Goal: Task Accomplishment & Management: Complete application form

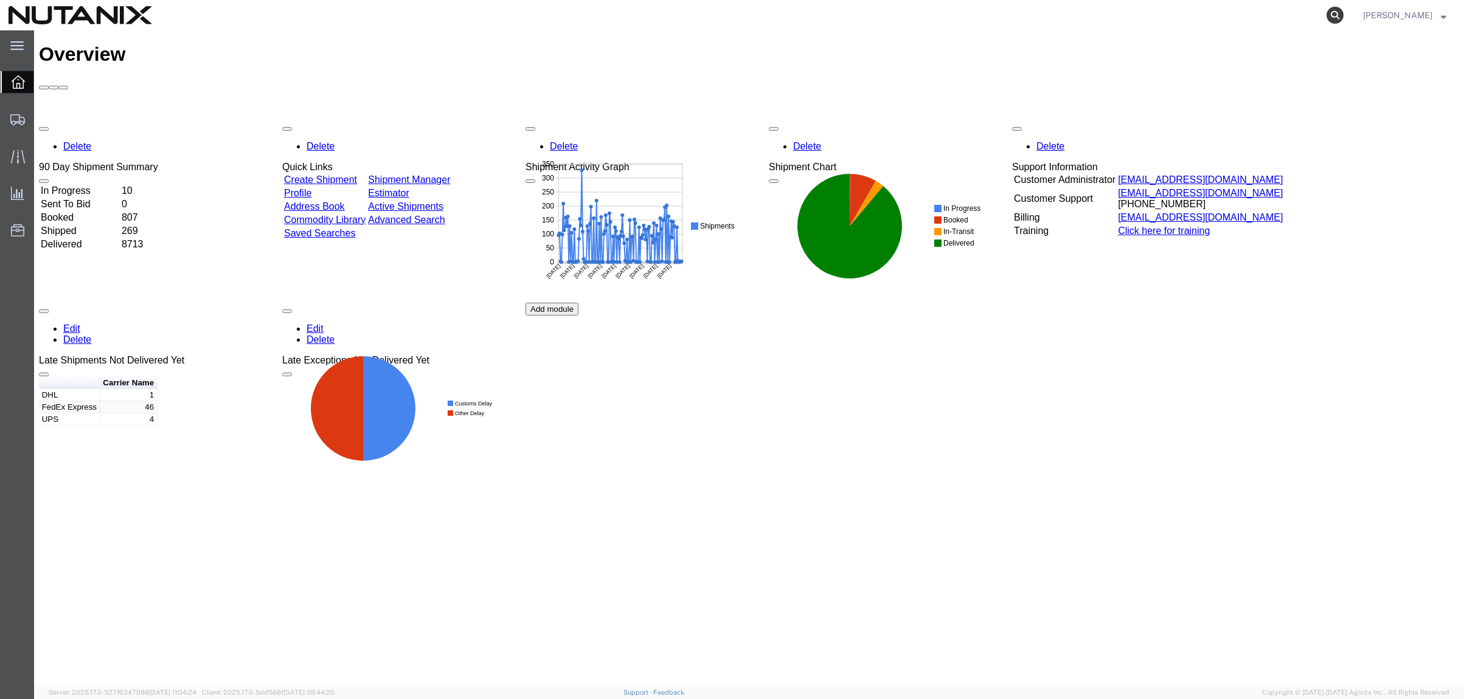
click at [1334, 15] on icon at bounding box center [1334, 15] width 17 height 17
click at [1193, 12] on input "search" at bounding box center [1142, 15] width 370 height 29
paste input "392175368060"
type input "392175368060"
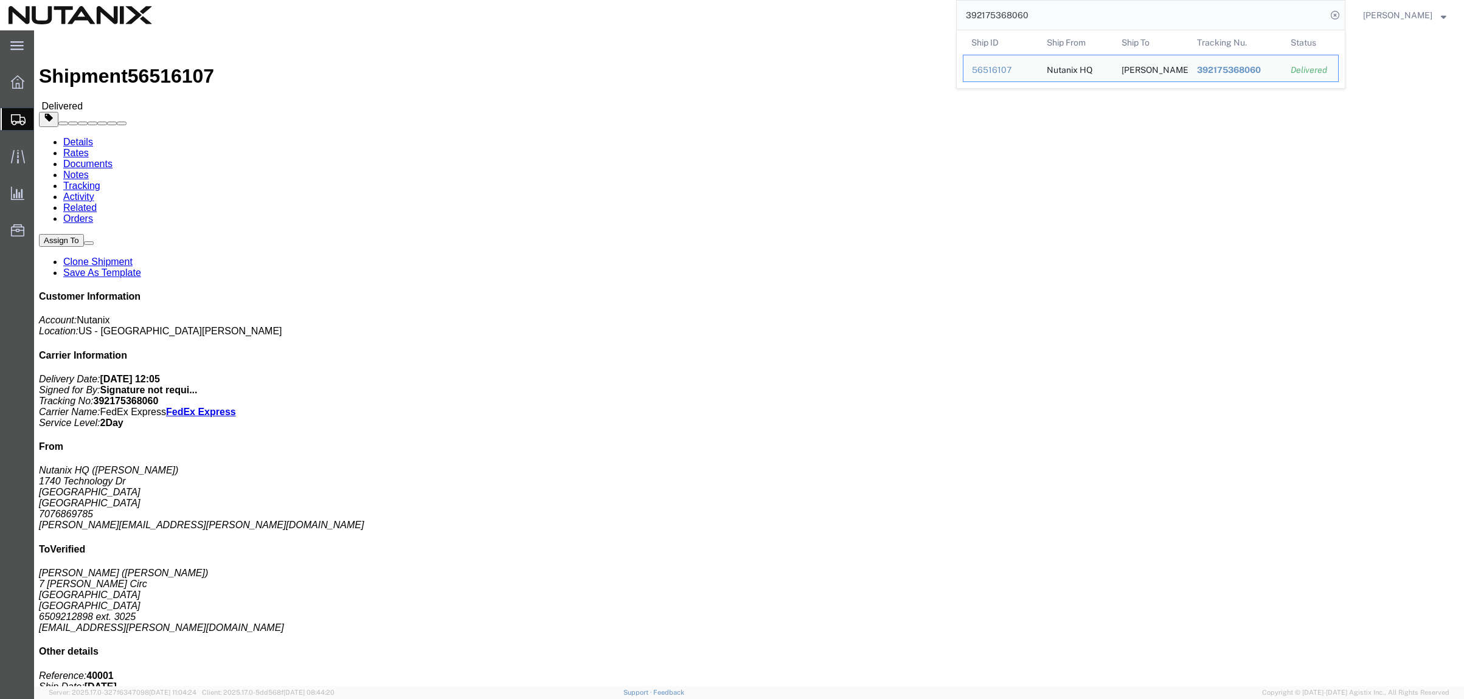
click at [1087, 15] on input "392175368060" at bounding box center [1142, 15] width 370 height 29
click link "Clone Shipment"
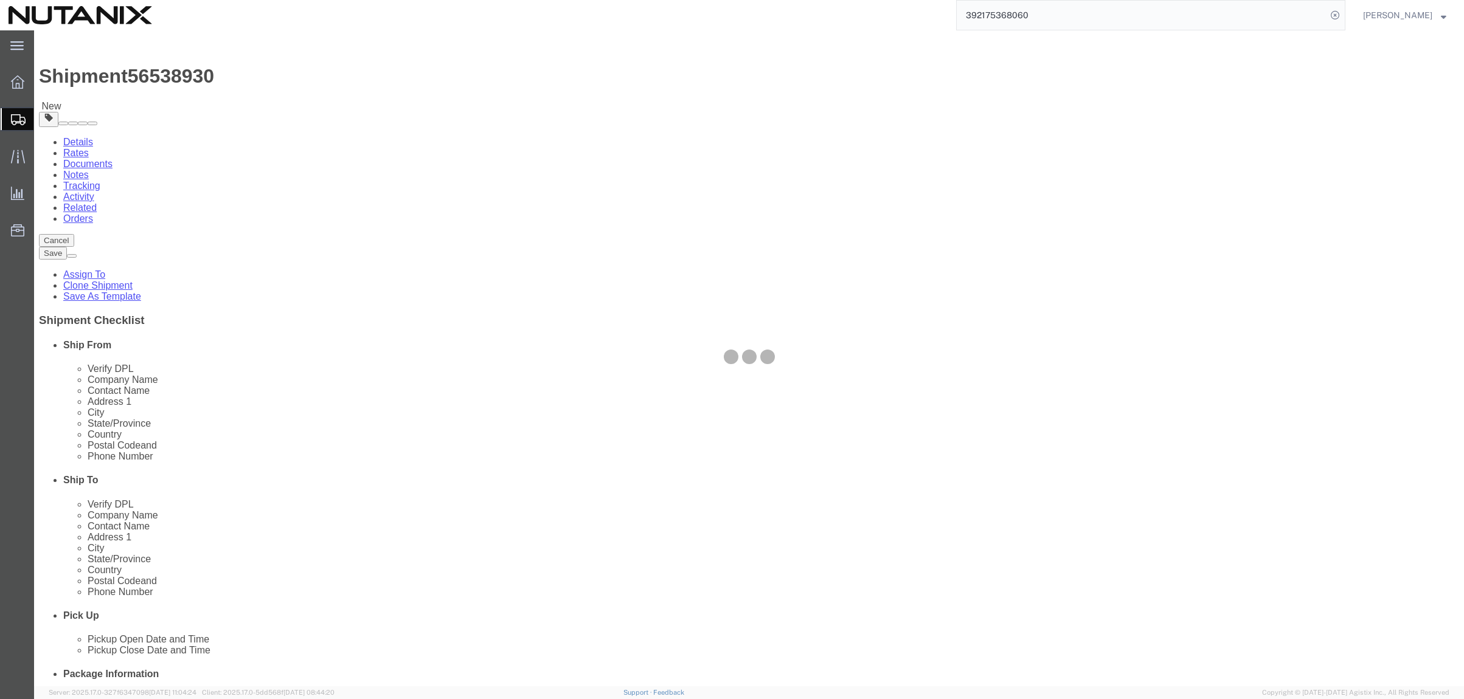
select select
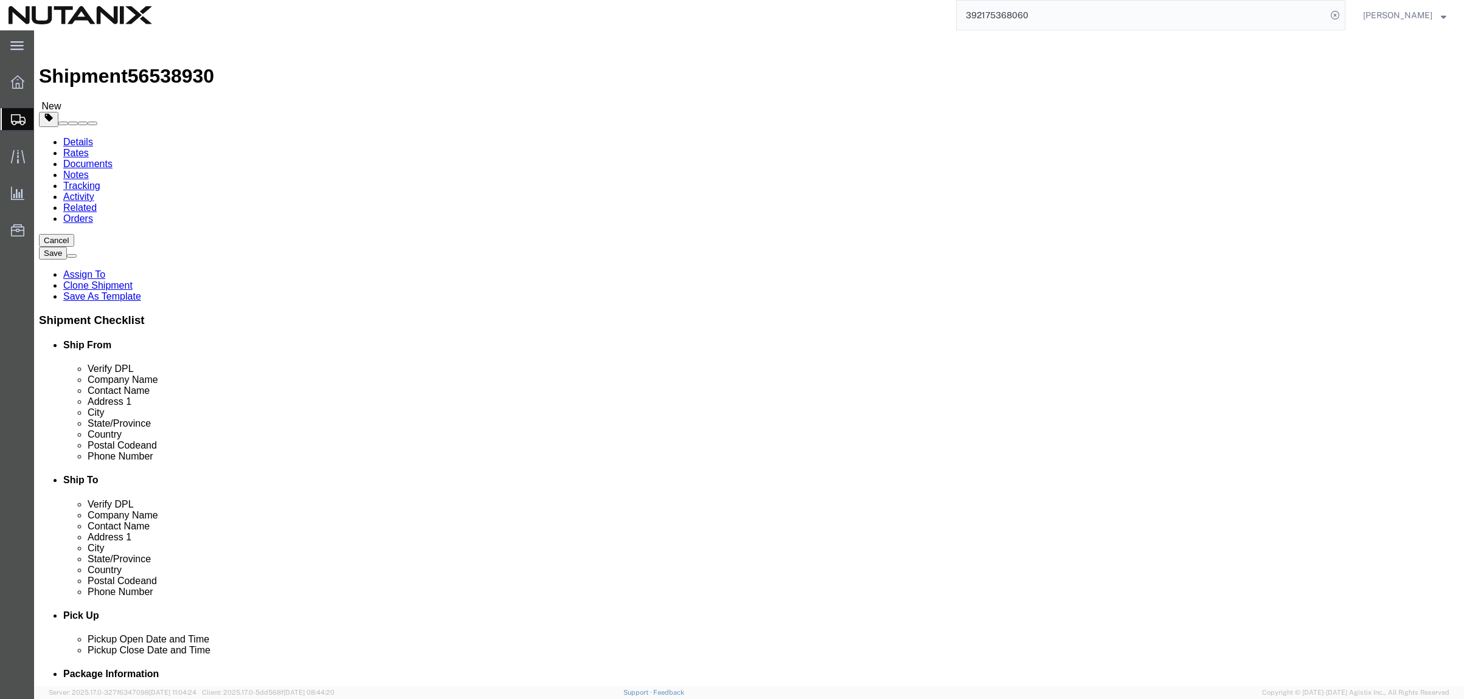
click input "[PERSON_NAME]"
drag, startPoint x: 923, startPoint y: 233, endPoint x: 750, endPoint y: 221, distance: 173.1
click div "Ship From Location Location My Profile Location [GEOGRAPHIC_DATA] - [GEOGRAPHIC…"
paste input "[PERSON_NAME]"
type input "[PERSON_NAME]"
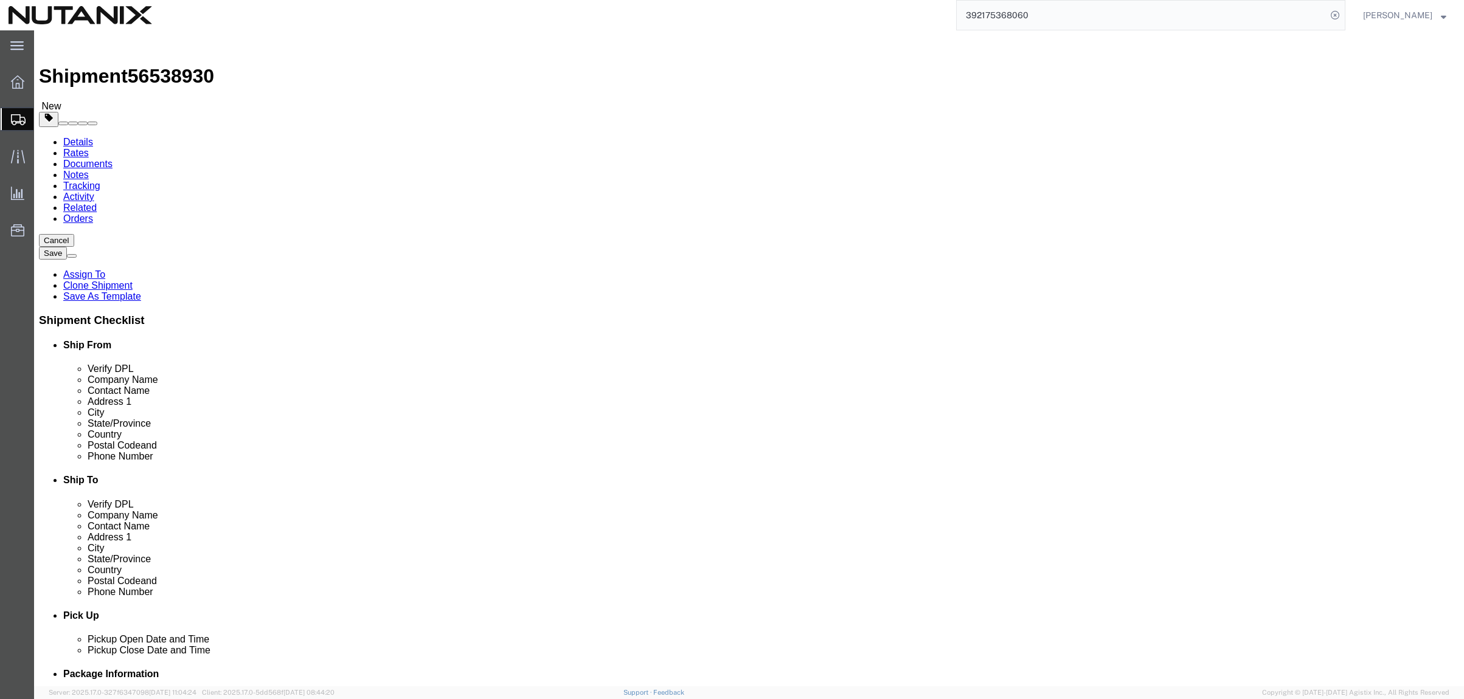
drag, startPoint x: 889, startPoint y: 255, endPoint x: 789, endPoint y: 227, distance: 104.0
click div "Contact Name [PERSON_NAME]"
paste input "[PERSON_NAME]"
type input "[PERSON_NAME]"
drag, startPoint x: 971, startPoint y: 442, endPoint x: 683, endPoint y: 444, distance: 287.7
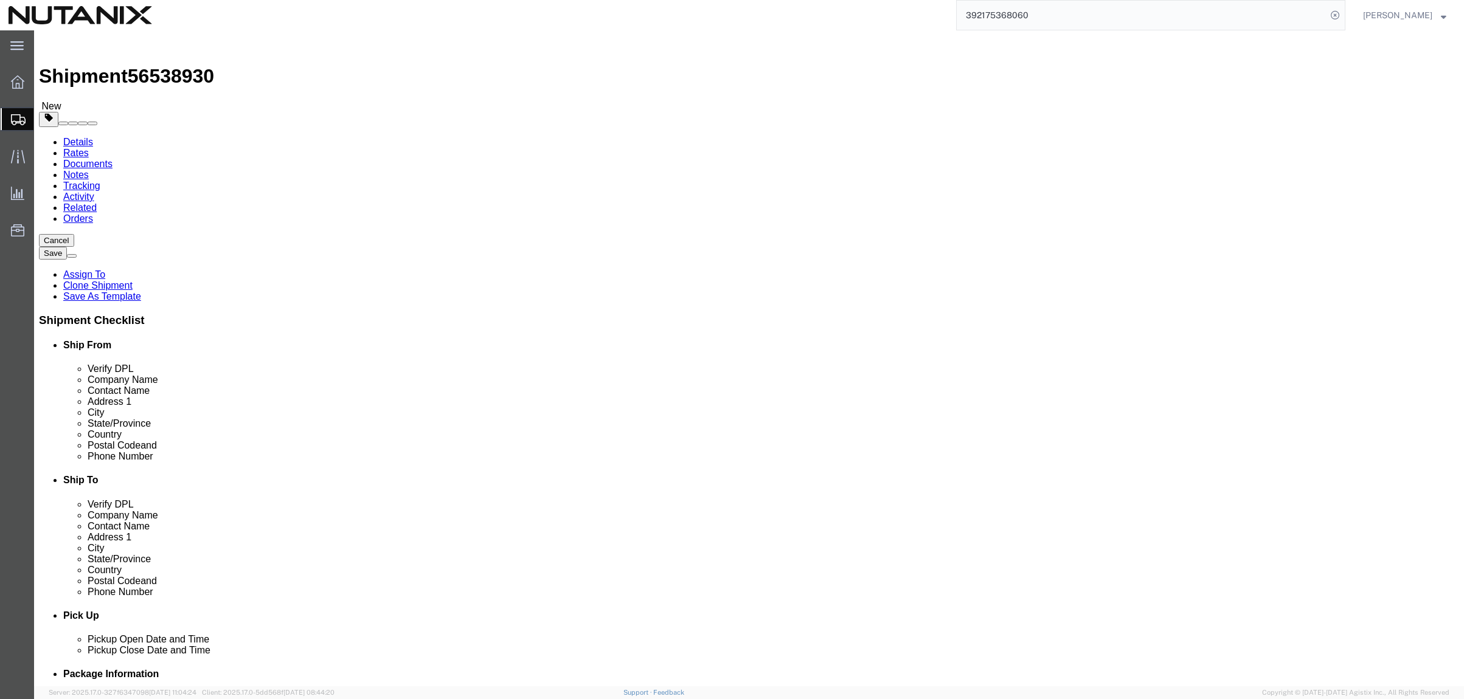
click div "Location My Profile Location [GEOGRAPHIC_DATA] - [GEOGRAPHIC_DATA] [GEOGRAPHIC_…"
paste input "blerta.massi"
type input "[EMAIL_ADDRESS][PERSON_NAME][DOMAIN_NAME]"
drag, startPoint x: 874, startPoint y: 275, endPoint x: 656, endPoint y: 257, distance: 219.1
click div "Location My Profile Location [GEOGRAPHIC_DATA] - [GEOGRAPHIC_DATA] [GEOGRAPHIC_…"
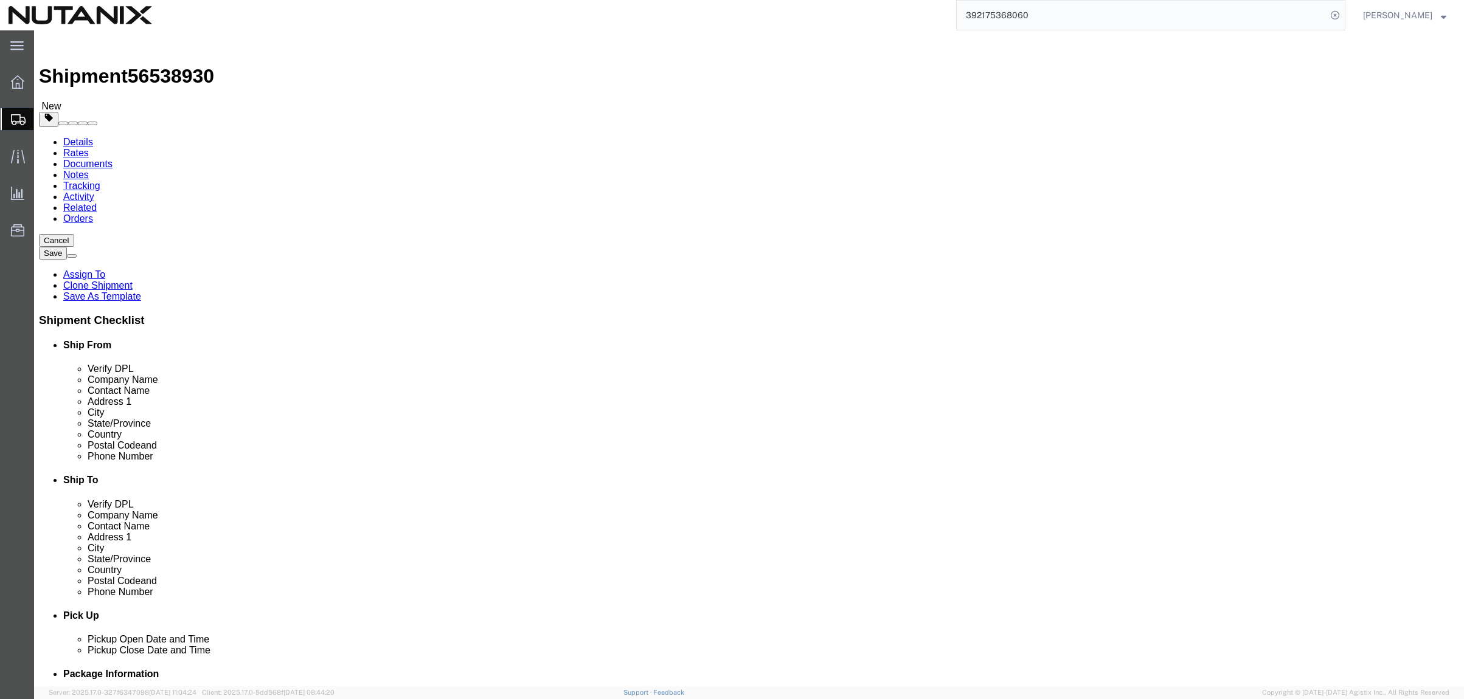
paste input "[STREET_ADDRESS]"
type input "[STREET_ADDRESS]"
select select
click input "text"
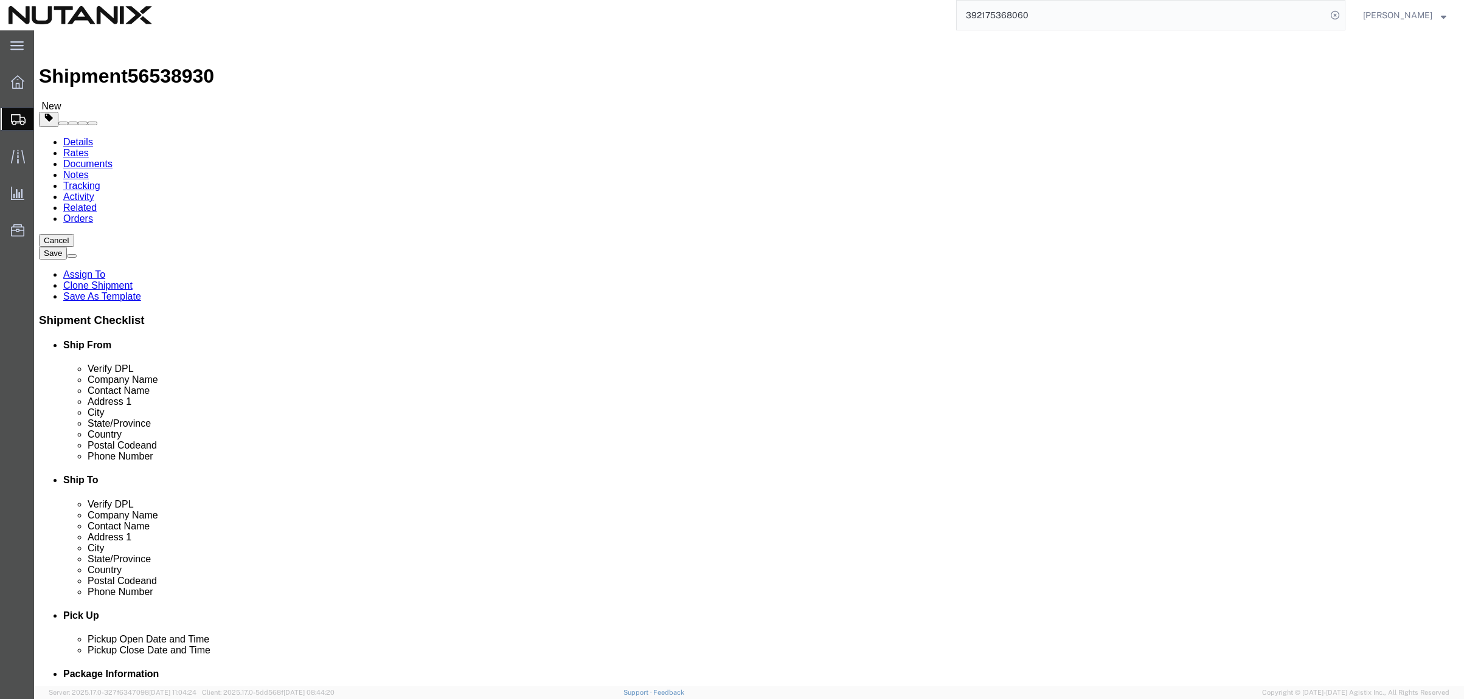
paste input "[GEOGRAPHIC_DATA]"
type input "[GEOGRAPHIC_DATA]"
select select
type input "penn"
select select
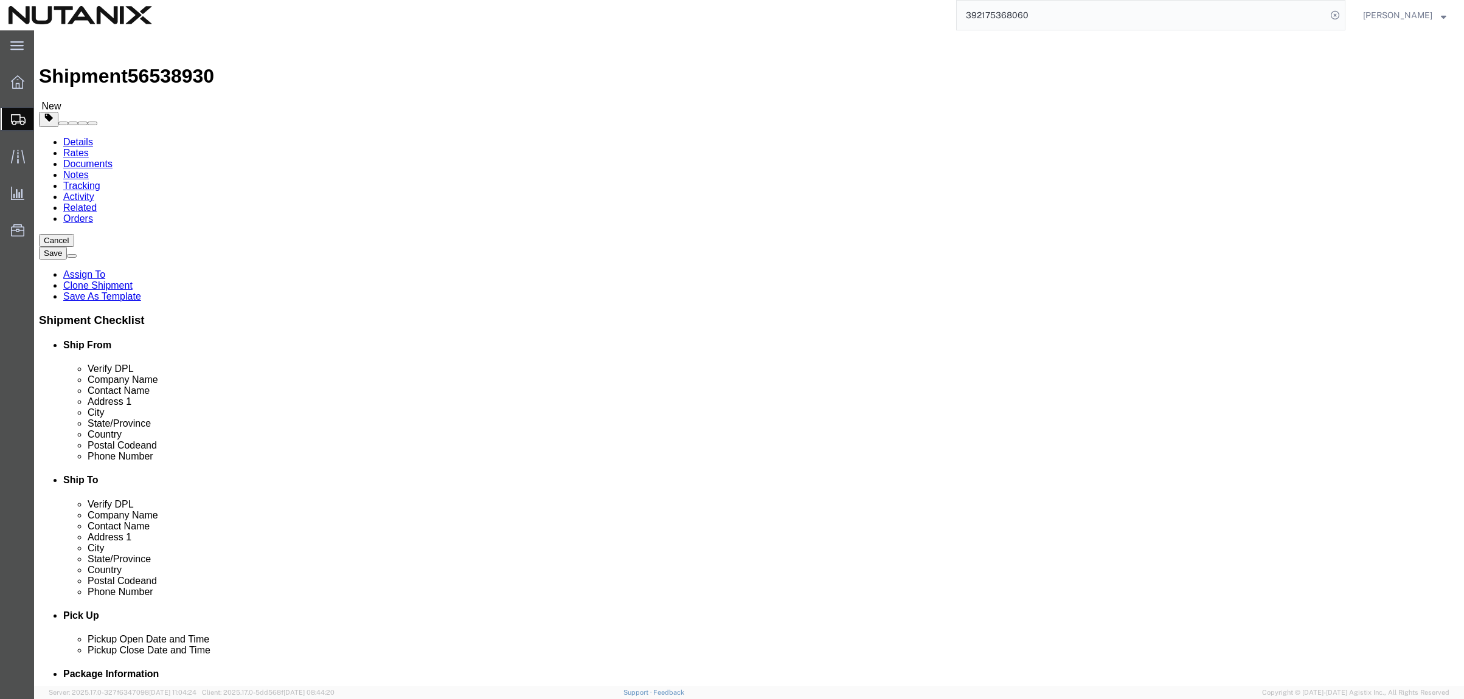
select select "PA"
select select
click input "Postal Code"
paste input "18104"
type input "18104"
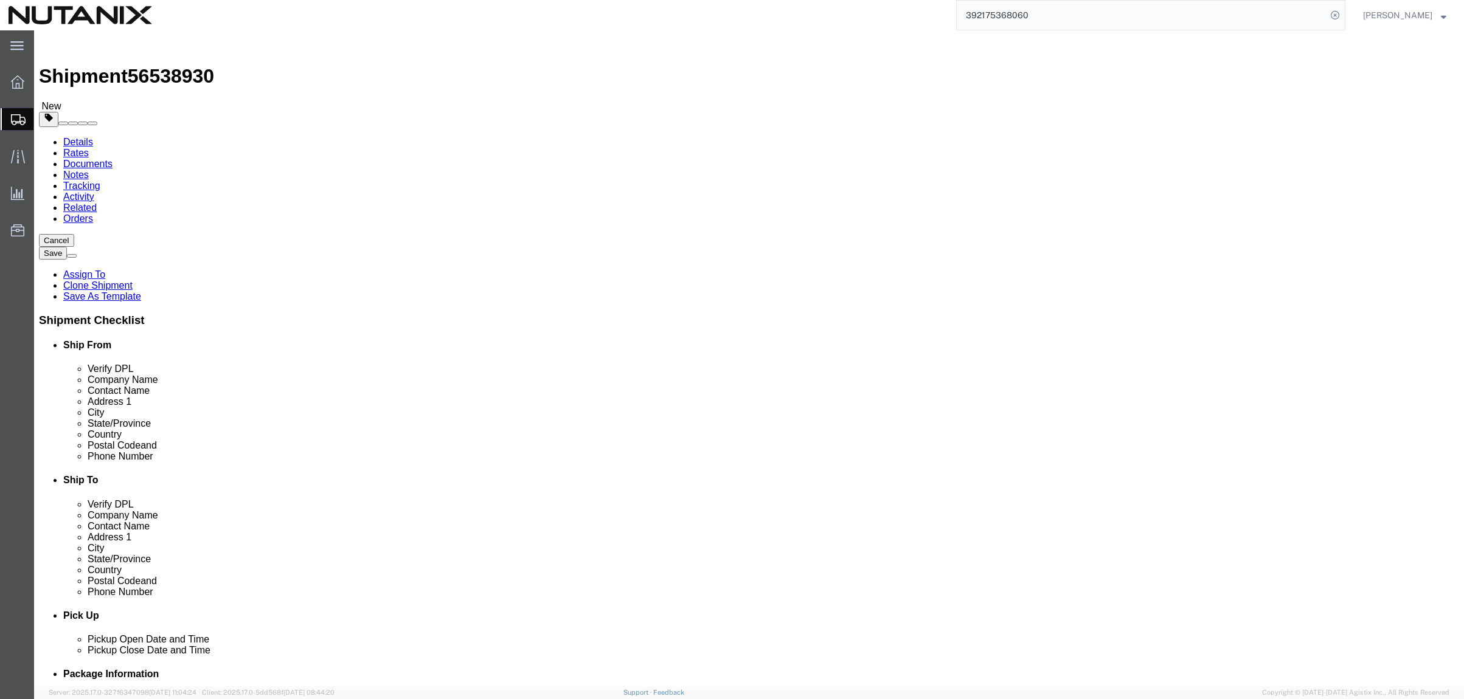
select select
click div "Ship To Location Location My Profile Location [GEOGRAPHIC_DATA] - [GEOGRAPHIC_D…"
drag, startPoint x: 305, startPoint y: 412, endPoint x: 114, endPoint y: 402, distance: 191.2
click div "Phone Number 7076869785"
drag, startPoint x: 899, startPoint y: 412, endPoint x: 756, endPoint y: 397, distance: 144.3
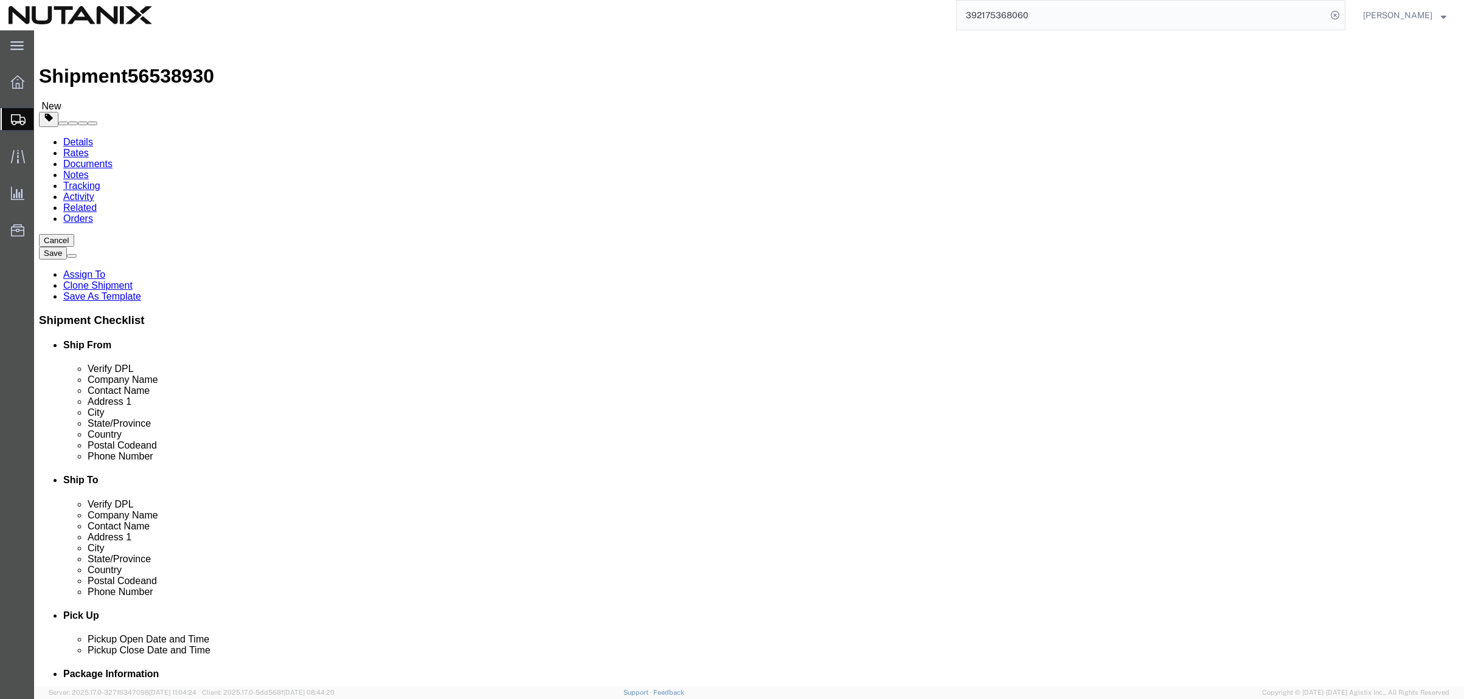
click div "Location My Profile Location [GEOGRAPHIC_DATA] - [GEOGRAPHIC_DATA] [GEOGRAPHIC_…"
paste input "7076869785"
type input "7076869785"
click div "Ship To Location Location My Profile Location [GEOGRAPHIC_DATA] - [GEOGRAPHIC_D…"
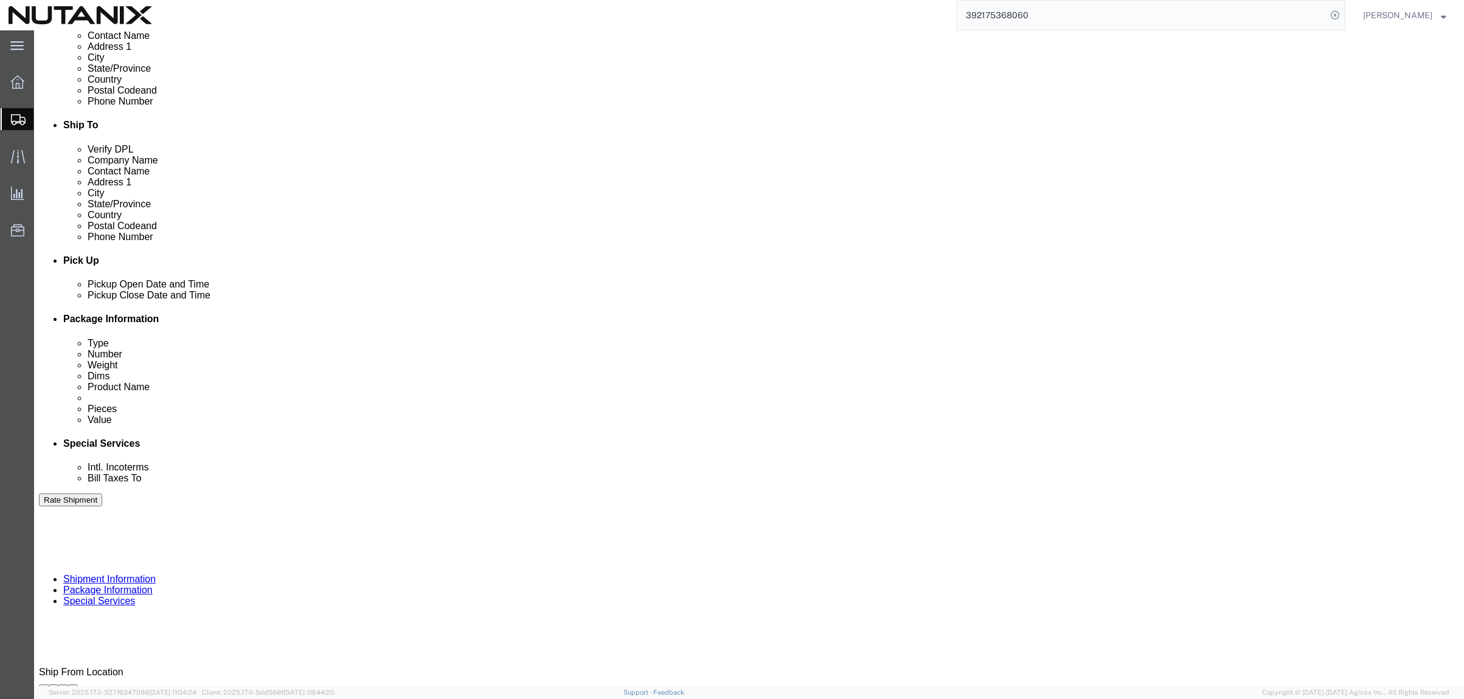
scroll to position [388, 0]
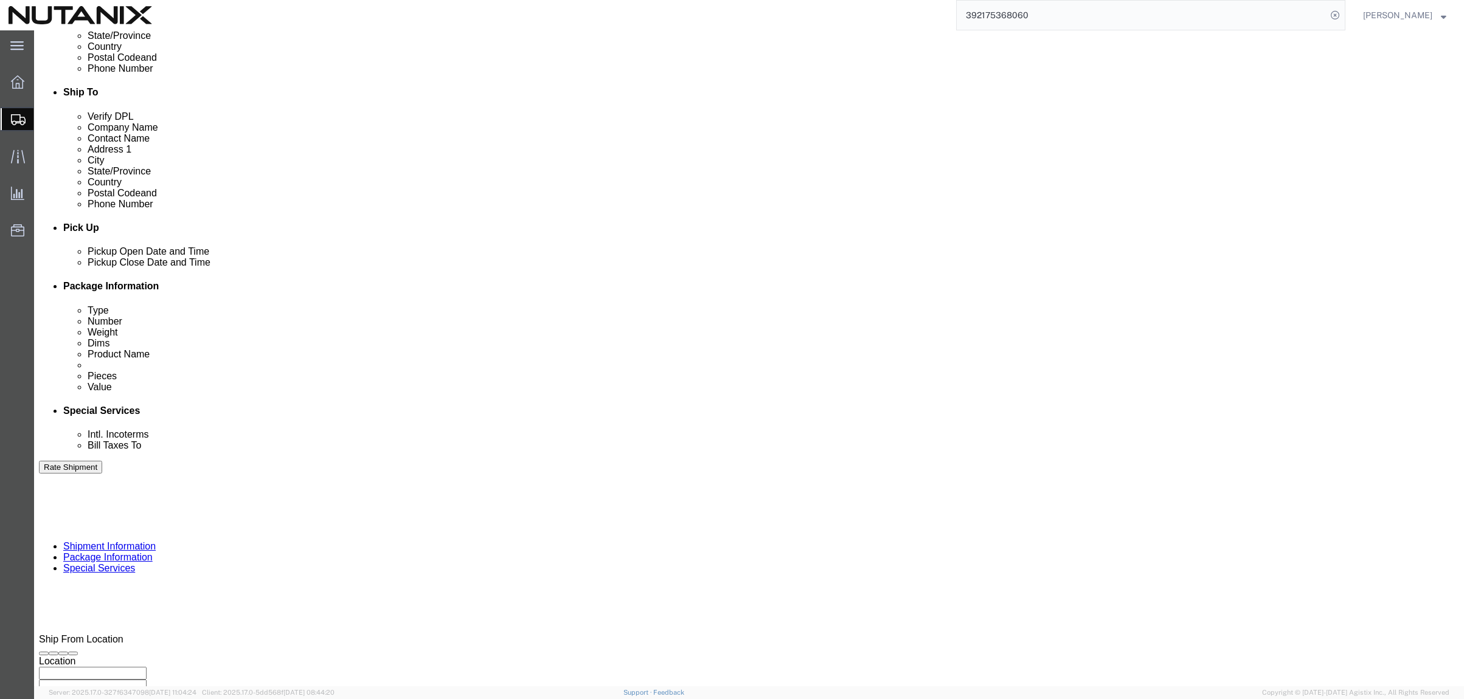
click button "Continue"
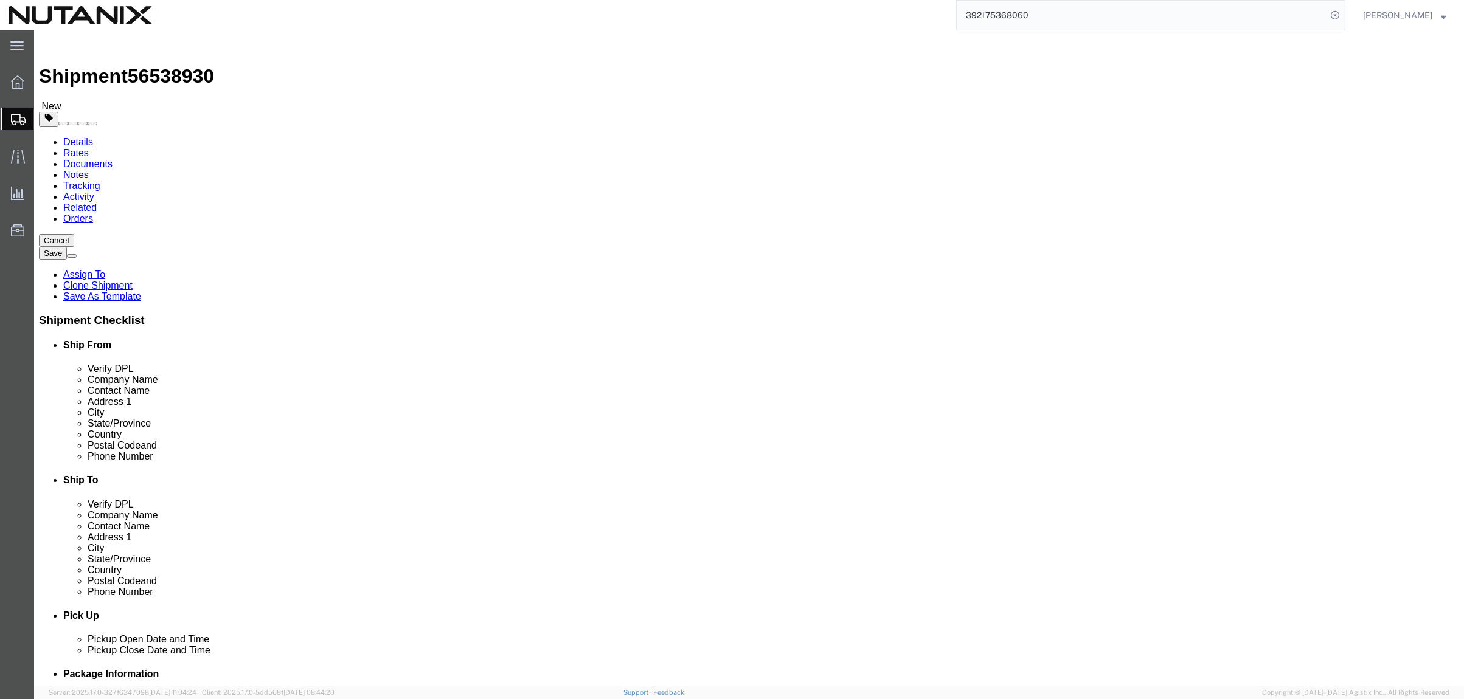
click icon
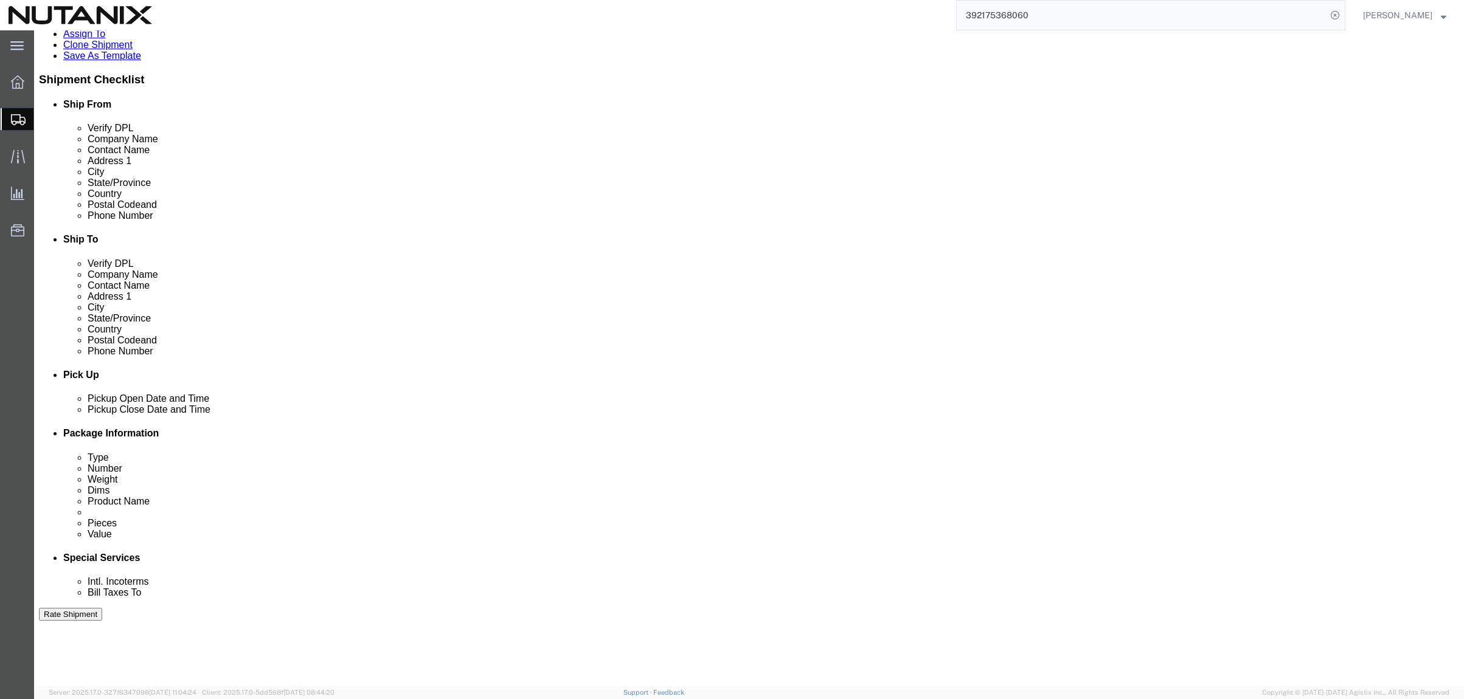
scroll to position [243, 0]
drag, startPoint x: 268, startPoint y: 506, endPoint x: 133, endPoint y: 467, distance: 139.9
click div "References Add reference Select Account Type Activity ID Airline Appointment Nu…"
type input "53005-Sales Rep/[GEOGRAPHIC_DATA] Remote"
click icon
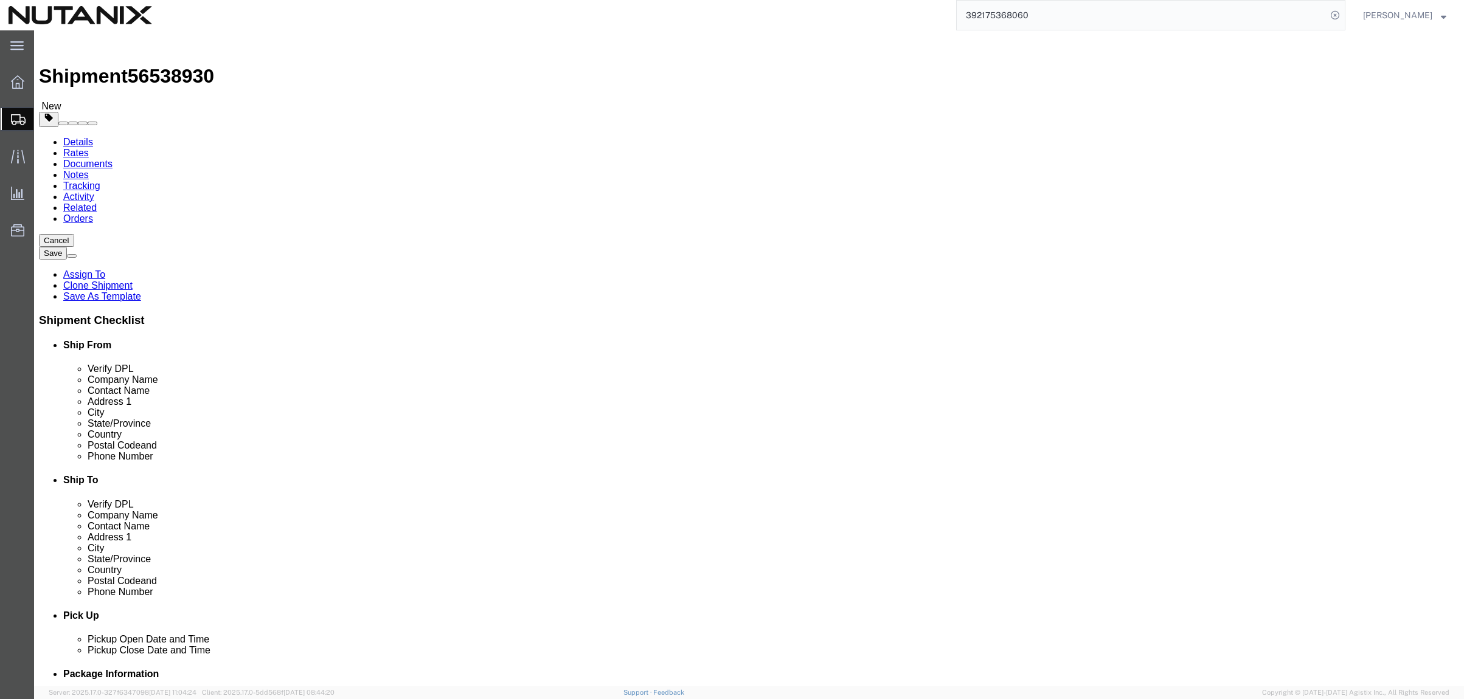
click dd "1.00 Each"
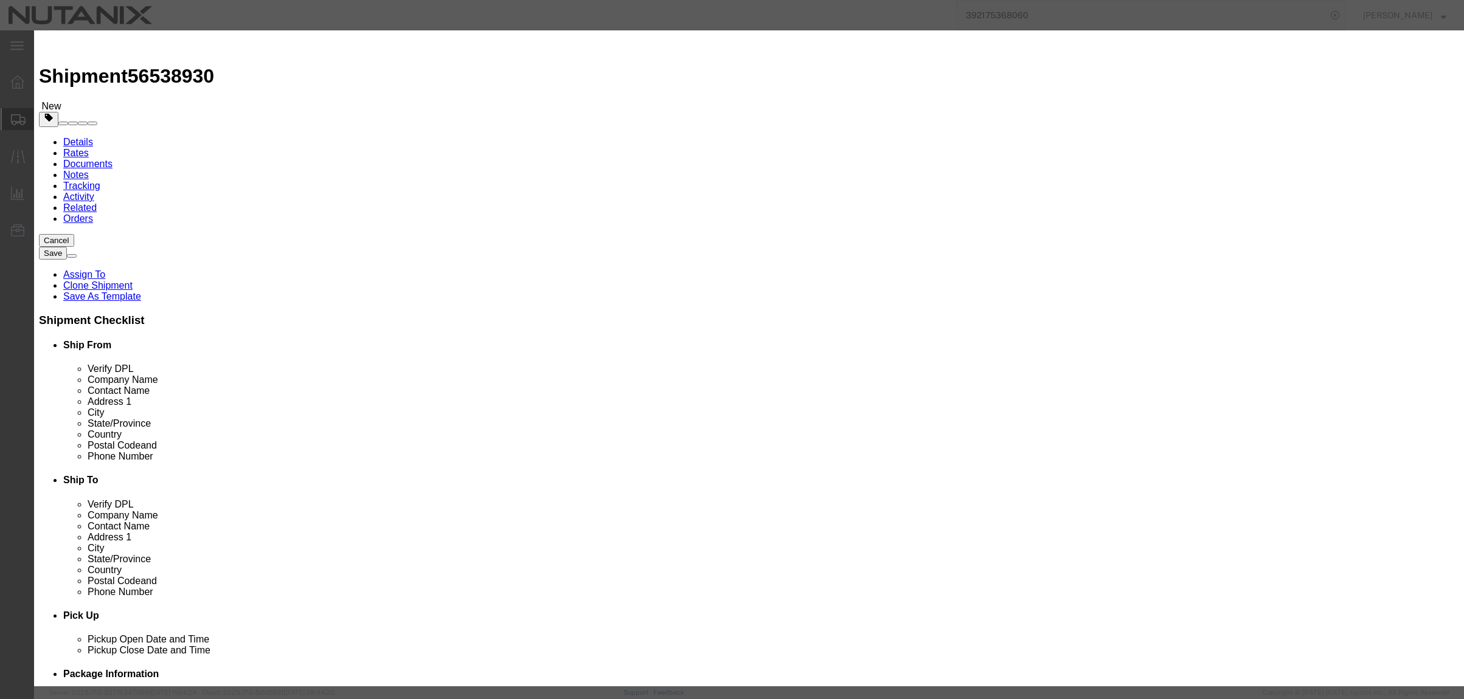
drag, startPoint x: 525, startPoint y: 92, endPoint x: 394, endPoint y: 81, distance: 131.3
click div "Commodity library Product Name BofA CC Pieces 1.00 Select Bag Barrels 100Board …"
type input "AMEX CC"
click button "Save & Close"
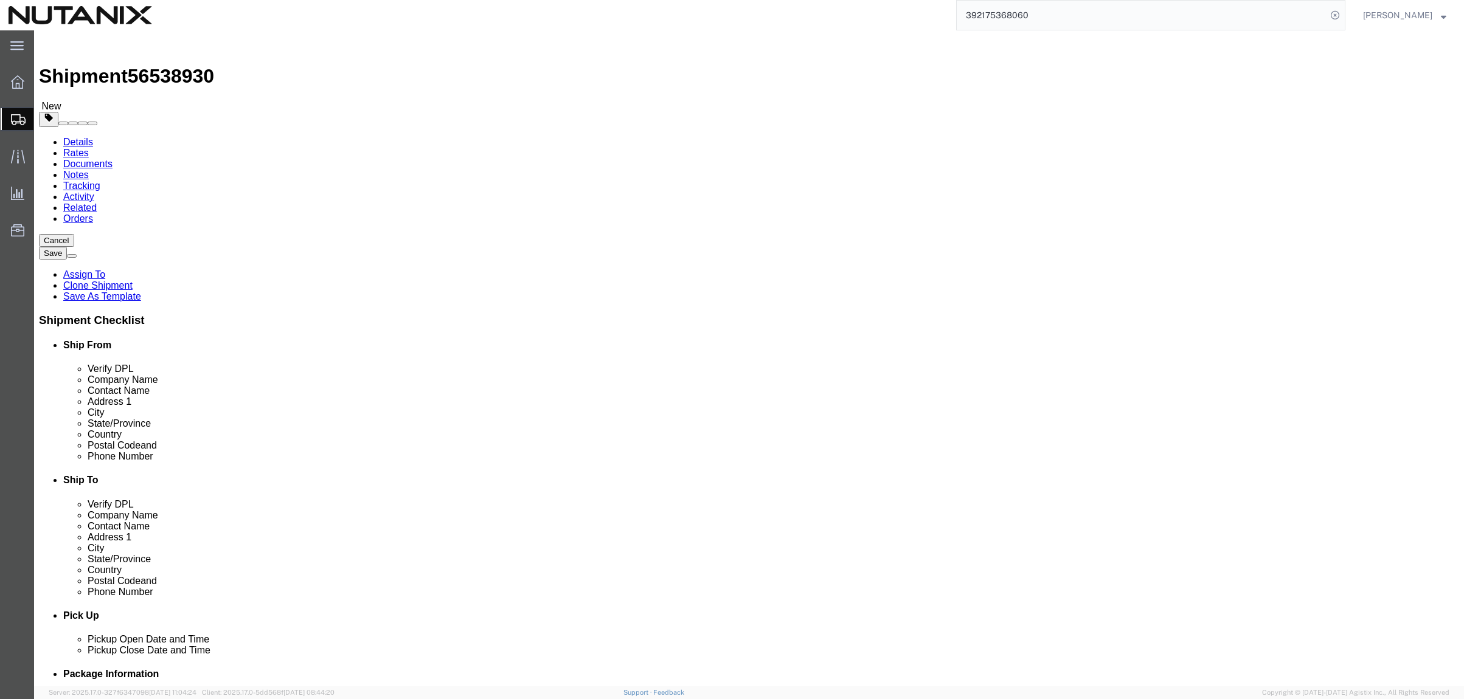
click button "Continue"
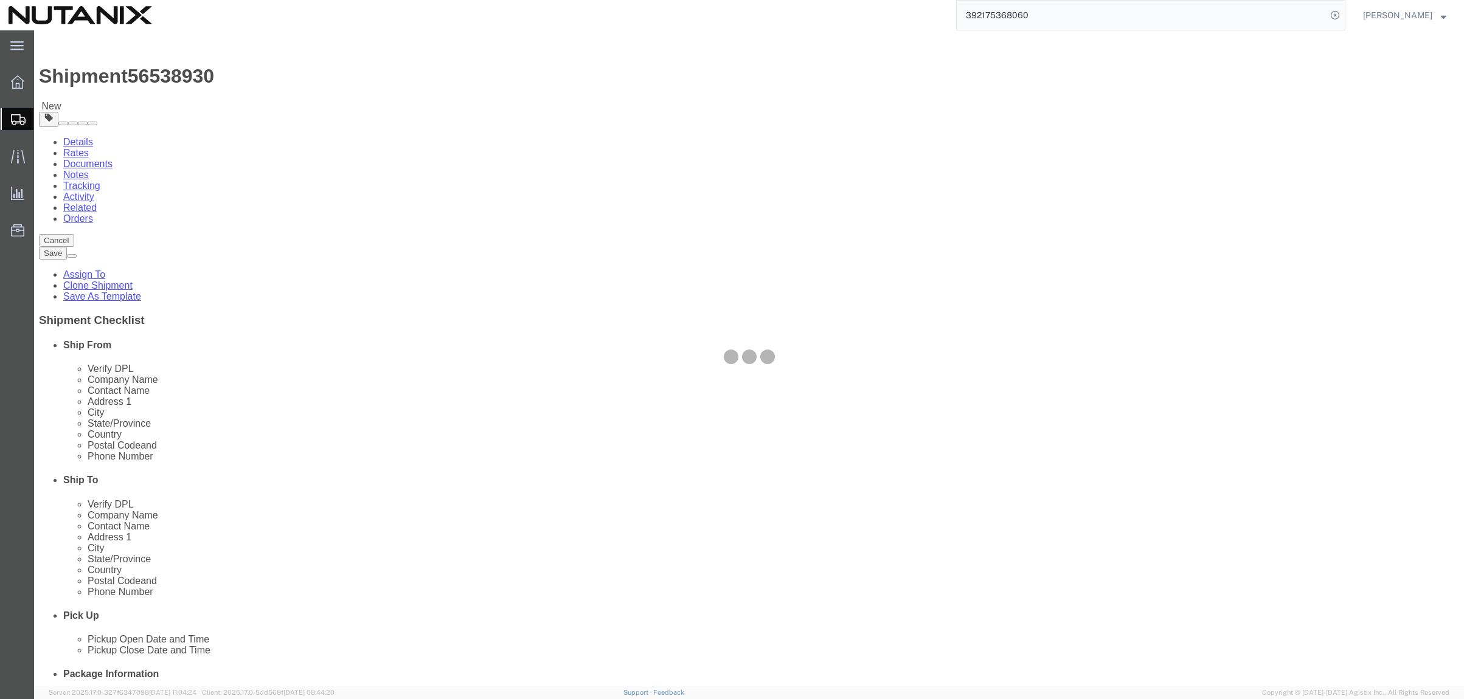
select select
select select "COSTCENTER"
select select "48694"
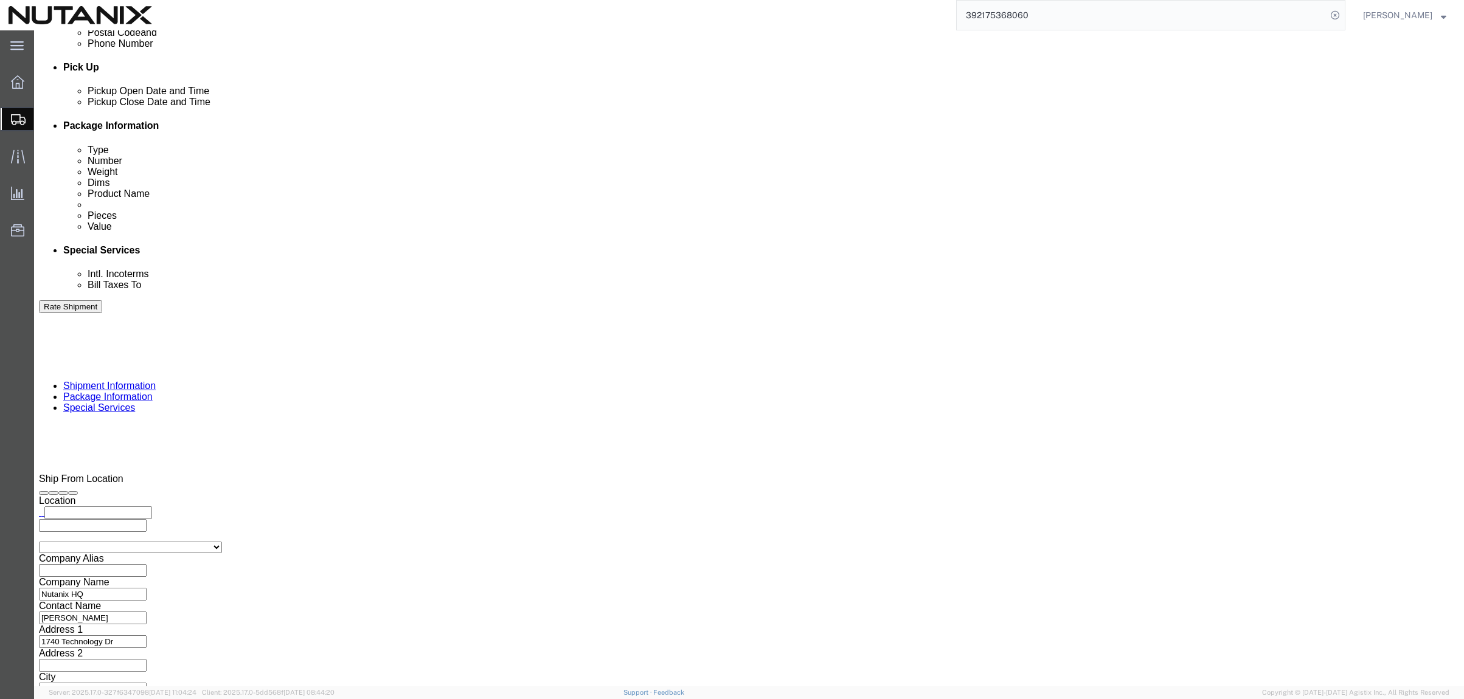
scroll to position [608, 0]
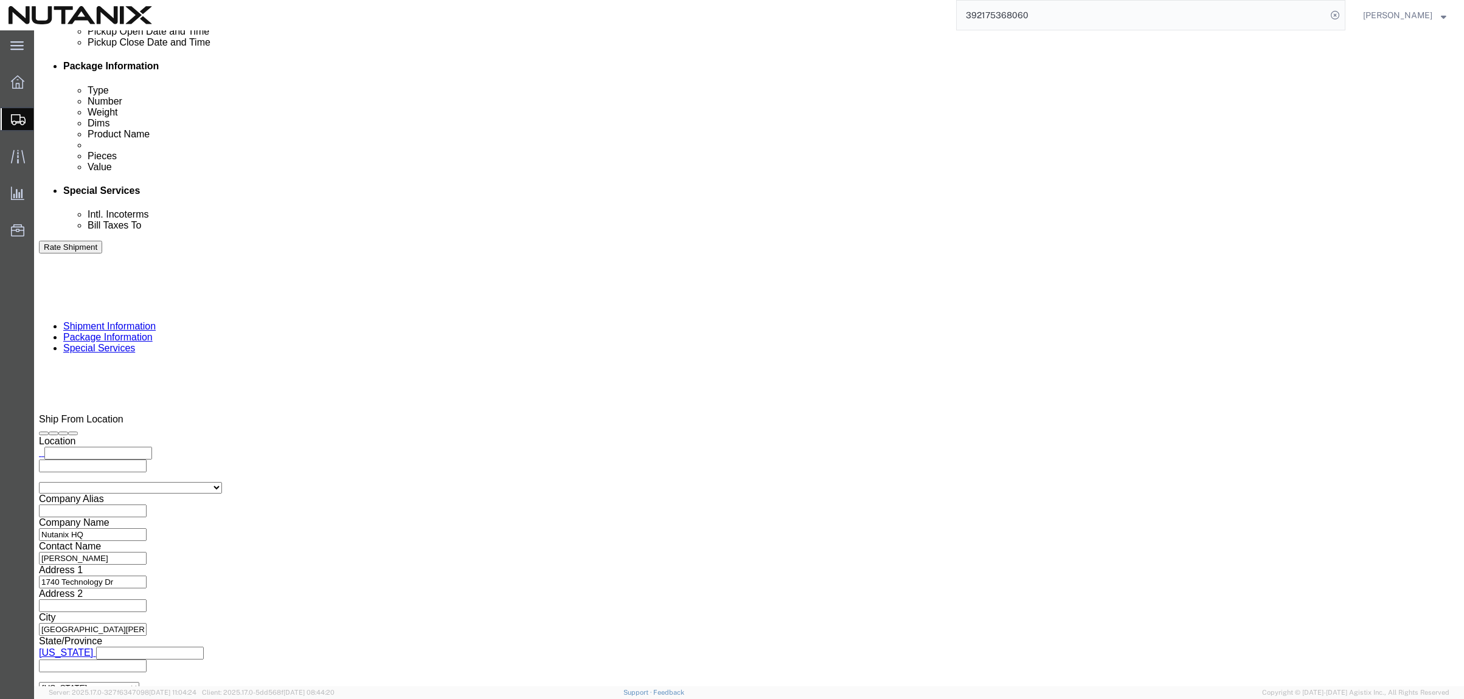
click button "Rate Shipment"
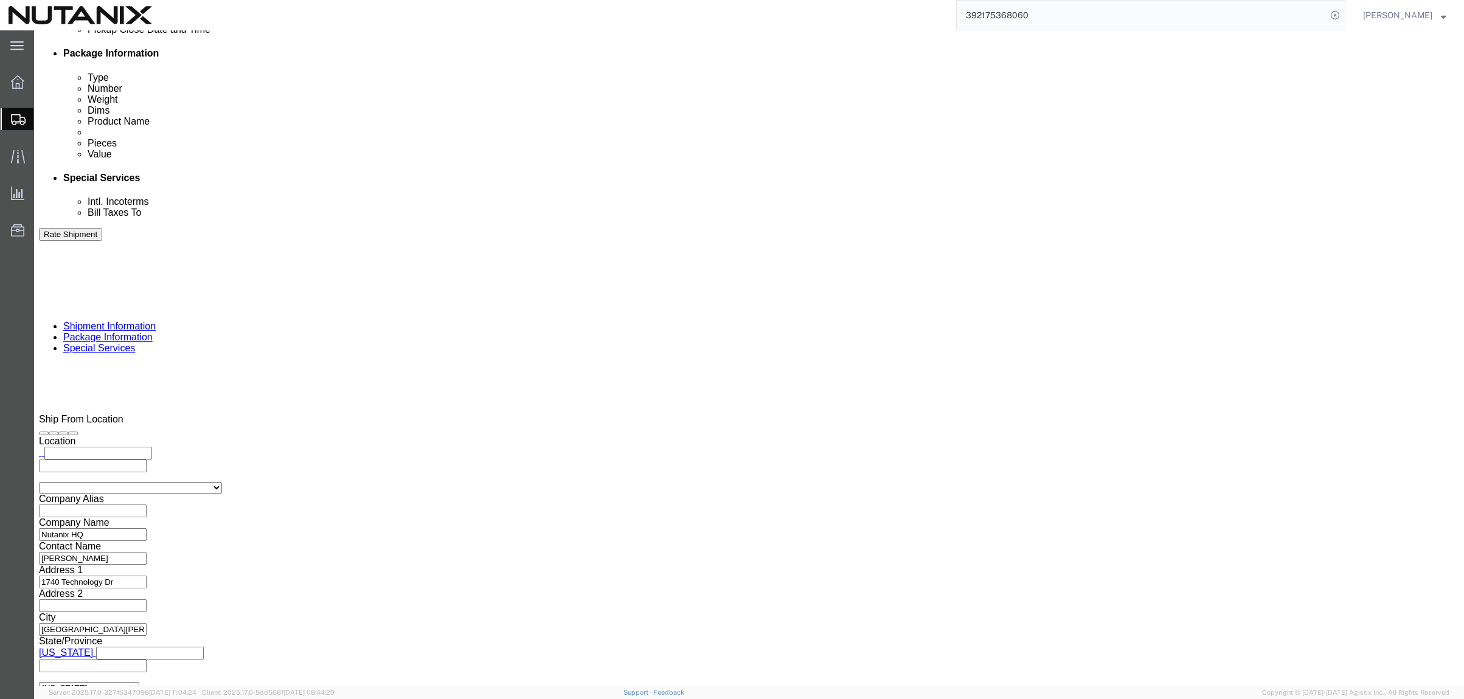
drag, startPoint x: 1228, startPoint y: 628, endPoint x: 1250, endPoint y: 625, distance: 22.2
click button "Rate Shipment"
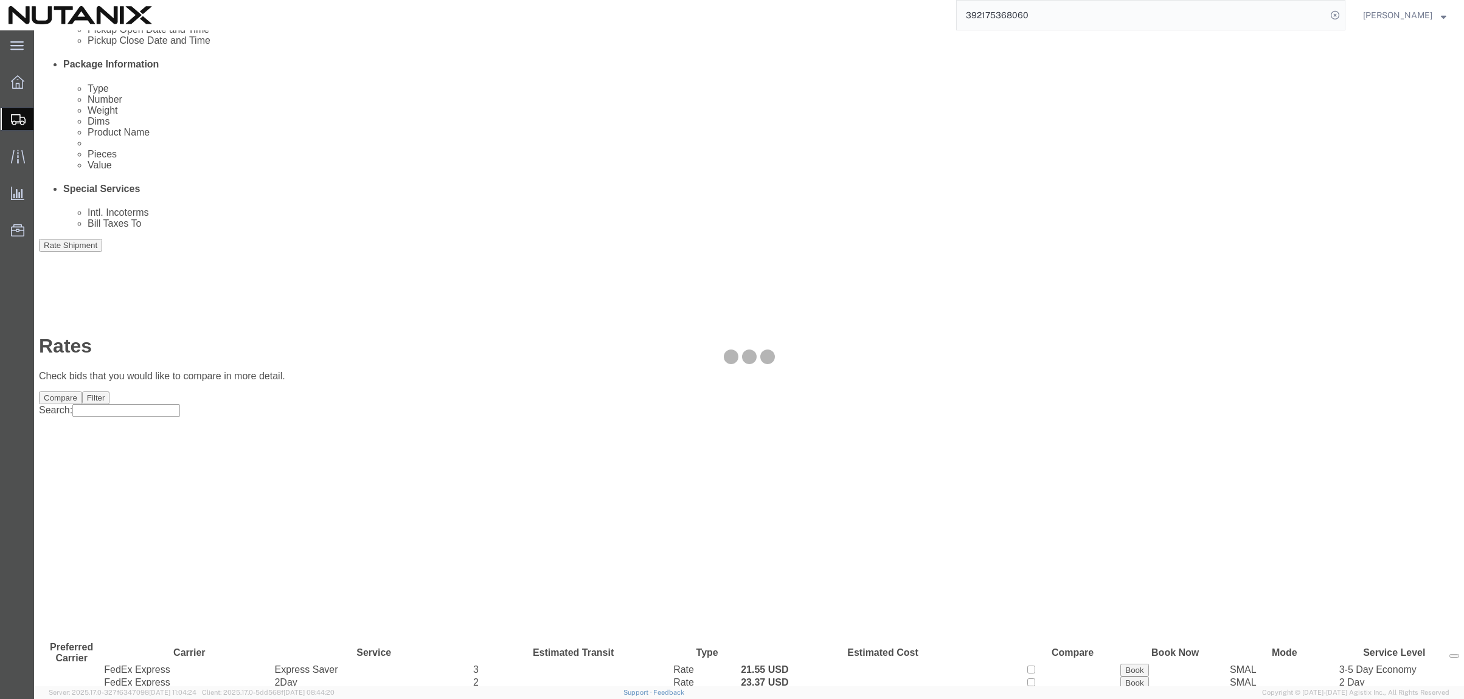
scroll to position [0, 0]
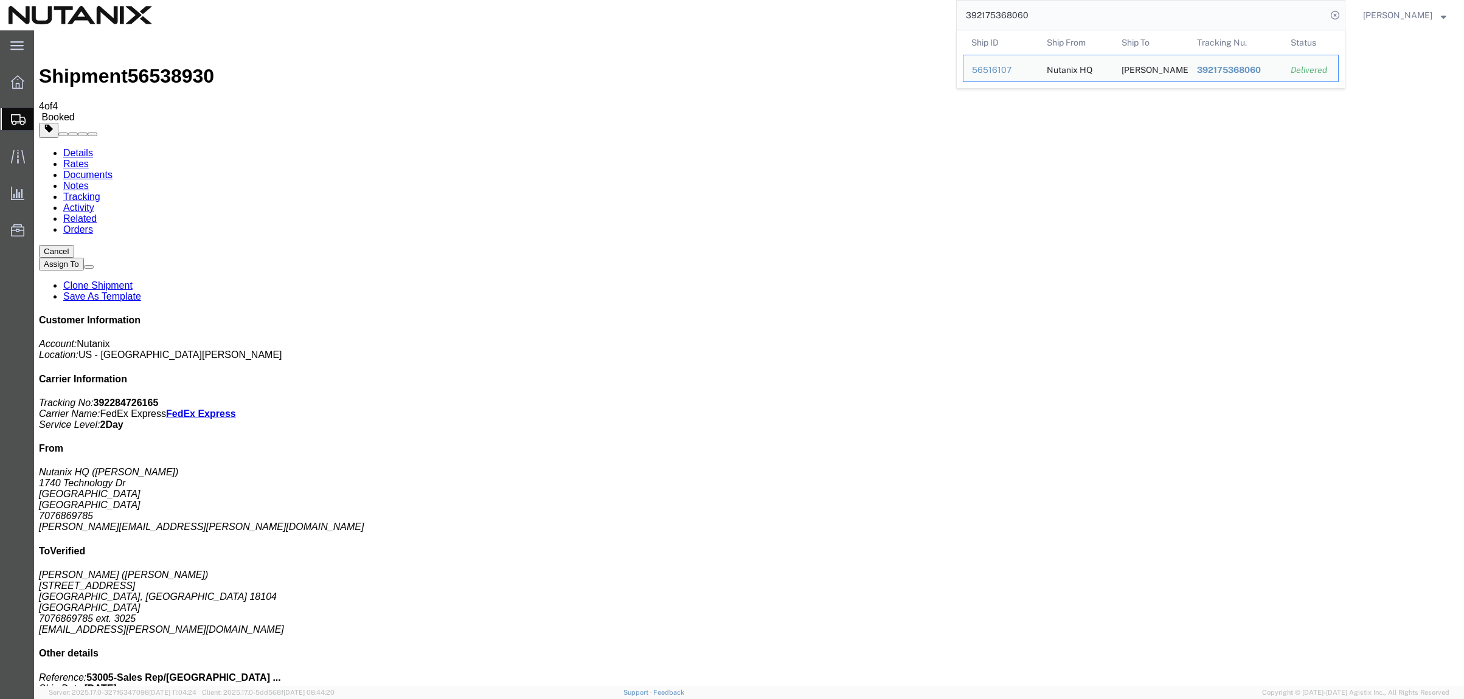
click at [1052, 21] on input "392175368060" at bounding box center [1142, 15] width 370 height 29
drag, startPoint x: 1052, startPoint y: 21, endPoint x: 772, endPoint y: 17, distance: 279.8
click at [772, 17] on div "392175368060 Ship ID Ship From Ship To Tracking Nu. Status Ship ID 56516107 Shi…" at bounding box center [753, 15] width 1185 height 30
paste input "1929334264"
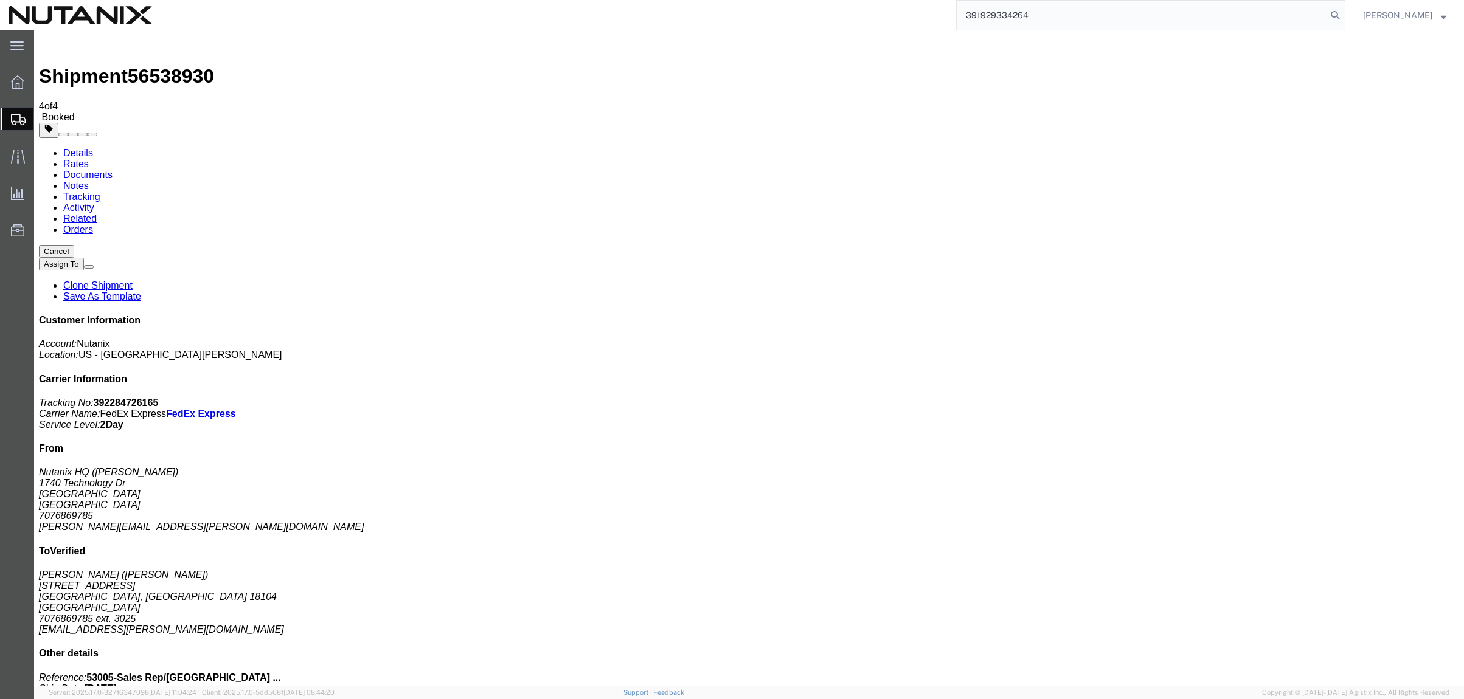
type input "391929334264"
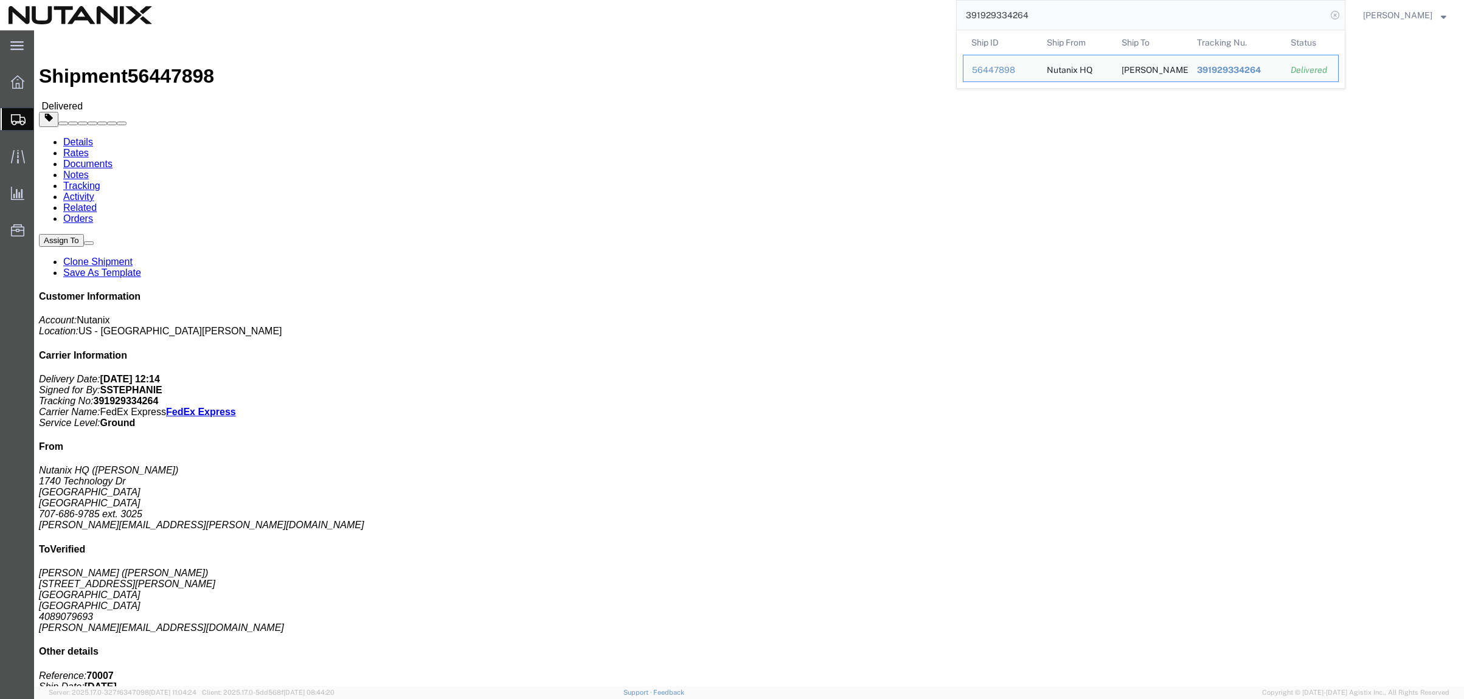
click at [1330, 15] on icon at bounding box center [1334, 15] width 17 height 17
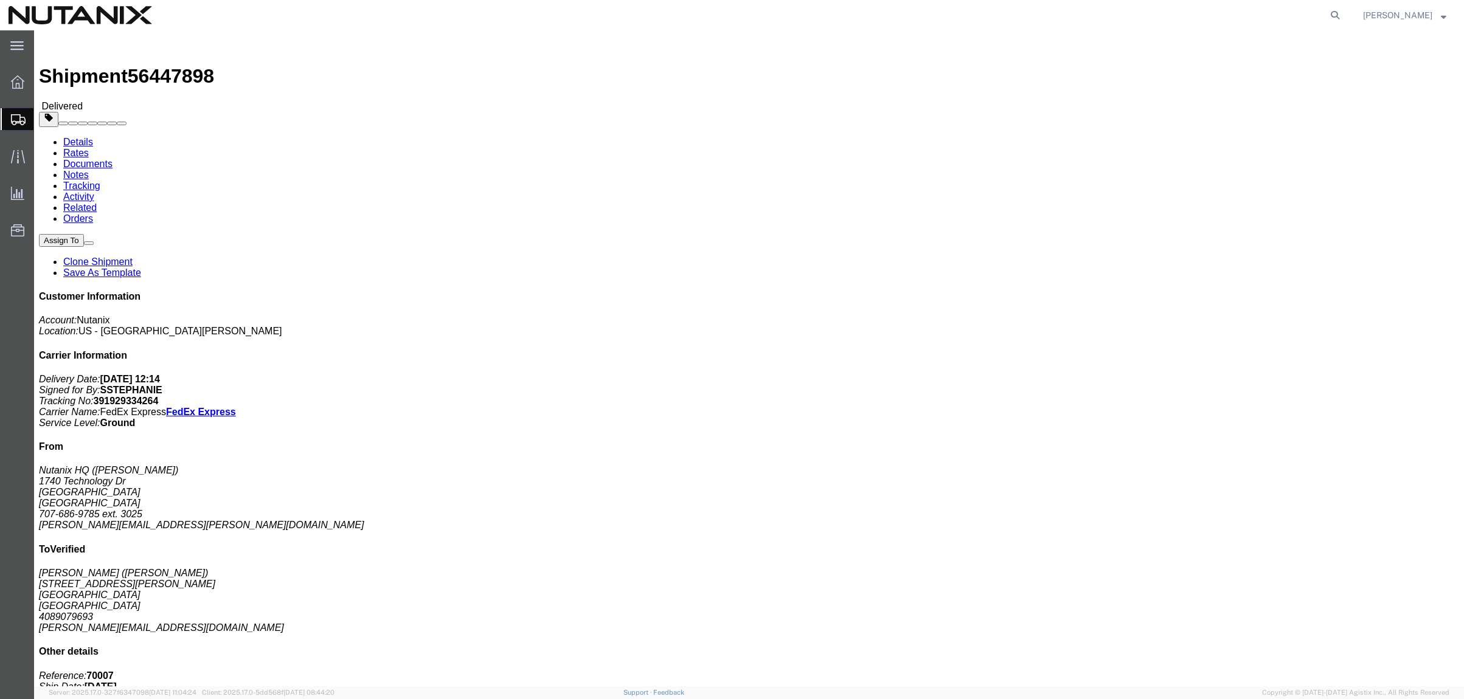
click link "Clone Shipment"
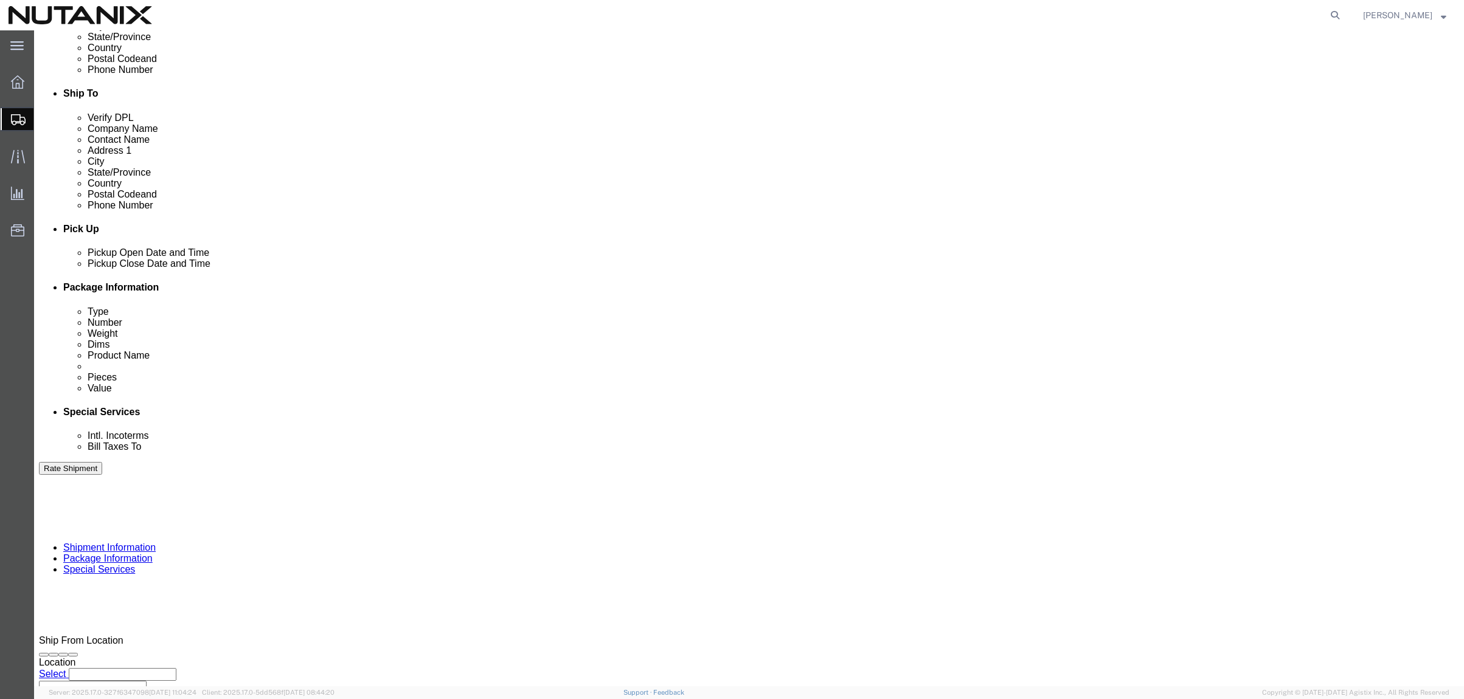
scroll to position [388, 0]
click button "Continue"
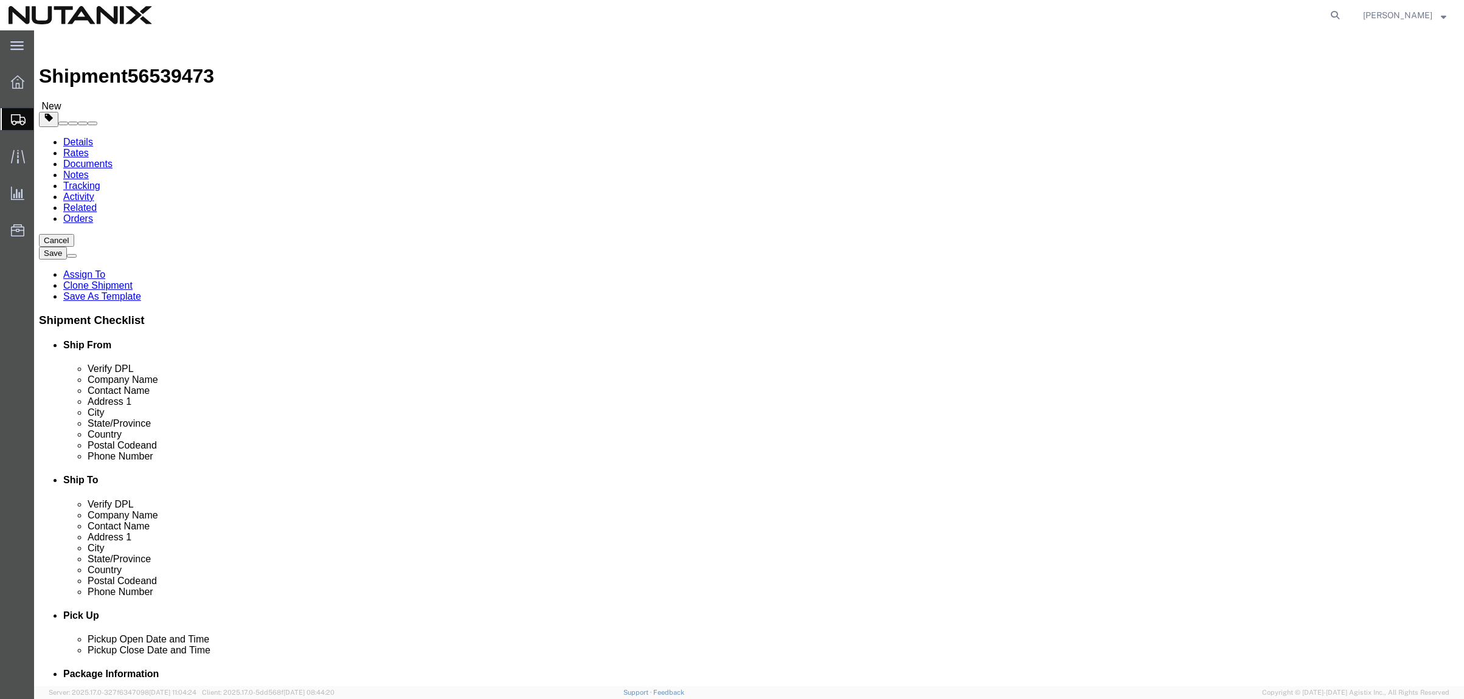
click span "button"
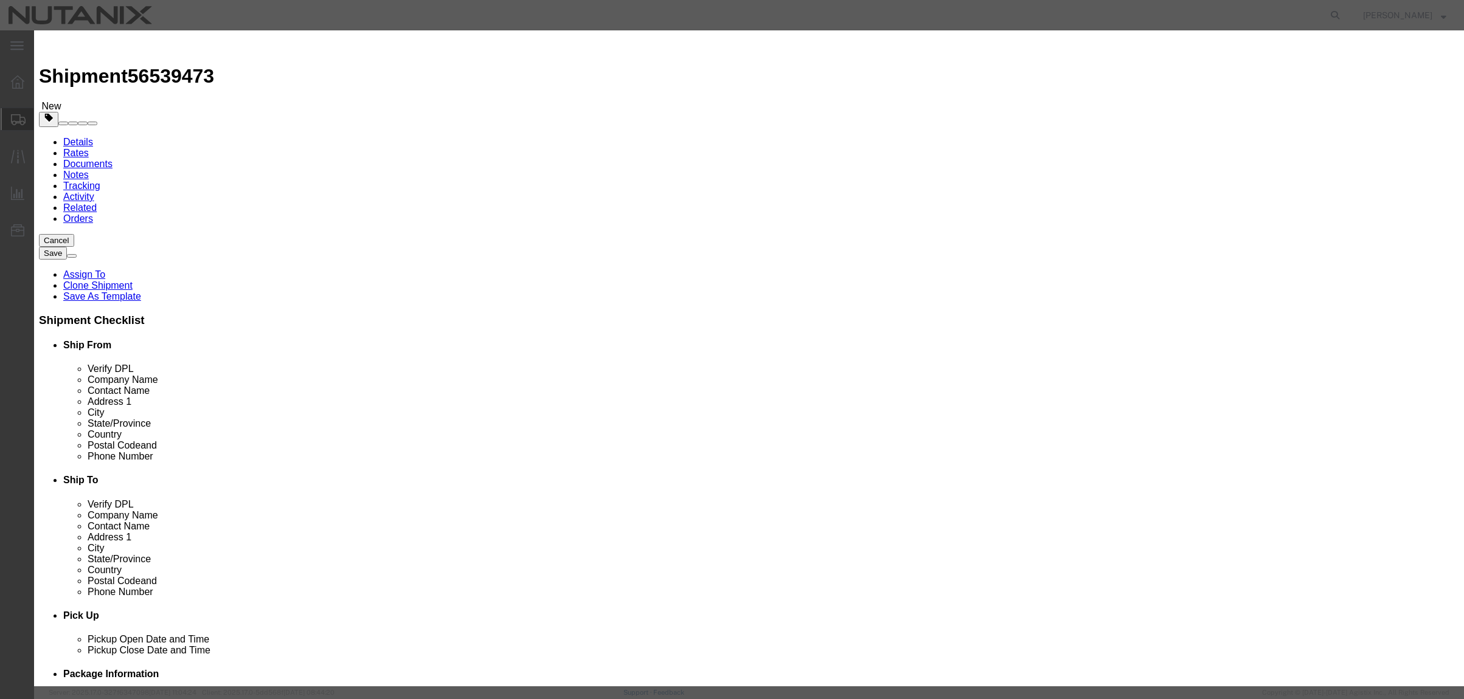
click button "Yes"
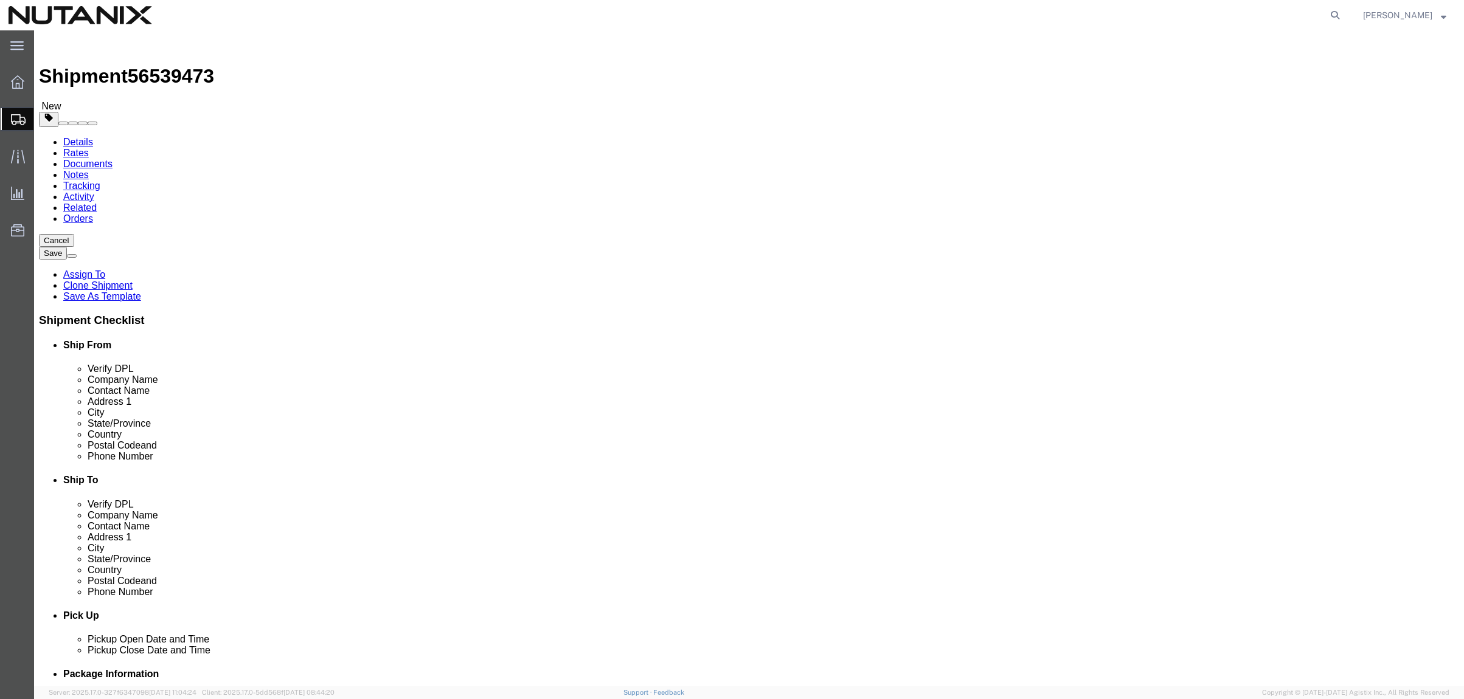
click span "button"
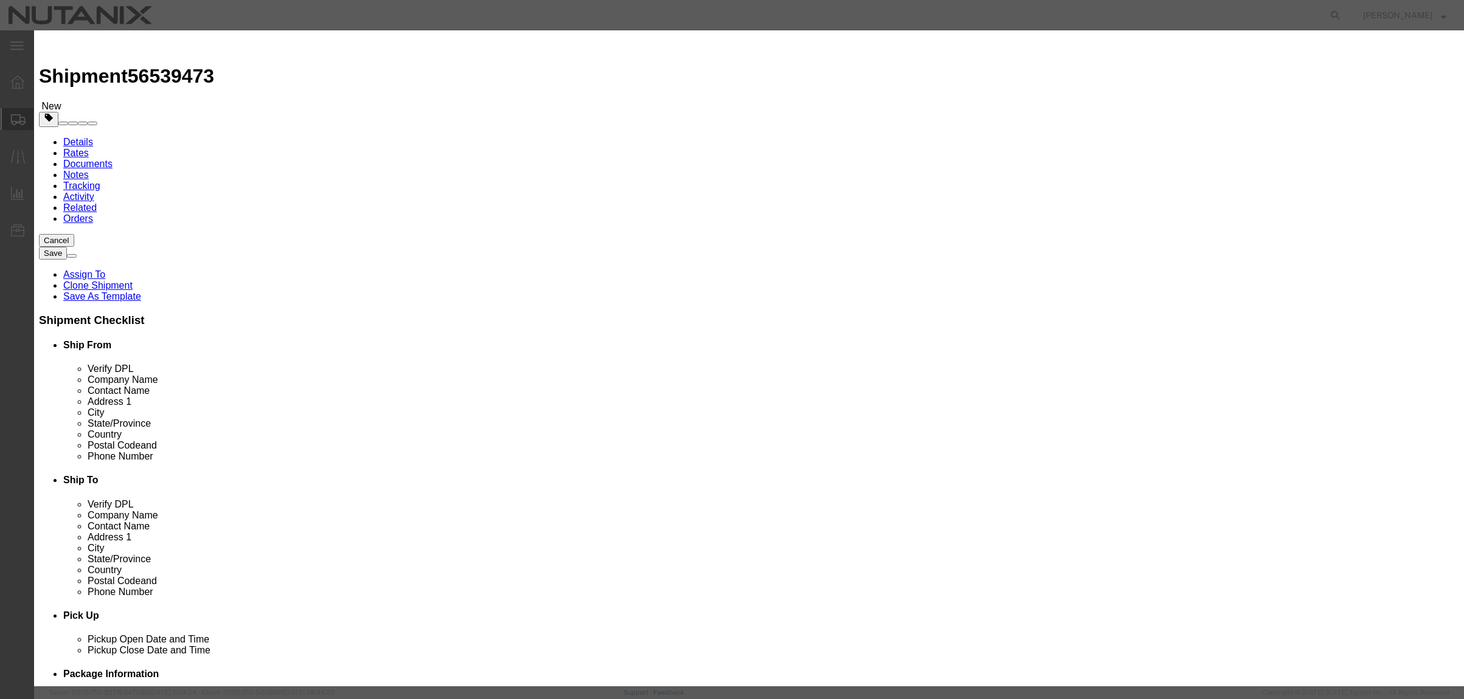
click button "Yes"
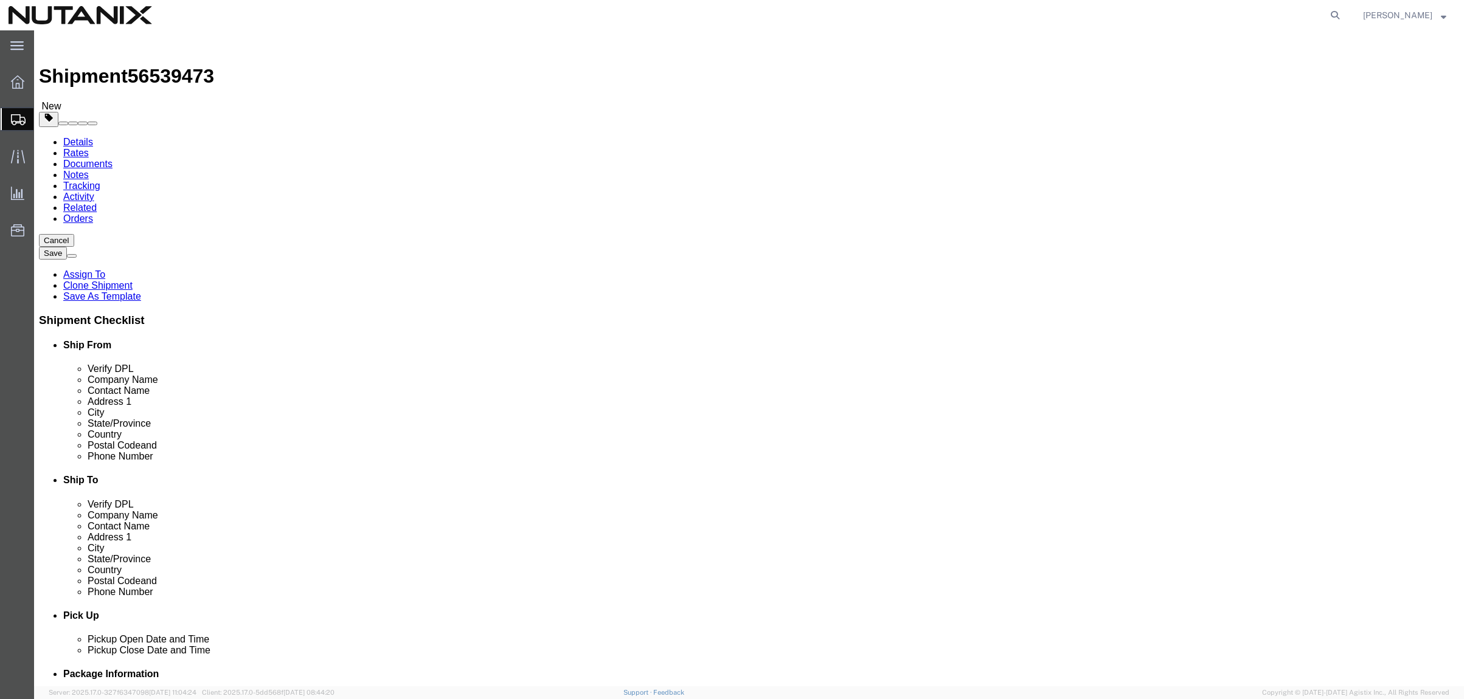
drag, startPoint x: 253, startPoint y: 263, endPoint x: 174, endPoint y: 249, distance: 80.2
click div "Package Type Select Envelope Large Box Medium Box PAK Rack Small Box Tube Your …"
type input "20"
type input "17"
type input "16"
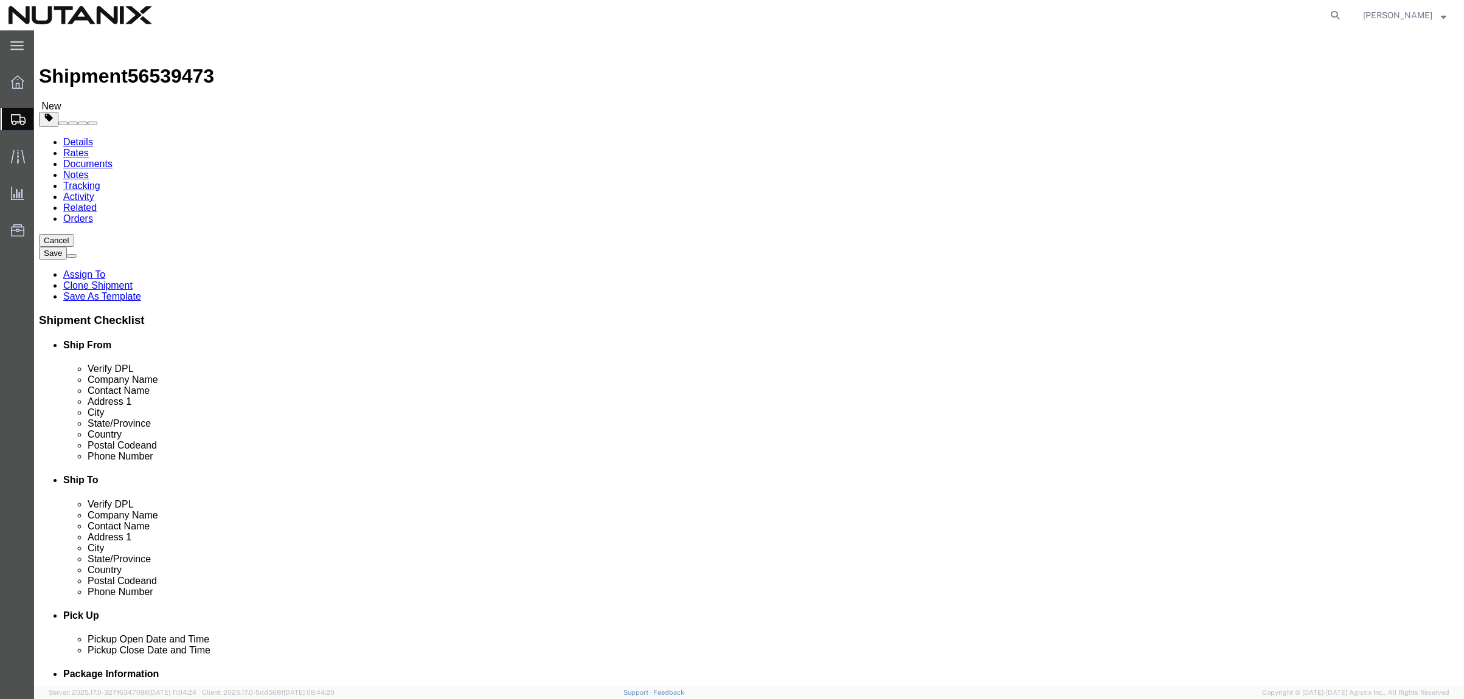
type input "20"
drag, startPoint x: 842, startPoint y: 263, endPoint x: 674, endPoint y: 257, distance: 167.3
click div "Dimensions Length 23.00 x Width 16.00 x Height 14.00 Select cm ft in"
type input "16"
type input "12"
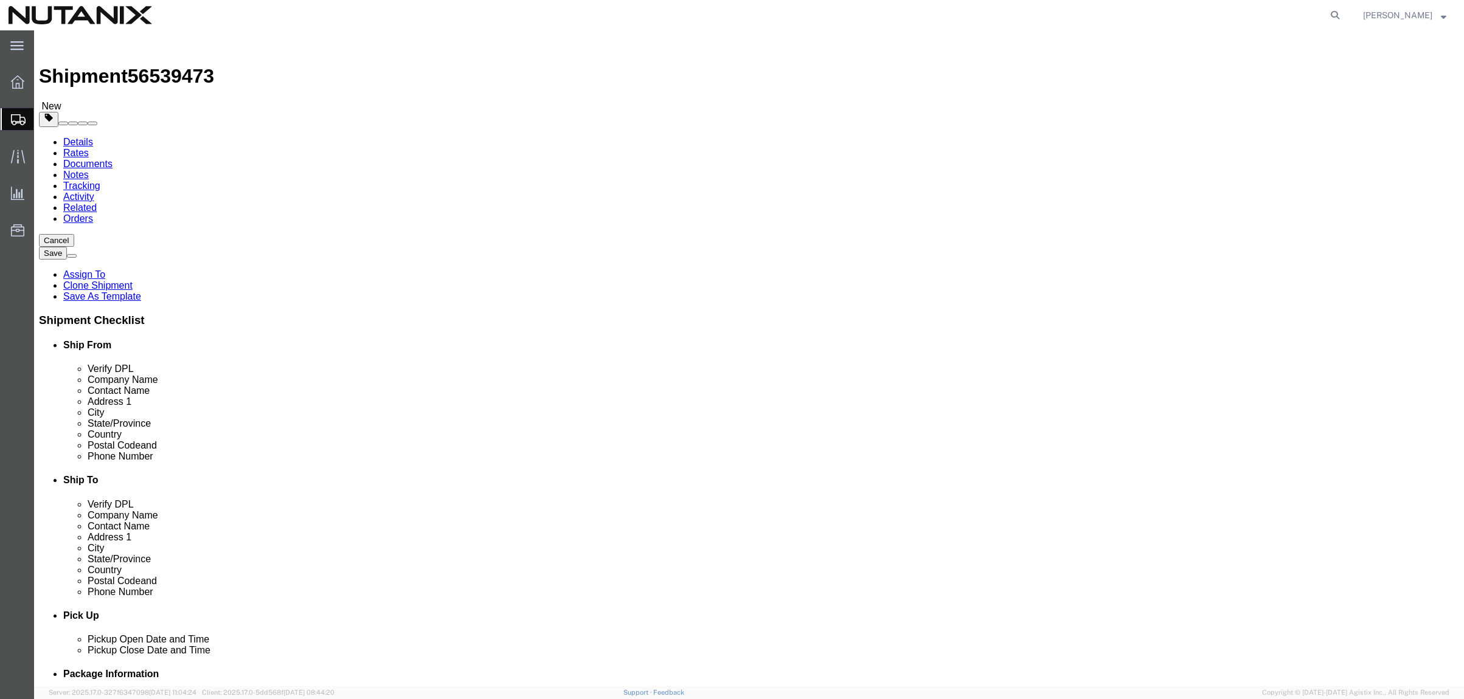
type input "7"
type input "2"
click dd "1.00 Each"
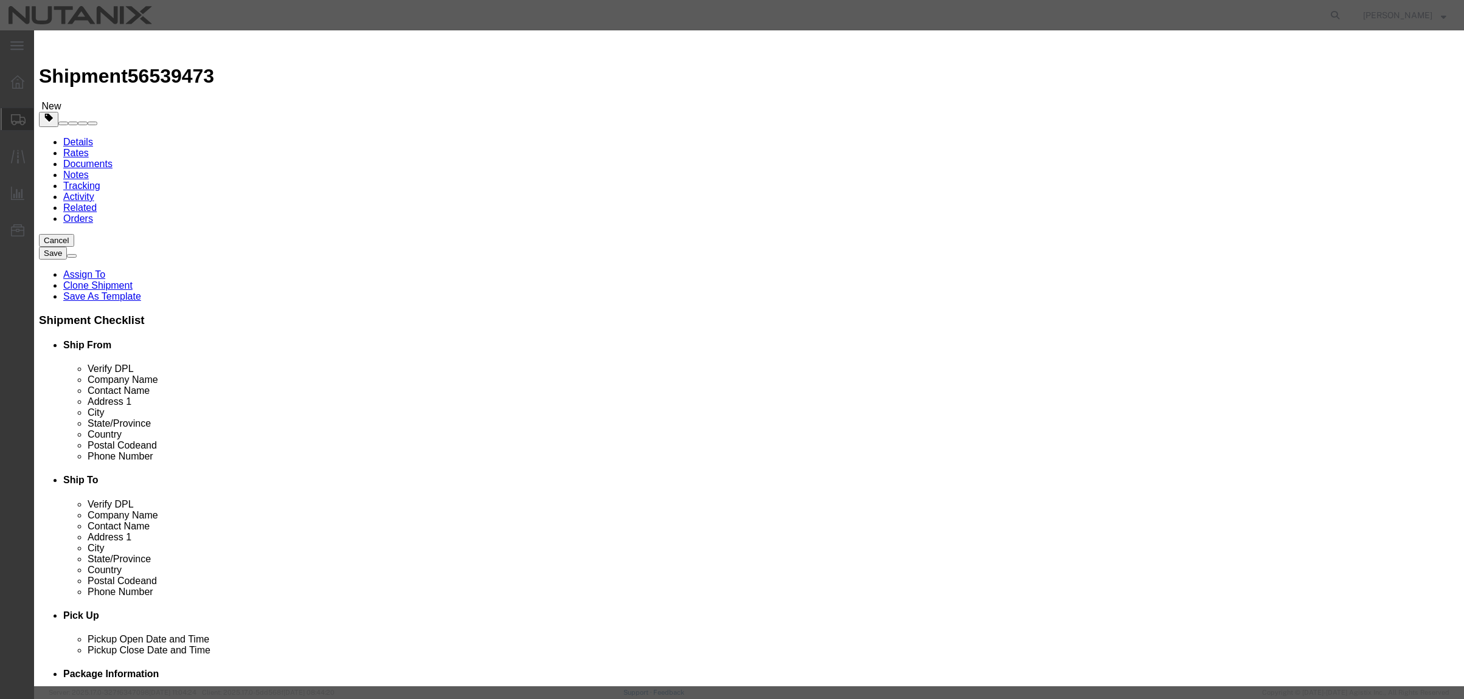
drag, startPoint x: 569, startPoint y: 92, endPoint x: 426, endPoint y: 83, distance: 143.2
click div "Commodity library Product Name .Heart t-shirts Pieces 1.00 Select Bag Barrels 1…"
type input "Assorted t-shirts"
type input "5"
select select "USD"
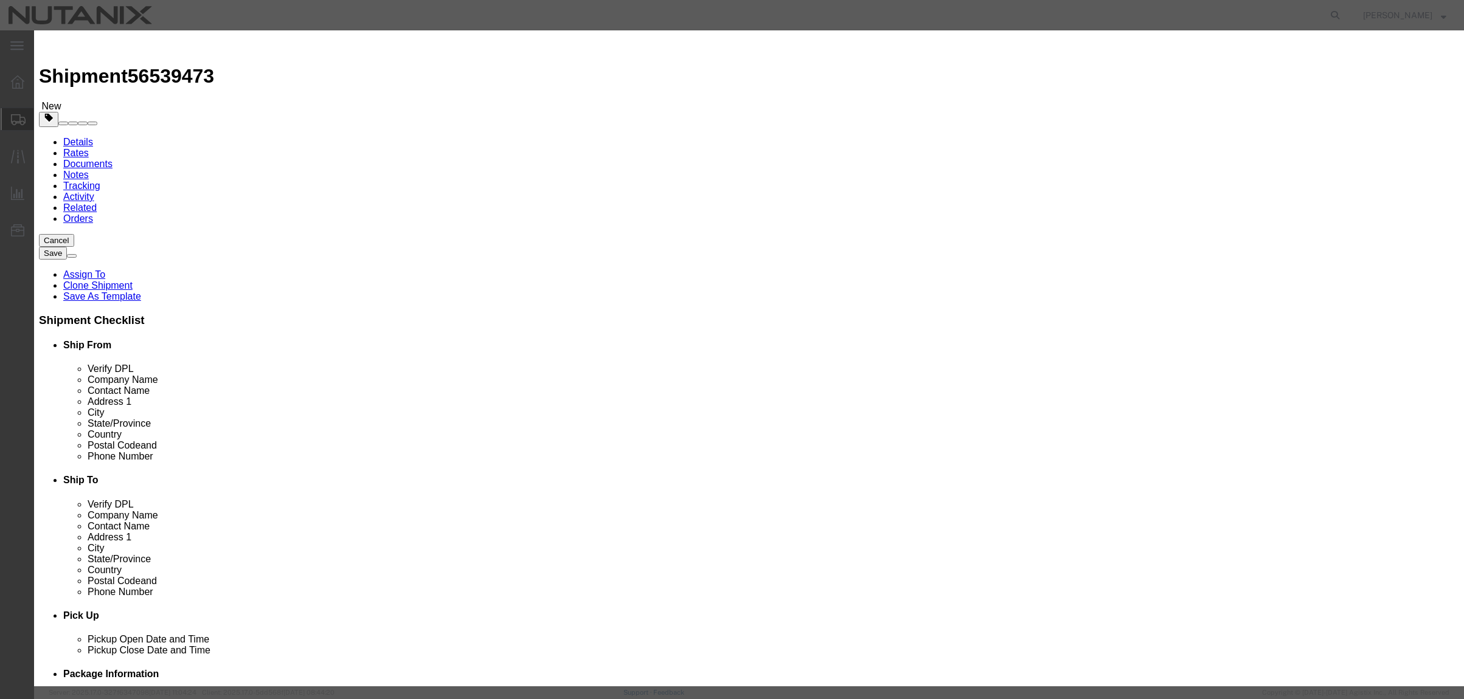
click button "Save & Close"
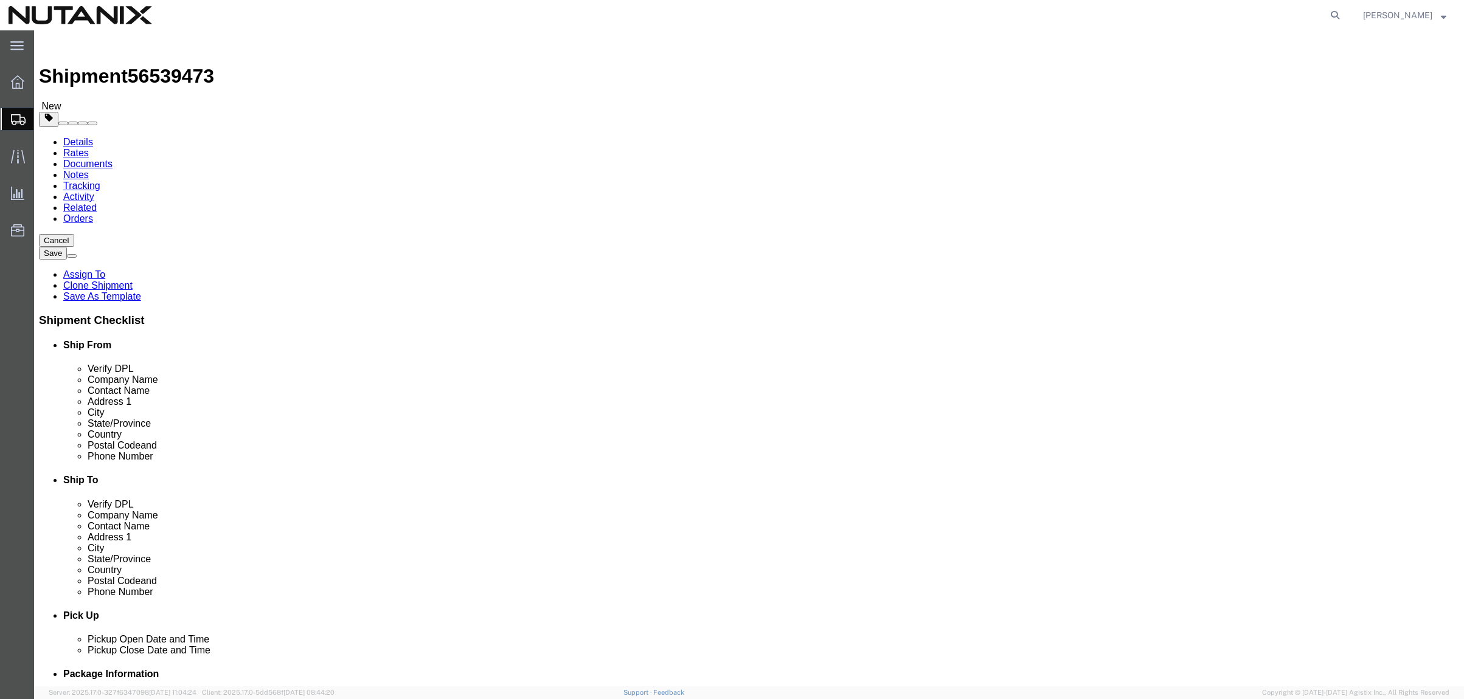
click button "Continue"
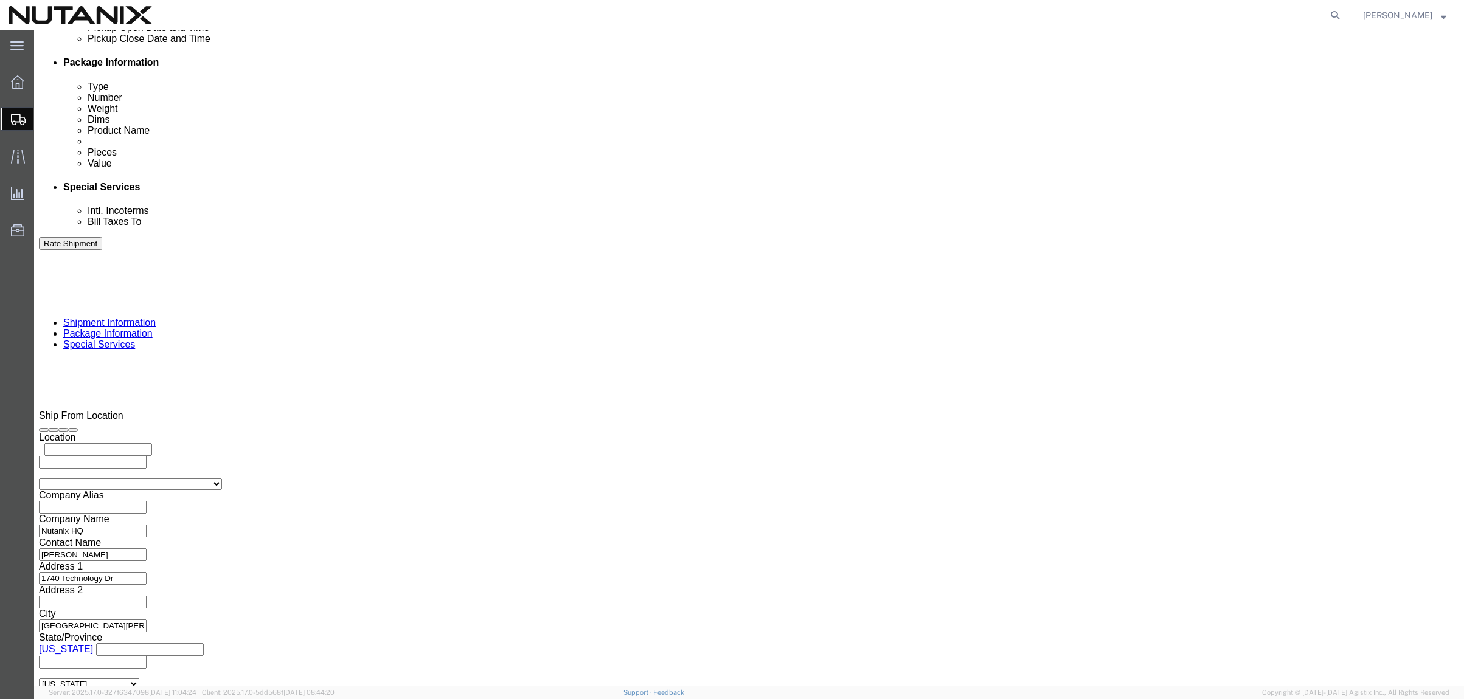
scroll to position [608, 0]
click button "Rate Shipment"
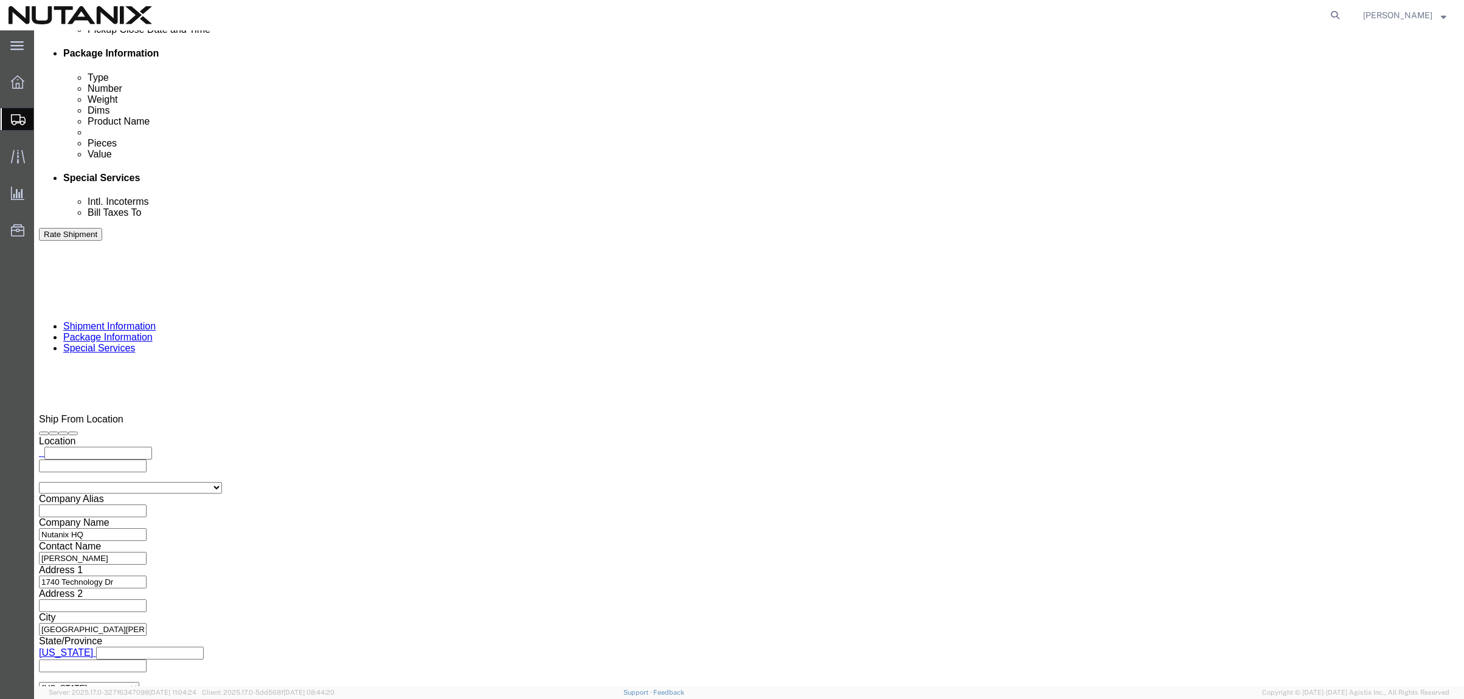
click button "Rate Shipment"
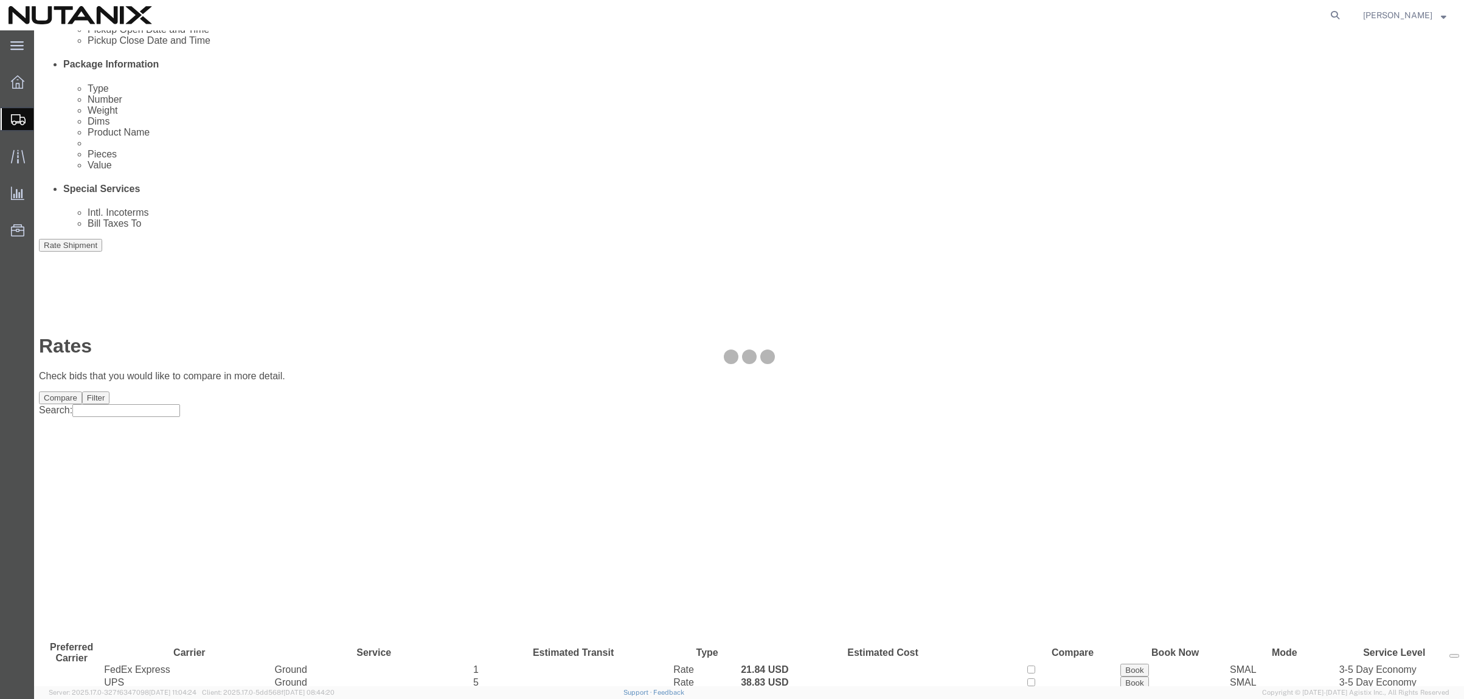
scroll to position [0, 0]
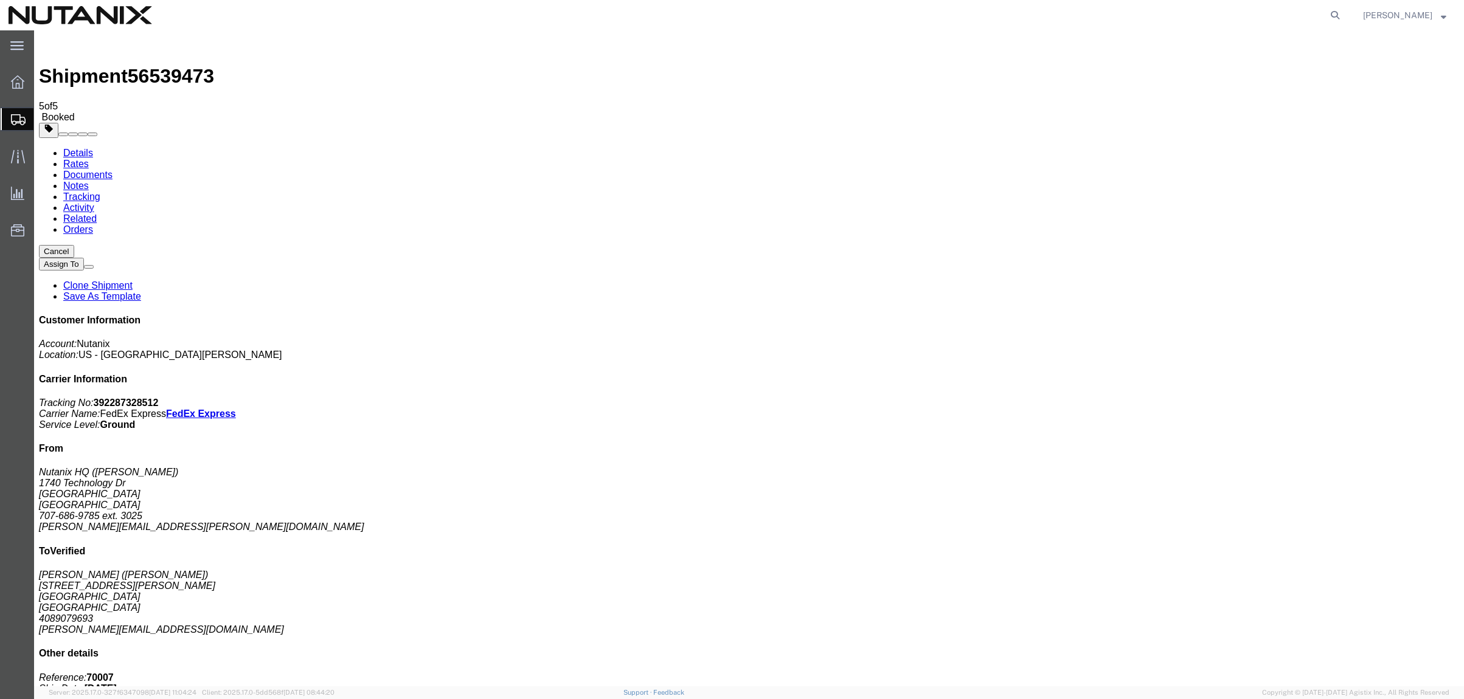
drag, startPoint x: 43, startPoint y: 387, endPoint x: 783, endPoint y: 89, distance: 798.6
click at [0, 0] on span "Create Shipment" at bounding box center [0, 0] width 0 height 0
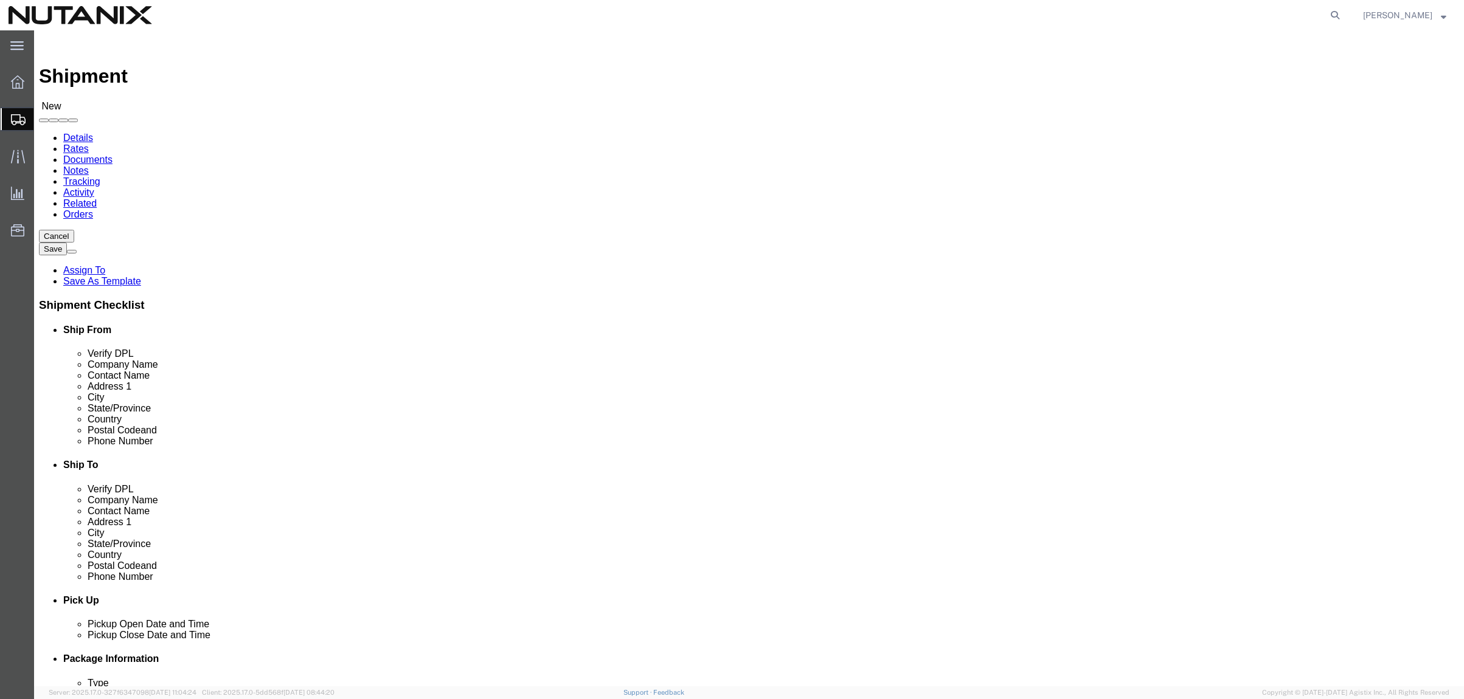
click input "text"
drag, startPoint x: 283, startPoint y: 304, endPoint x: 892, endPoint y: 234, distance: 612.1
click p "- Nutanix HQ - ([PERSON_NAME]) [STREET_ADDRESS]"
type input "[PERSON_NAME]"
click input "text"
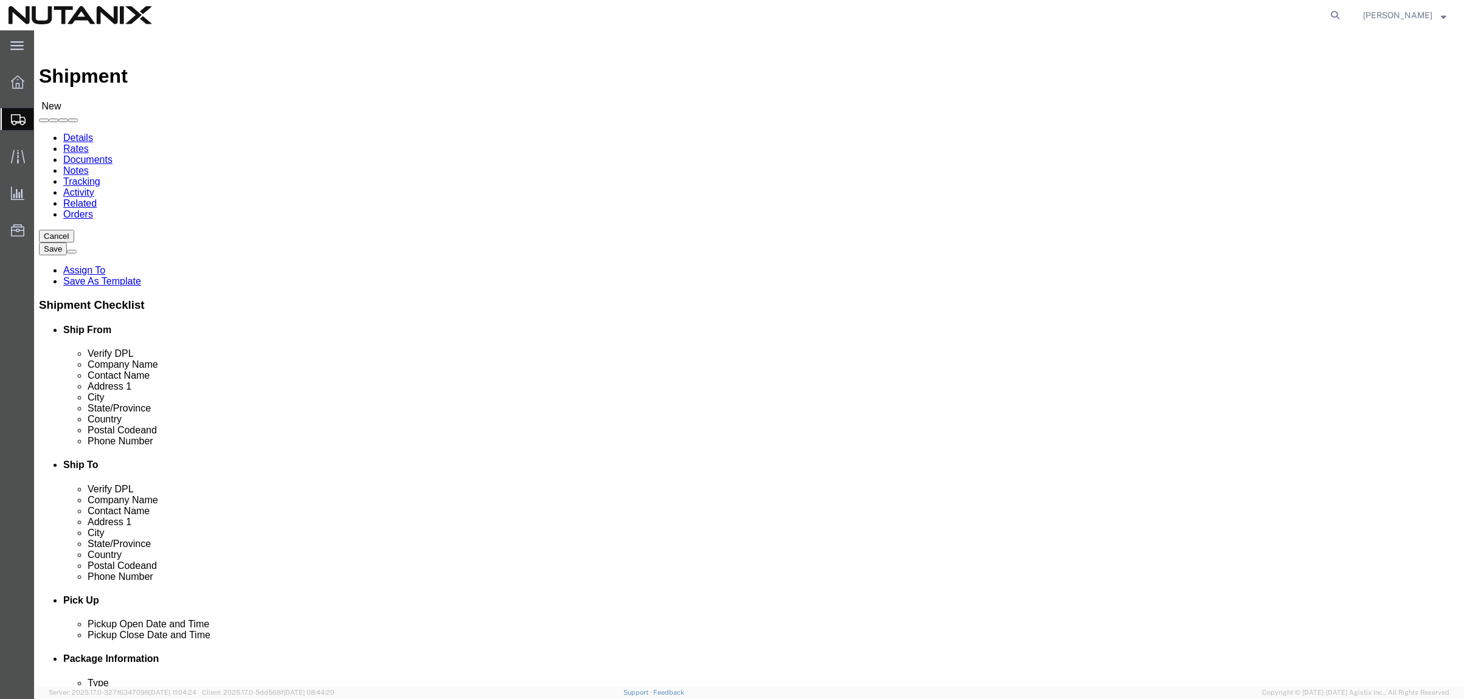
type input "R"
type input "[PERSON_NAME]"
click p "- Nutanix Durham - ([PERSON_NAME]) [STREET_ADDRESS]"
select select "NC"
drag, startPoint x: 907, startPoint y: 257, endPoint x: 570, endPoint y: 234, distance: 337.7
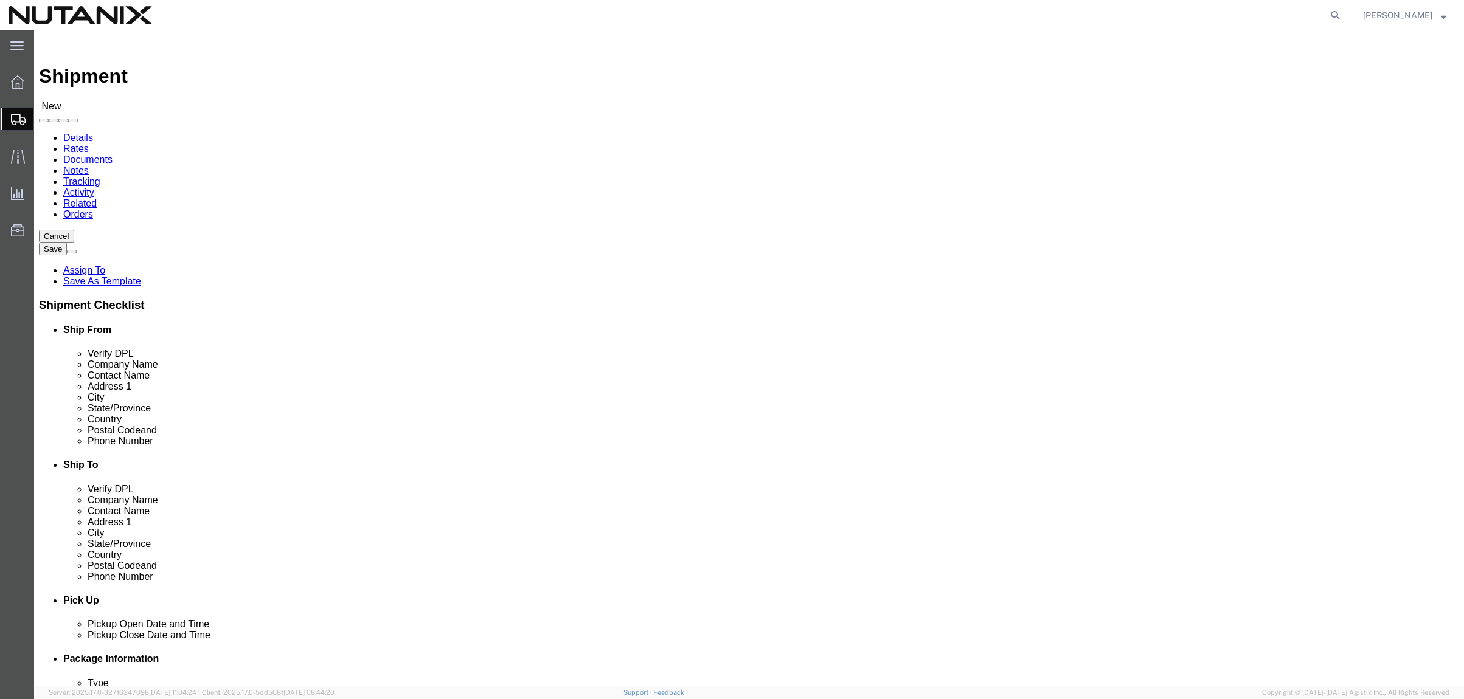
click div "Ship From Location Location Select Select My Profile Location [GEOGRAPHIC_DATA]…"
type input "[PERSON_NAME]"
click input "text"
drag, startPoint x: 800, startPoint y: 440, endPoint x: 603, endPoint y: 440, distance: 196.4
click div "Ship To Location Location Select Select My Profile Location [GEOGRAPHIC_DATA] -…"
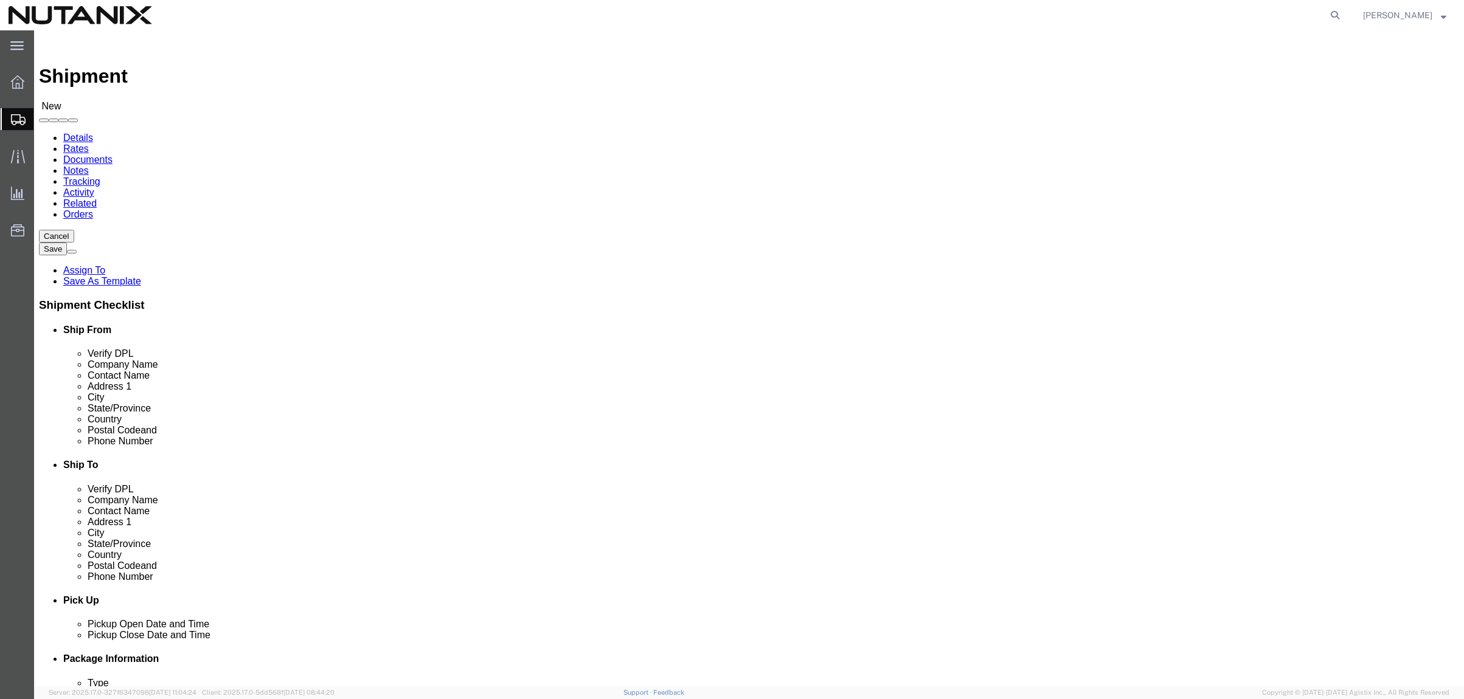
paste input "[PERSON_NAME].[PERSON_NAME]"
type input "[PERSON_NAME][EMAIL_ADDRESS][PERSON_NAME][DOMAIN_NAME]"
drag, startPoint x: 874, startPoint y: 416, endPoint x: 738, endPoint y: 422, distance: 137.0
click div "Phone Number"
type input "9194447004"
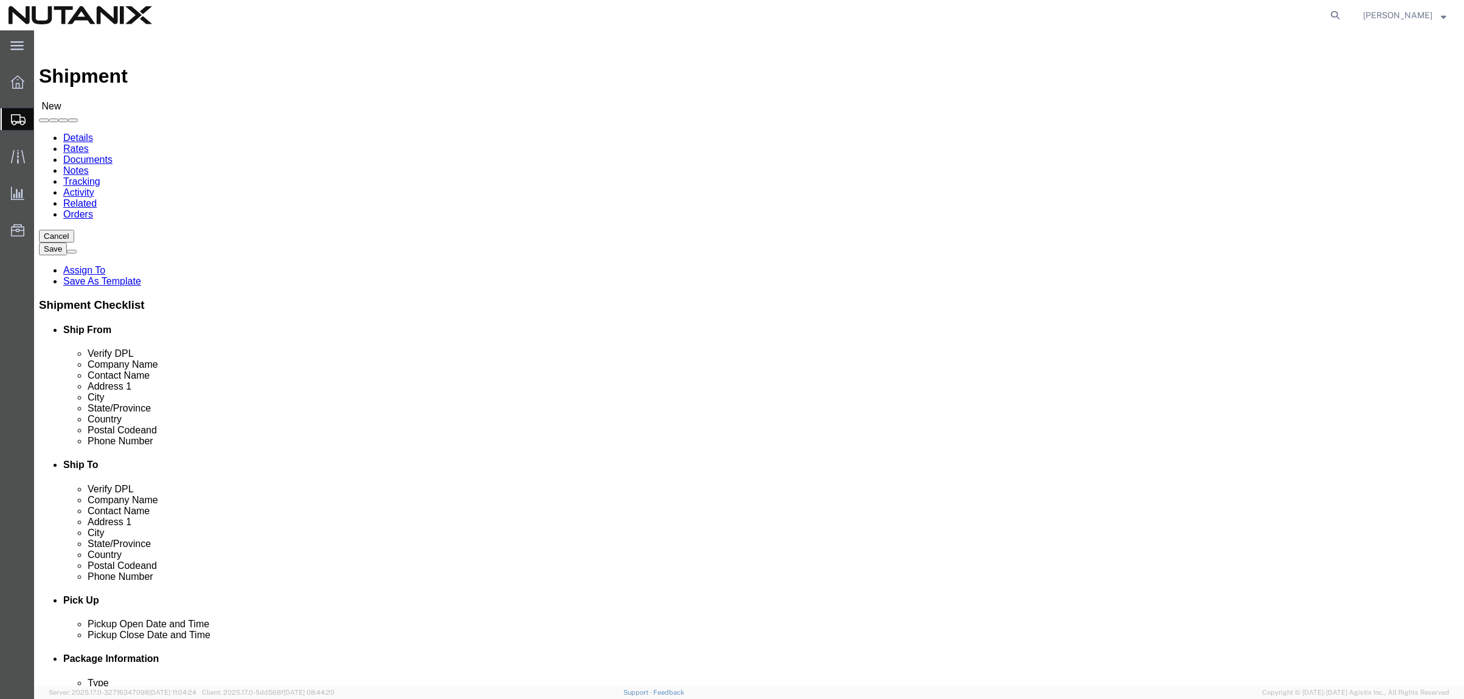
scroll to position [61, 0]
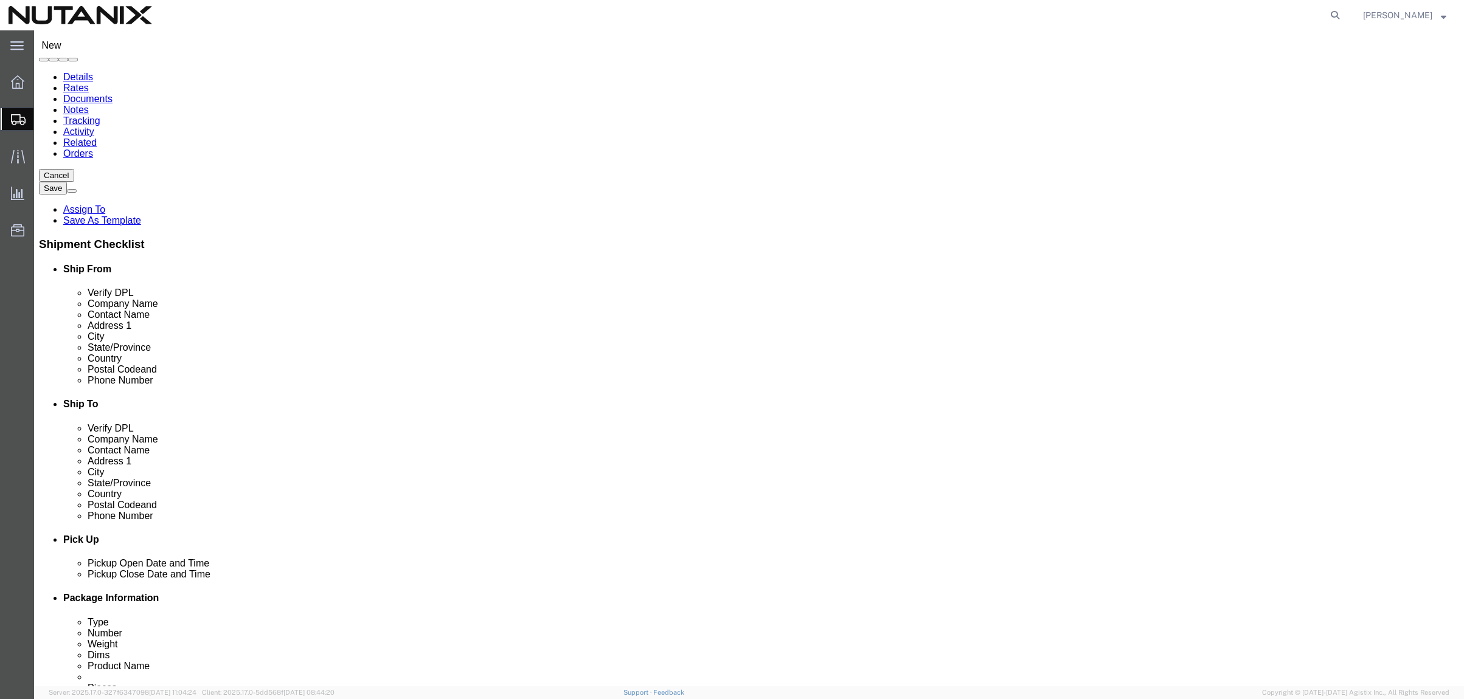
drag, startPoint x: 317, startPoint y: 346, endPoint x: 214, endPoint y: 344, distance: 103.4
click input "text"
type input "[PHONE_NUMBER]"
click input "text"
paste input "[PHONE_NUMBER]"
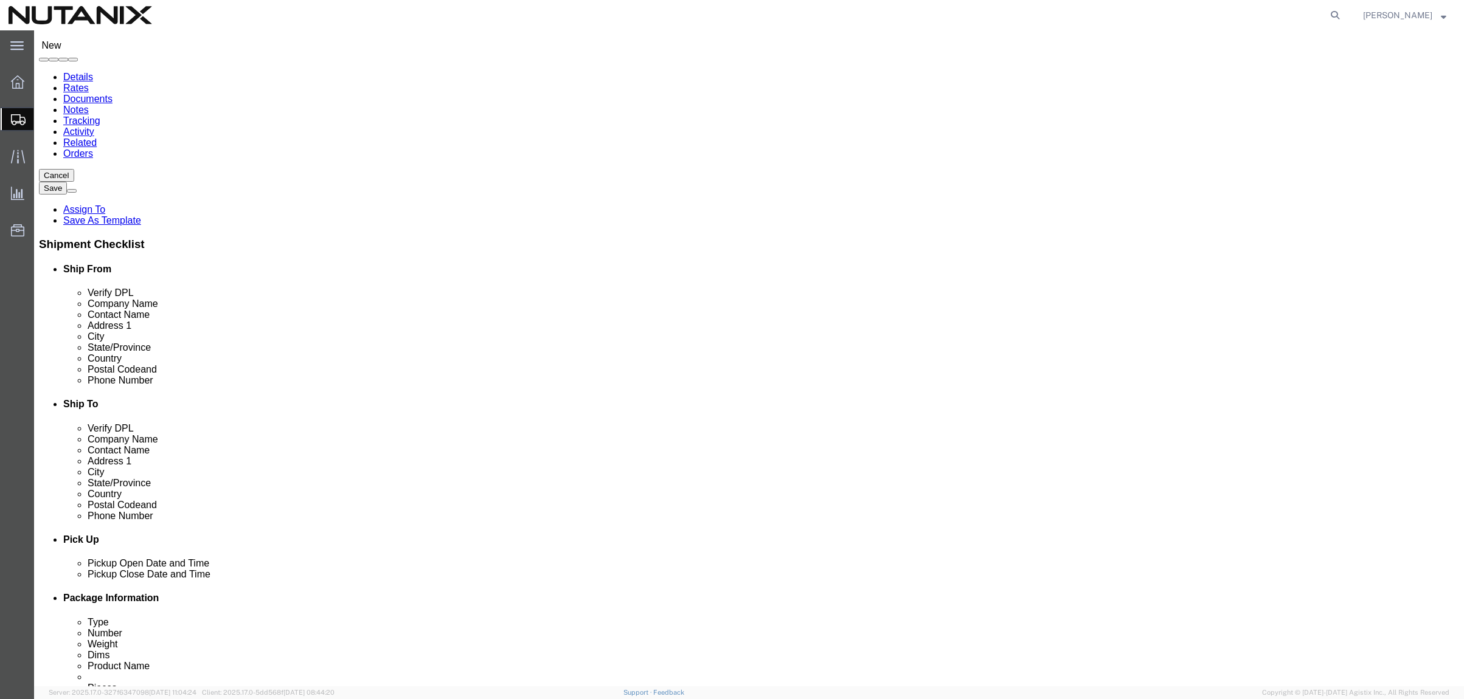
type input "[PHONE_NUMBER]"
click input "text"
type input "3025"
click div "Delivery by Date Delivery Start Date Delivery Start Time Deliver Open Date and …"
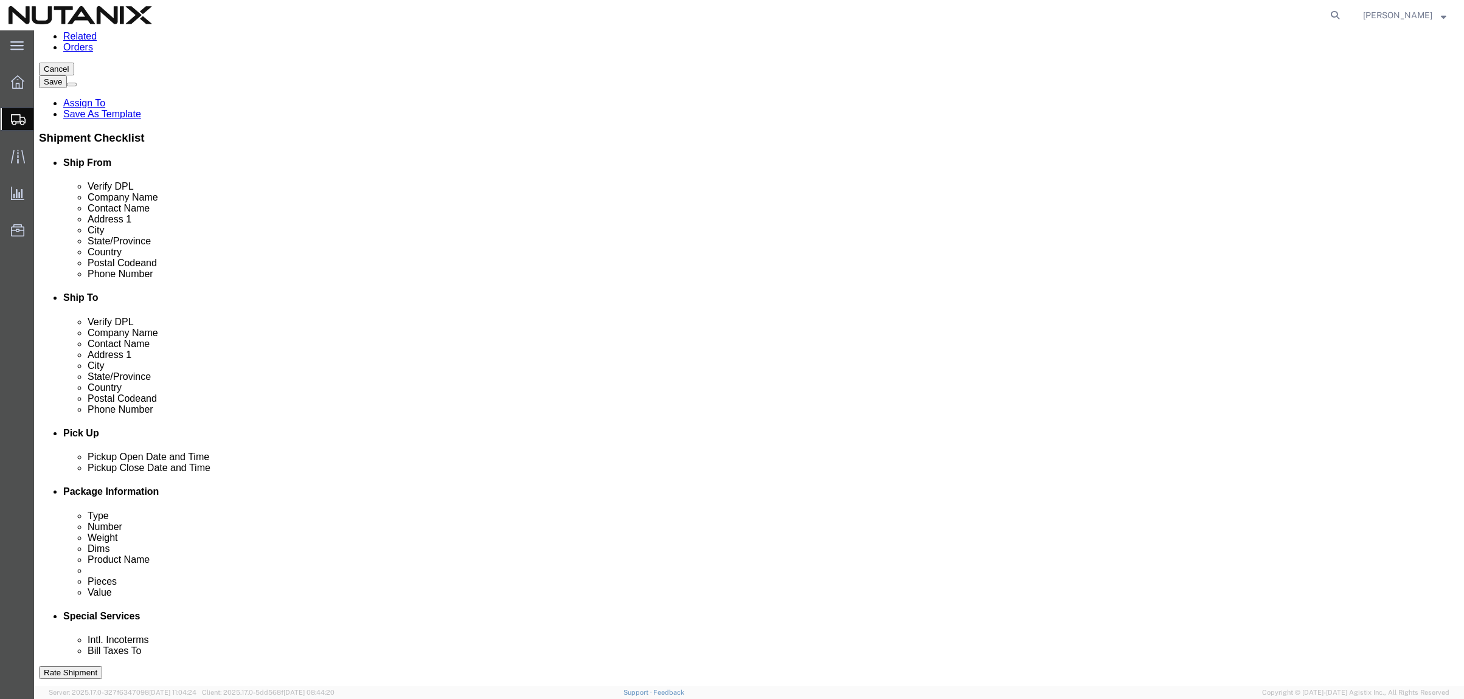
scroll to position [243, 0]
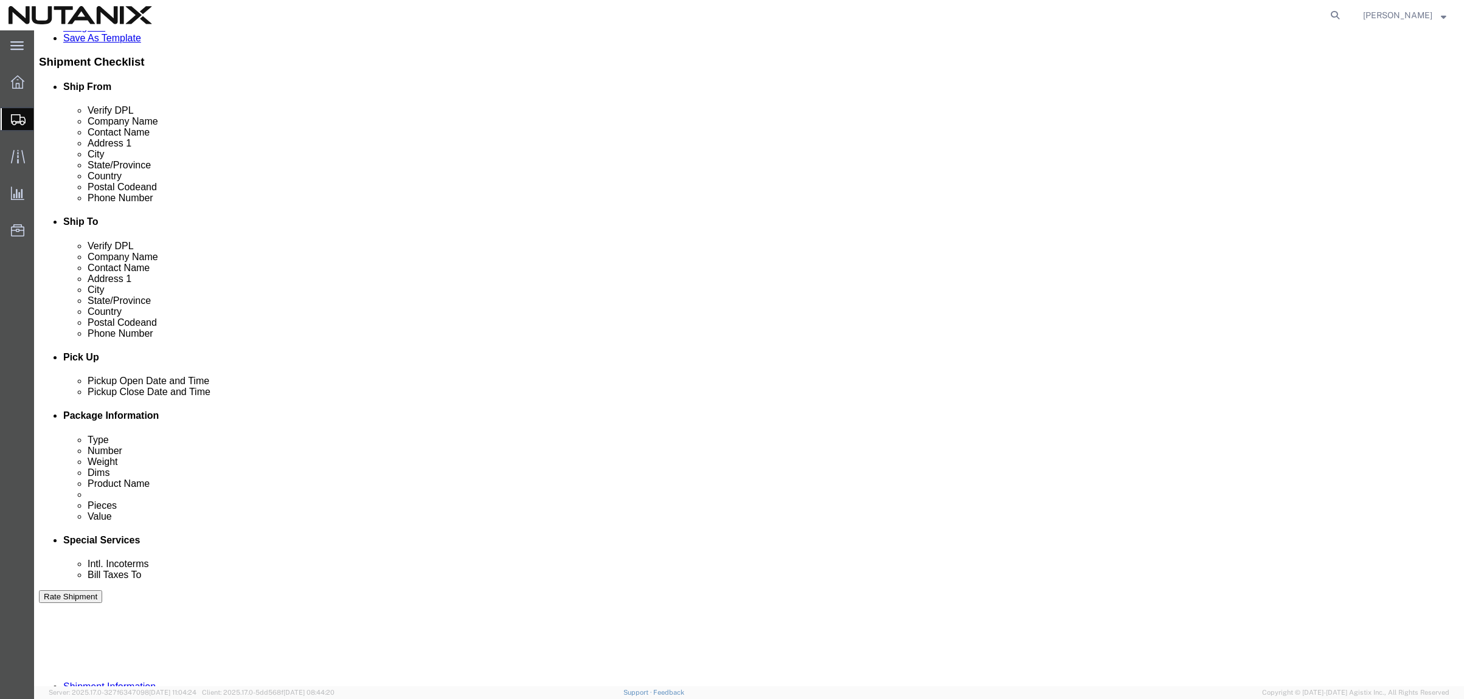
click div "[DATE] 11:00 AM"
click input "11:00 AM"
type input "4:00 pm"
type input "4:00 PM"
click div "Ship From Location Location Select Select My Profile Location [GEOGRAPHIC_DATA]…"
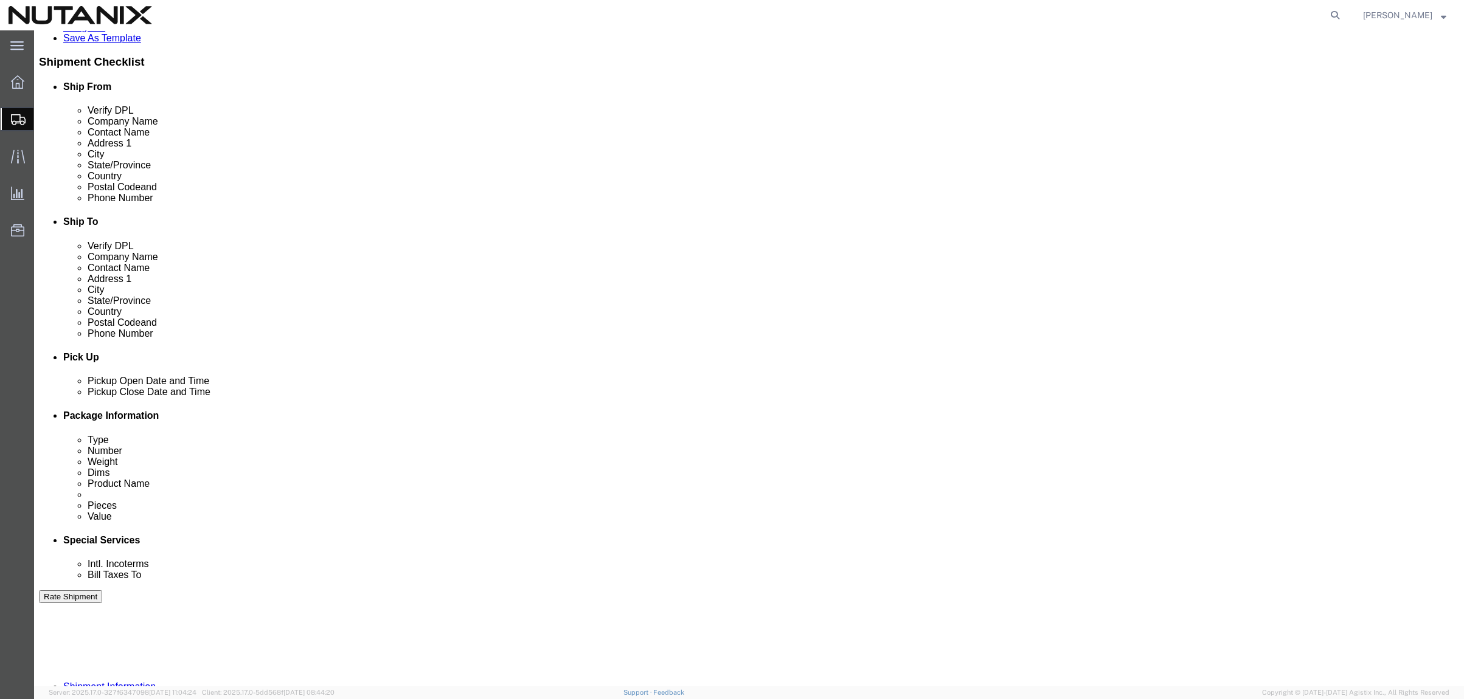
click input "text"
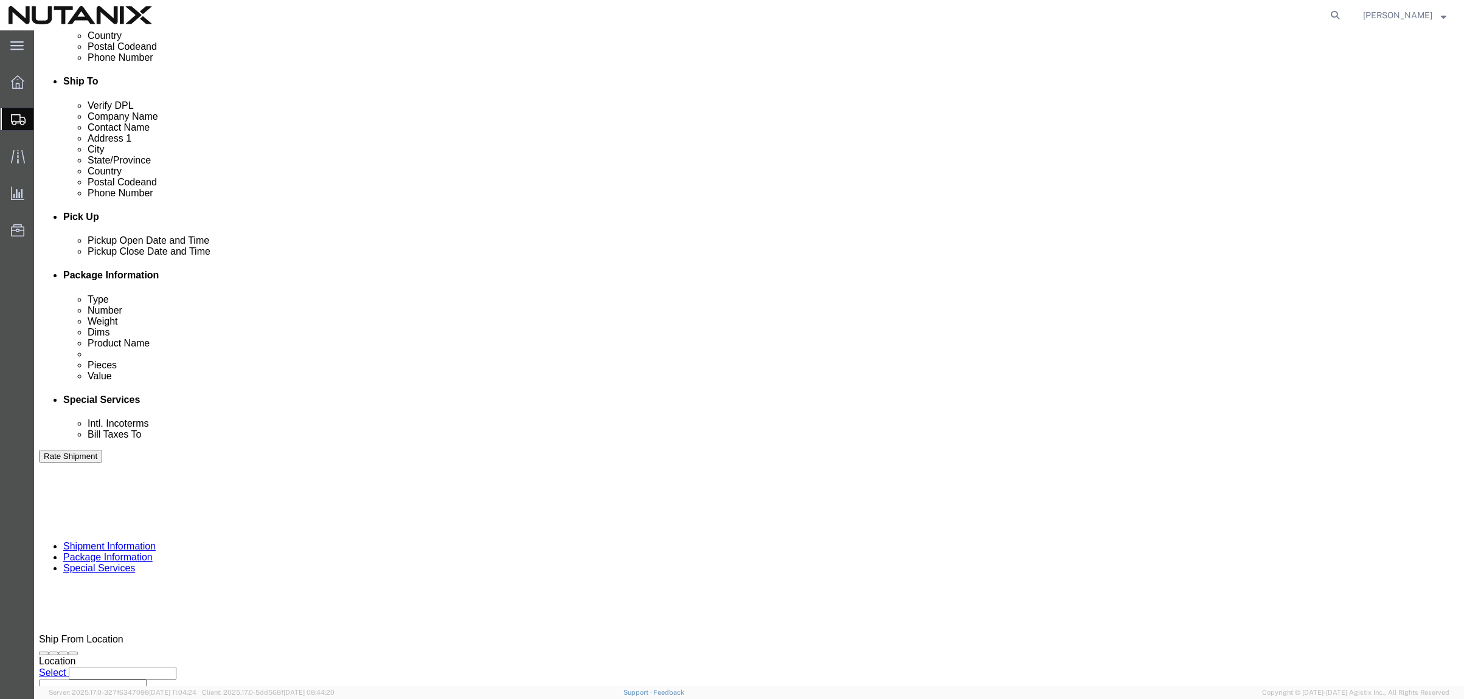
scroll to position [388, 0]
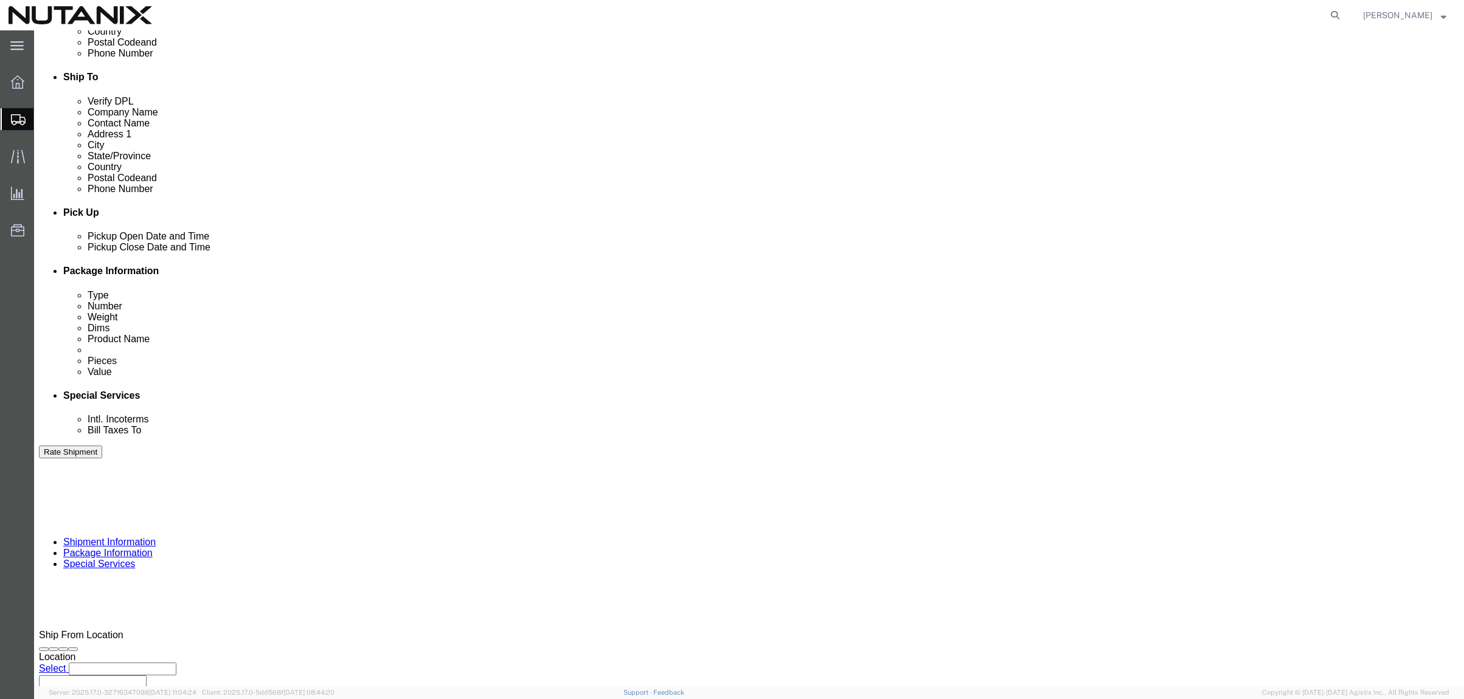
click select "Select Air Less than Truckload Multi-Leg Ocean Freight Rail Small Parcel Truckl…"
select select "SMAL"
click select "Select Air Less than Truckload Multi-Leg Ocean Freight Rail Small Parcel Truckl…"
click button "Continue"
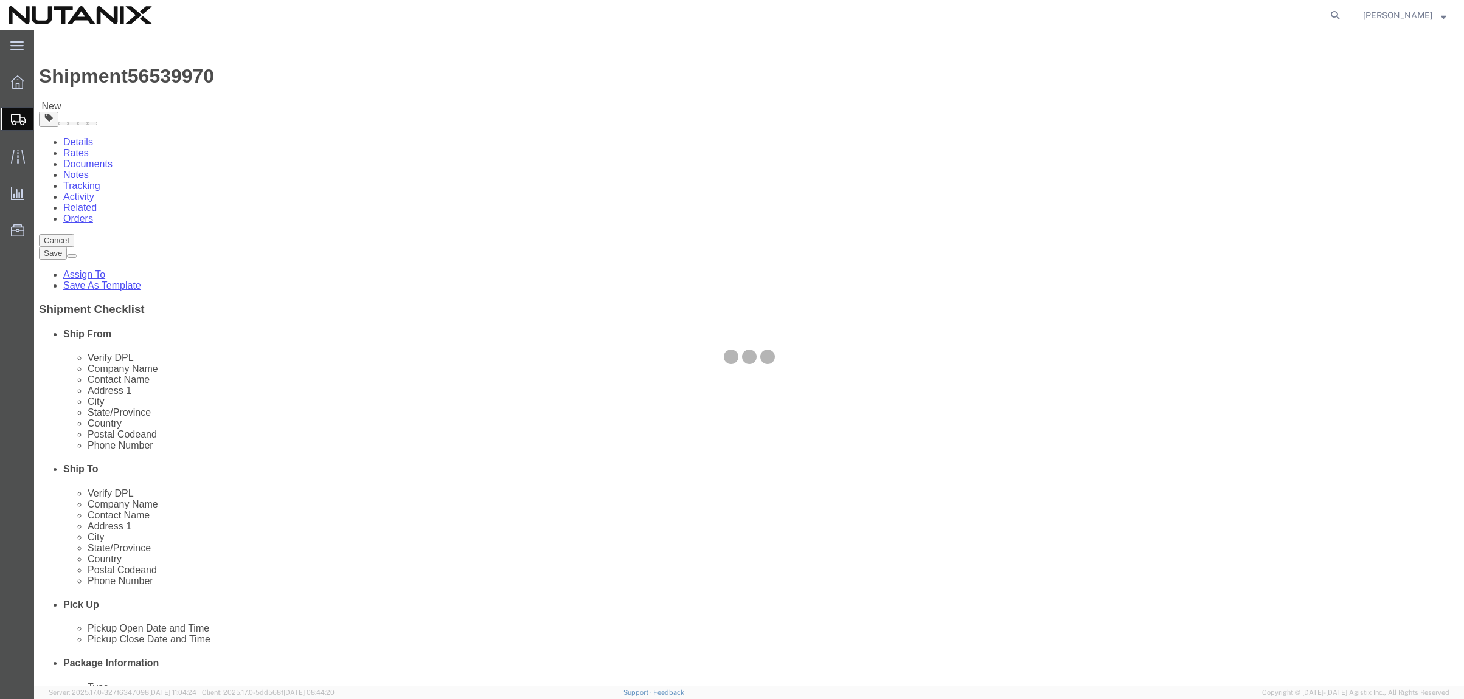
select select "YRPK"
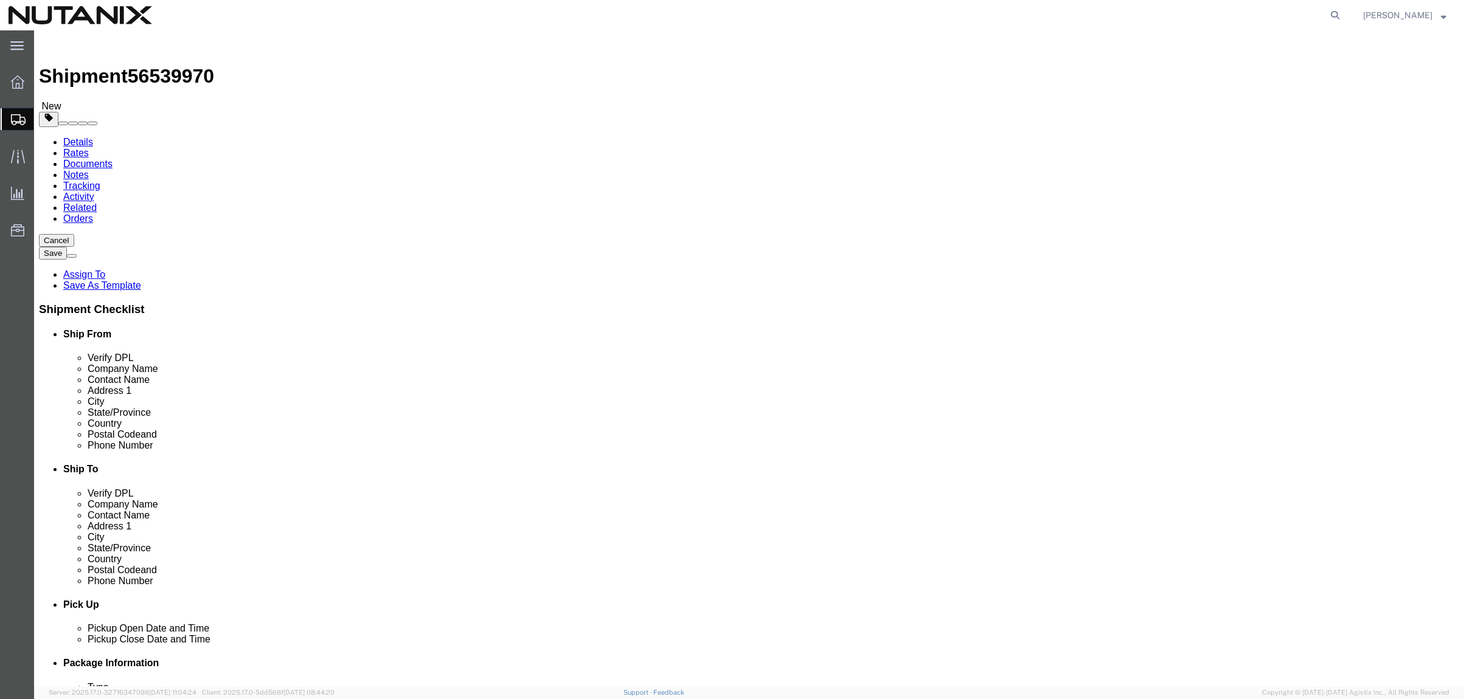
click input "text"
type input "12"
type input "9"
type input "3"
type input "4"
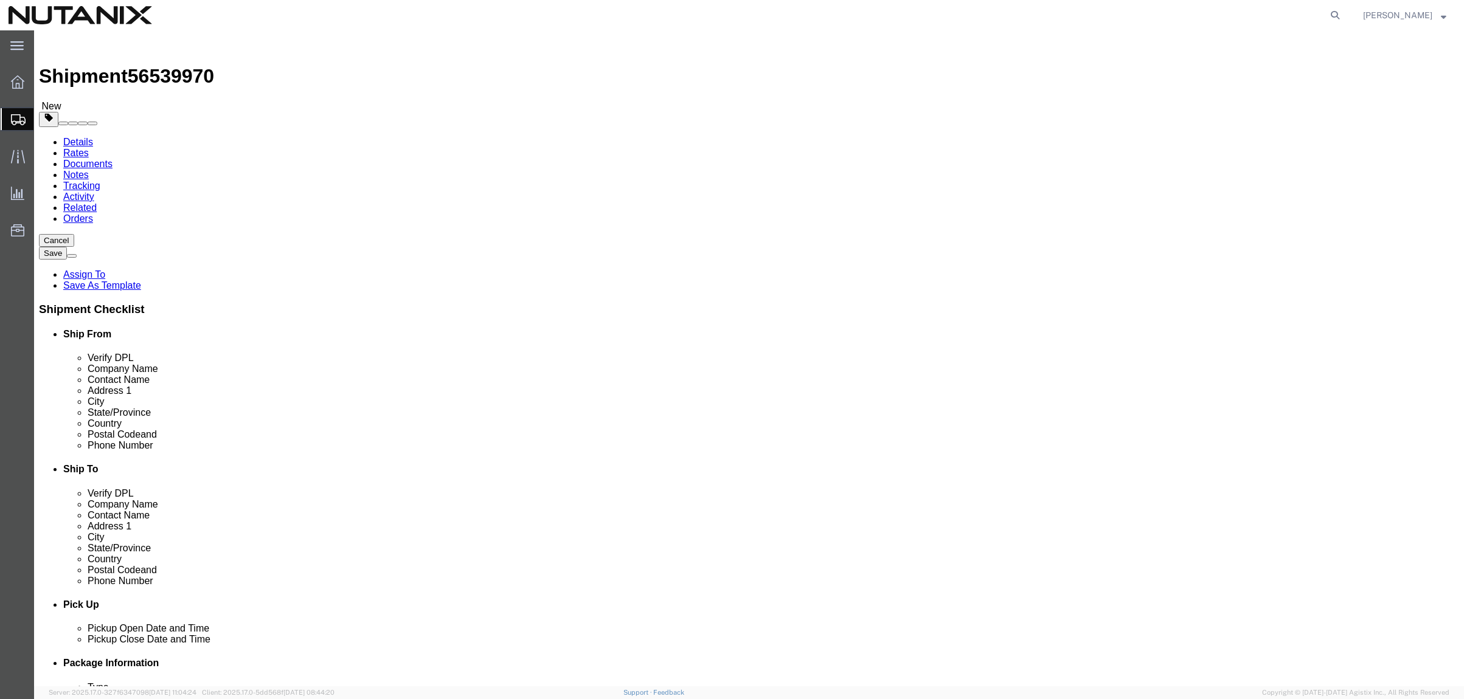
click link "Add Content"
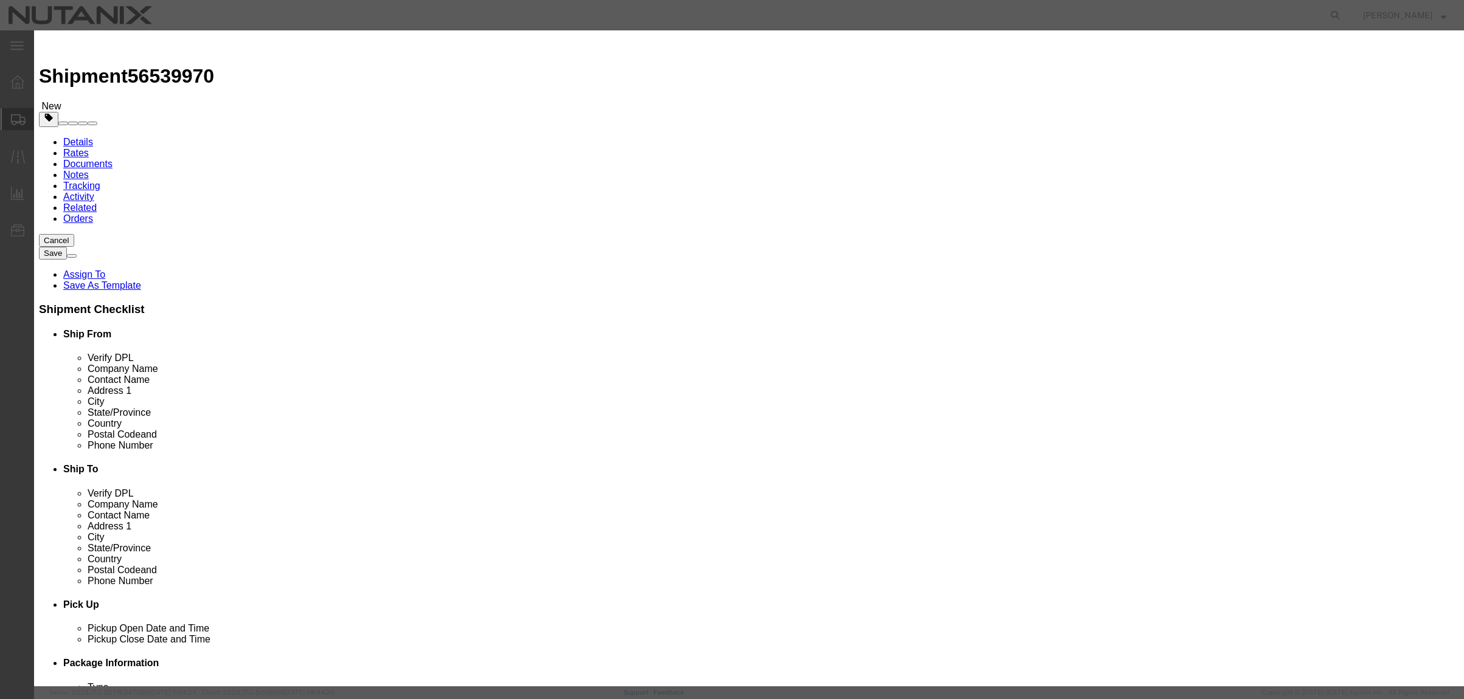
click input "text"
type input "Forward Package"
type input "1"
select select "USD"
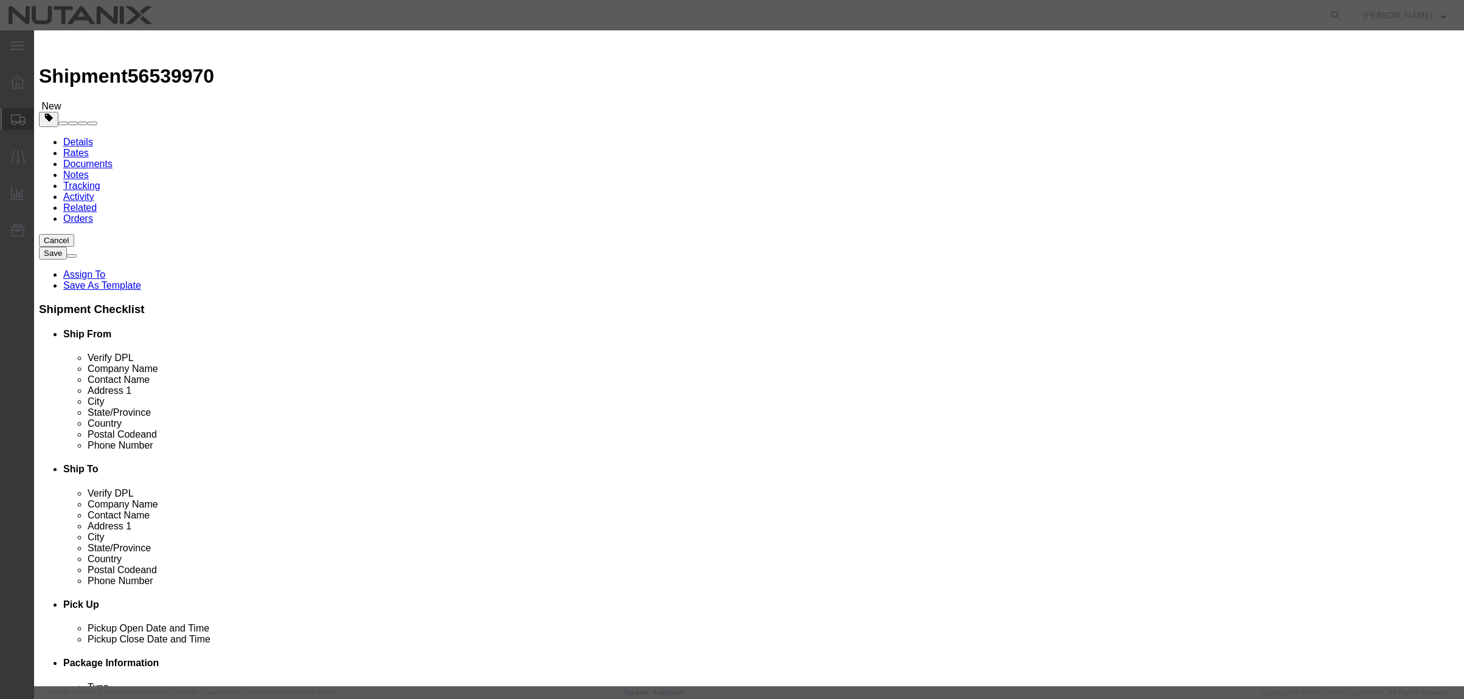
click button "Save & Close"
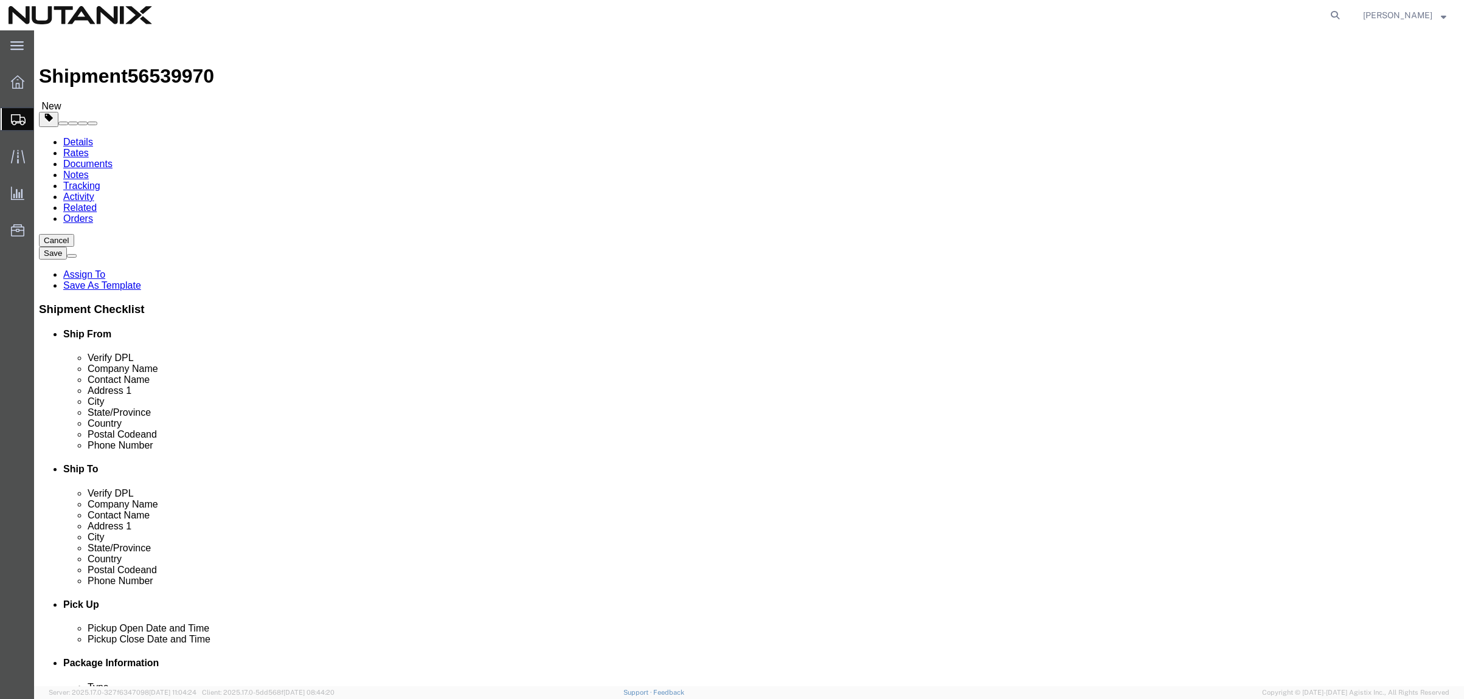
click button "Continue"
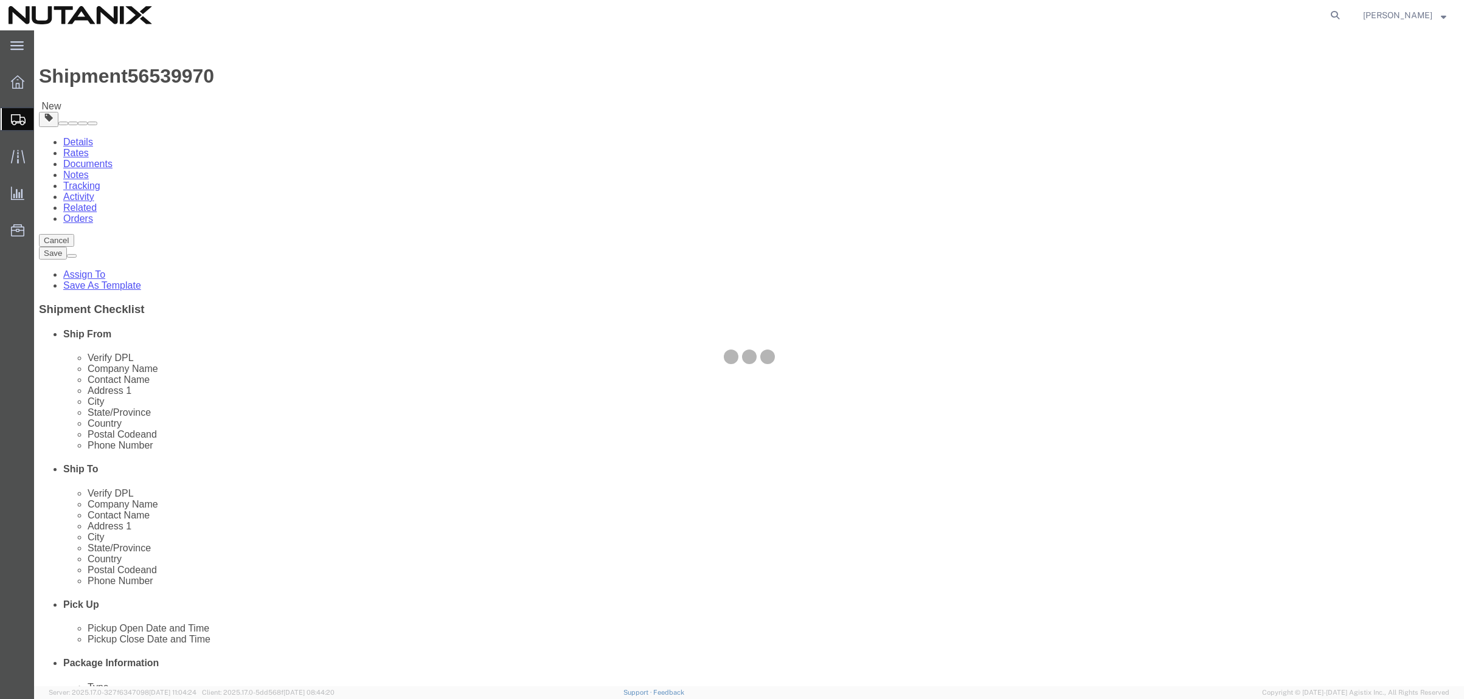
select select
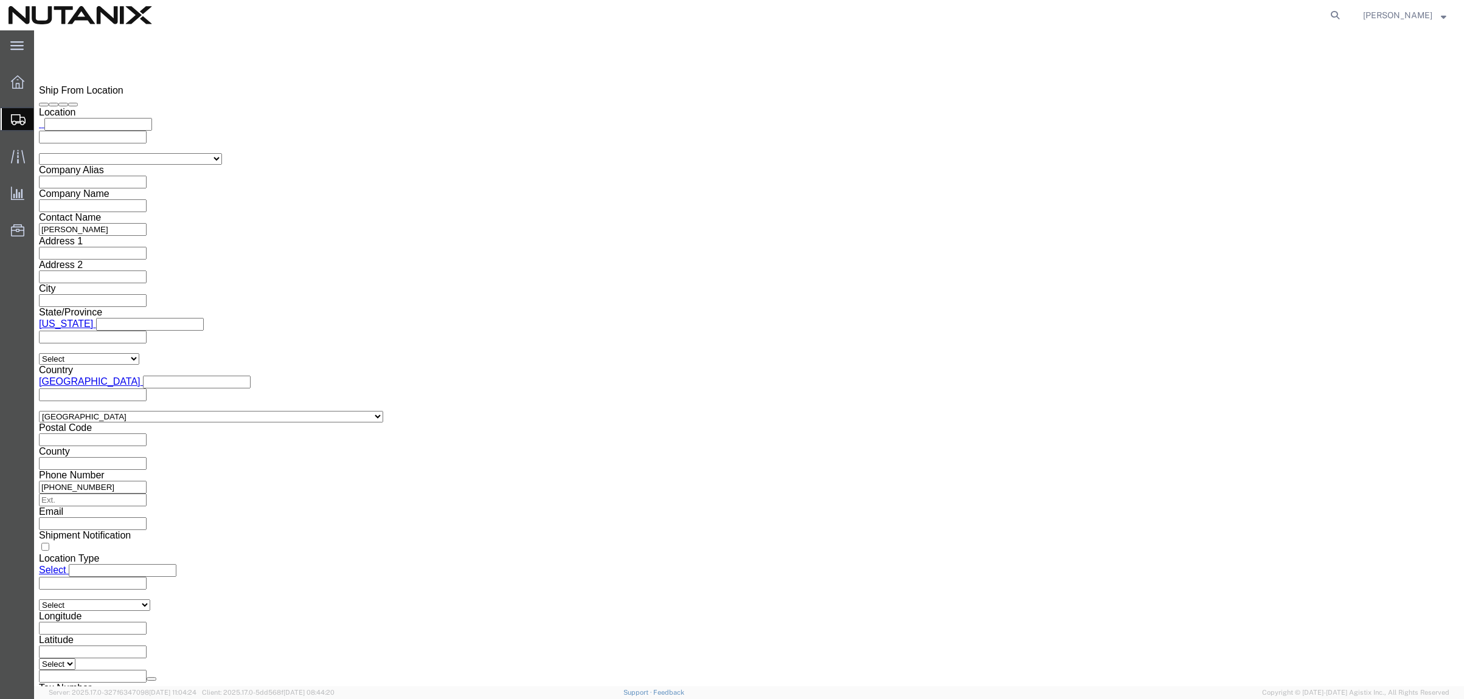
scroll to position [1076, 0]
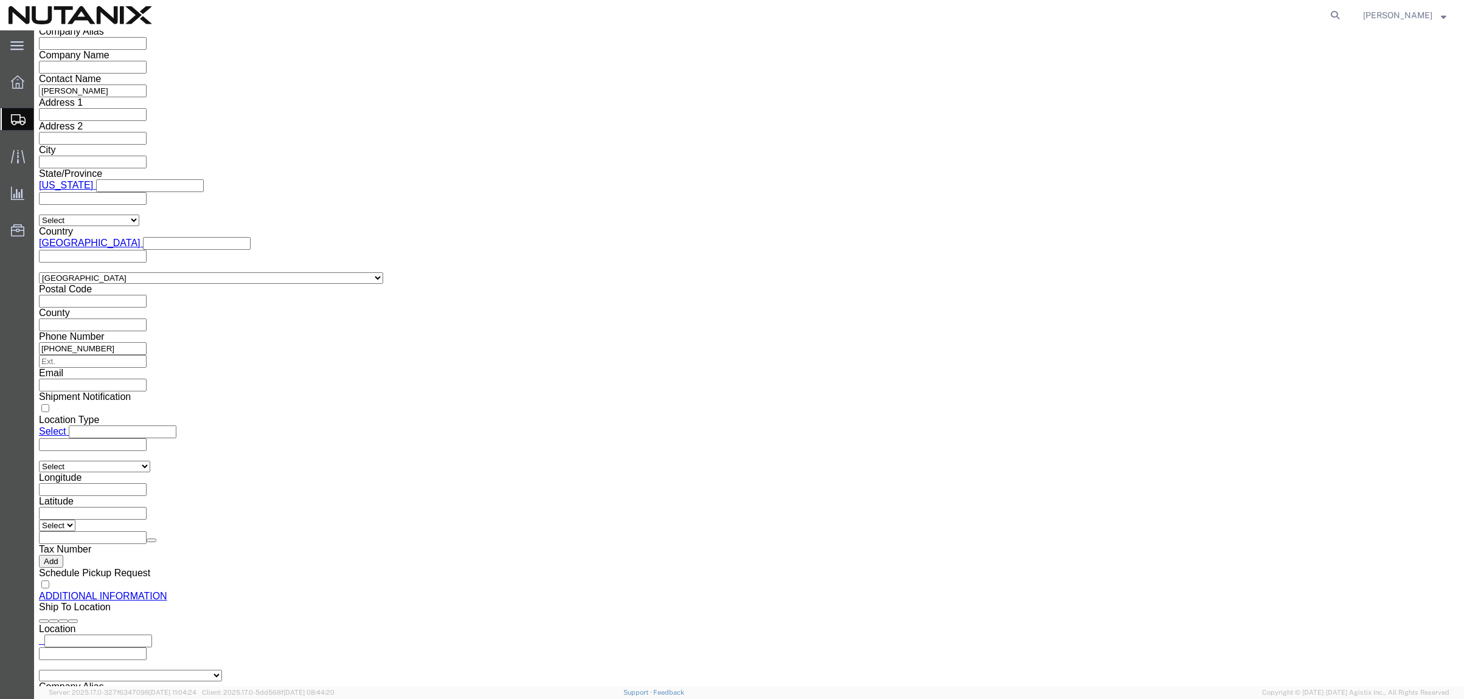
click button "Rate Shipment"
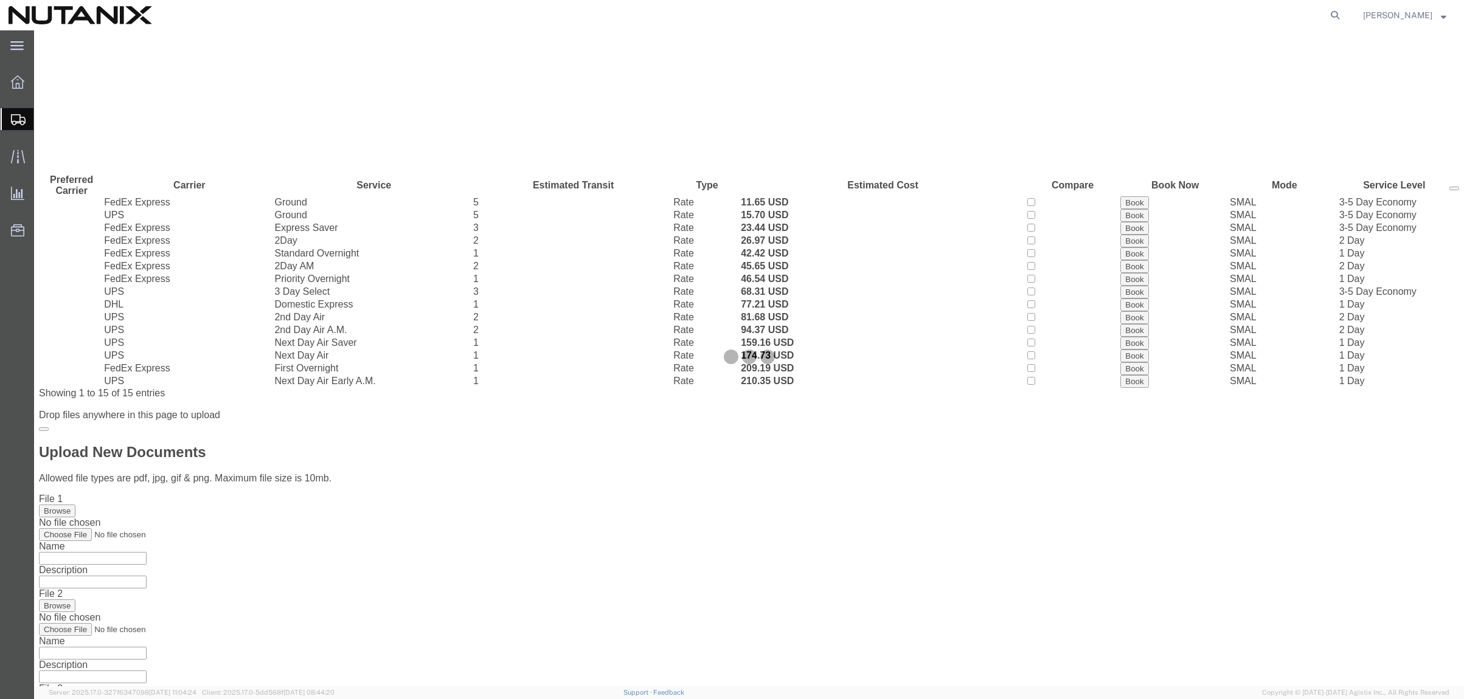
scroll to position [0, 0]
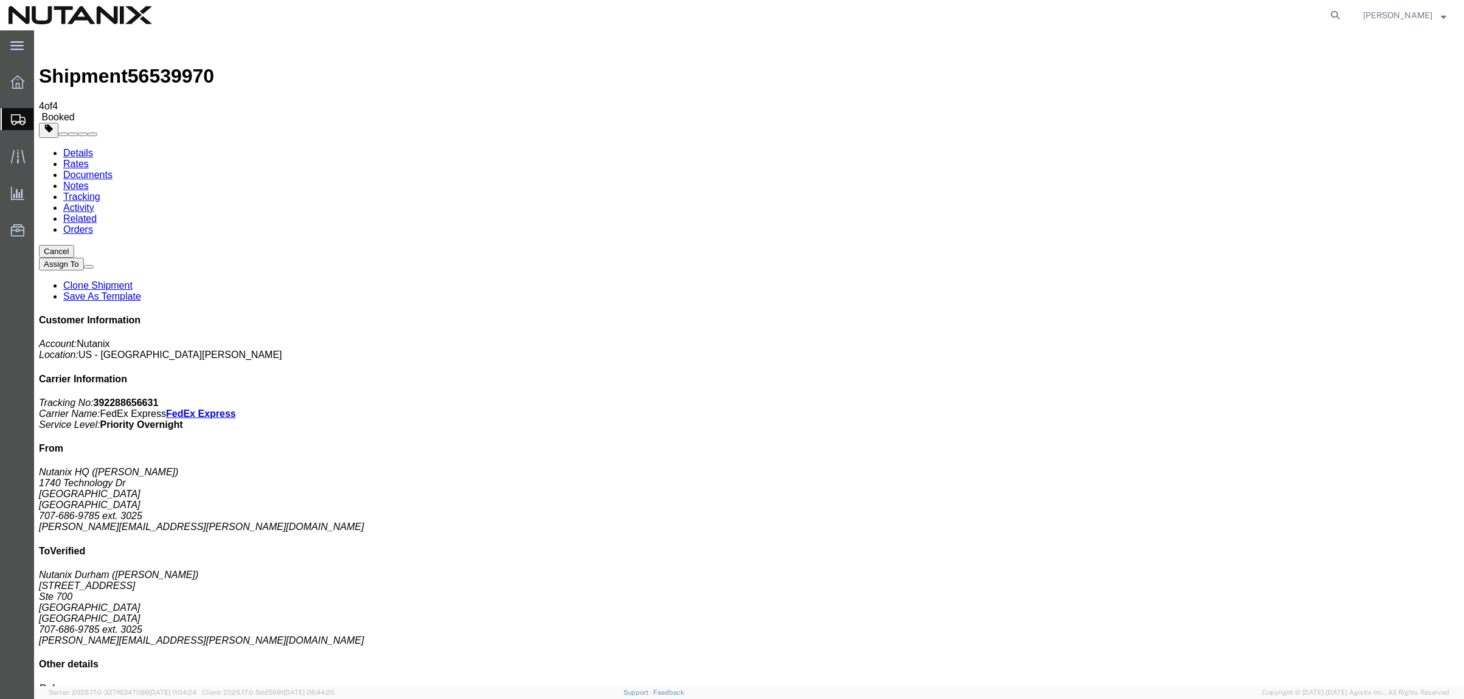
drag, startPoint x: 721, startPoint y: 241, endPoint x: 721, endPoint y: 288, distance: 46.8
drag, startPoint x: 1329, startPoint y: 14, endPoint x: 1266, endPoint y: 10, distance: 62.8
click at [1328, 13] on icon at bounding box center [1334, 15] width 17 height 17
click at [1043, 17] on input "search" at bounding box center [1142, 15] width 370 height 29
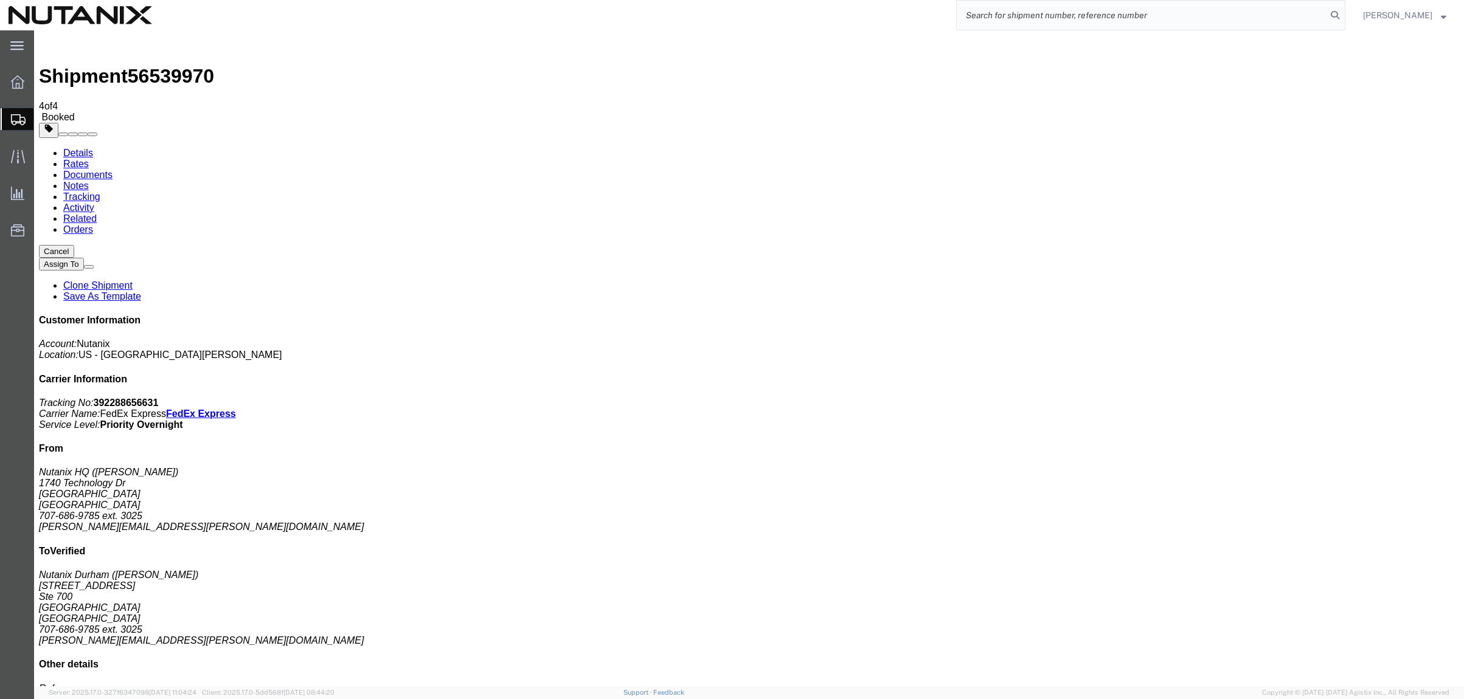
paste input "392244926373"
type input "392244926373"
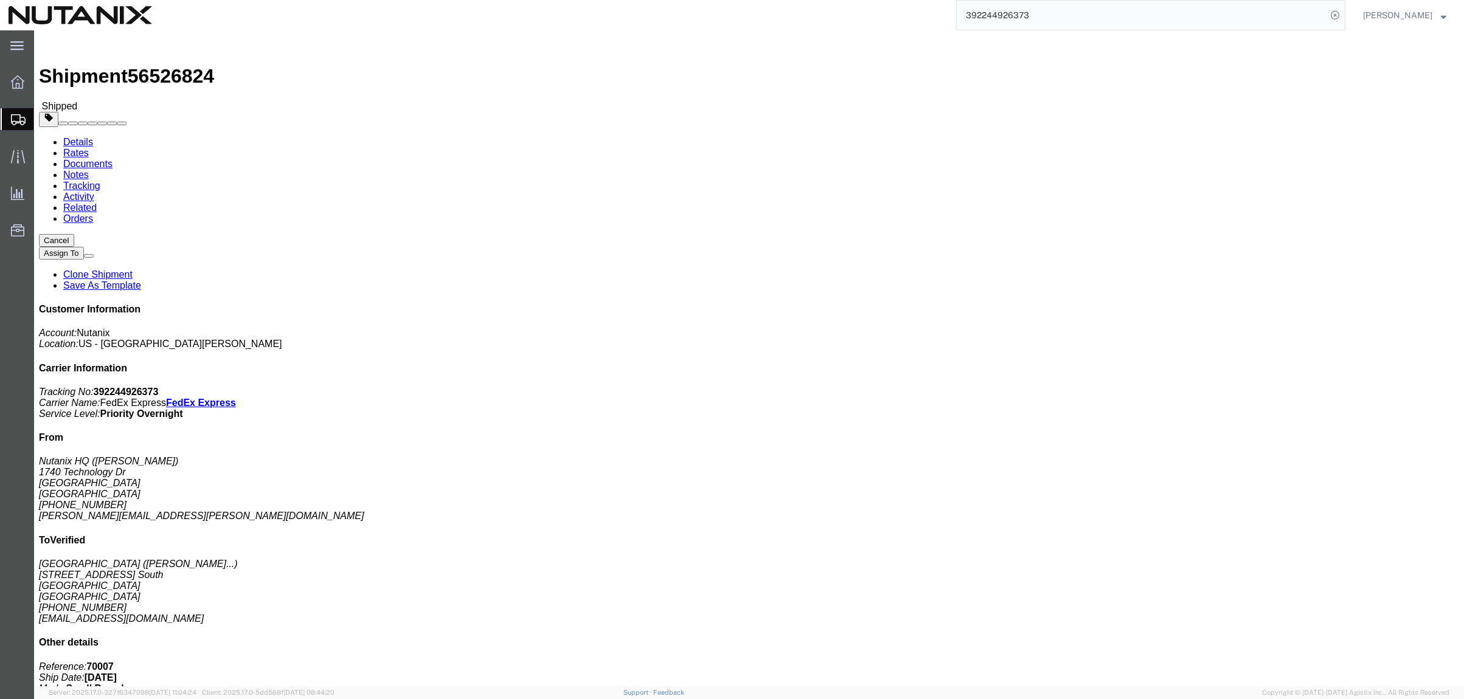
click link "Tracking"
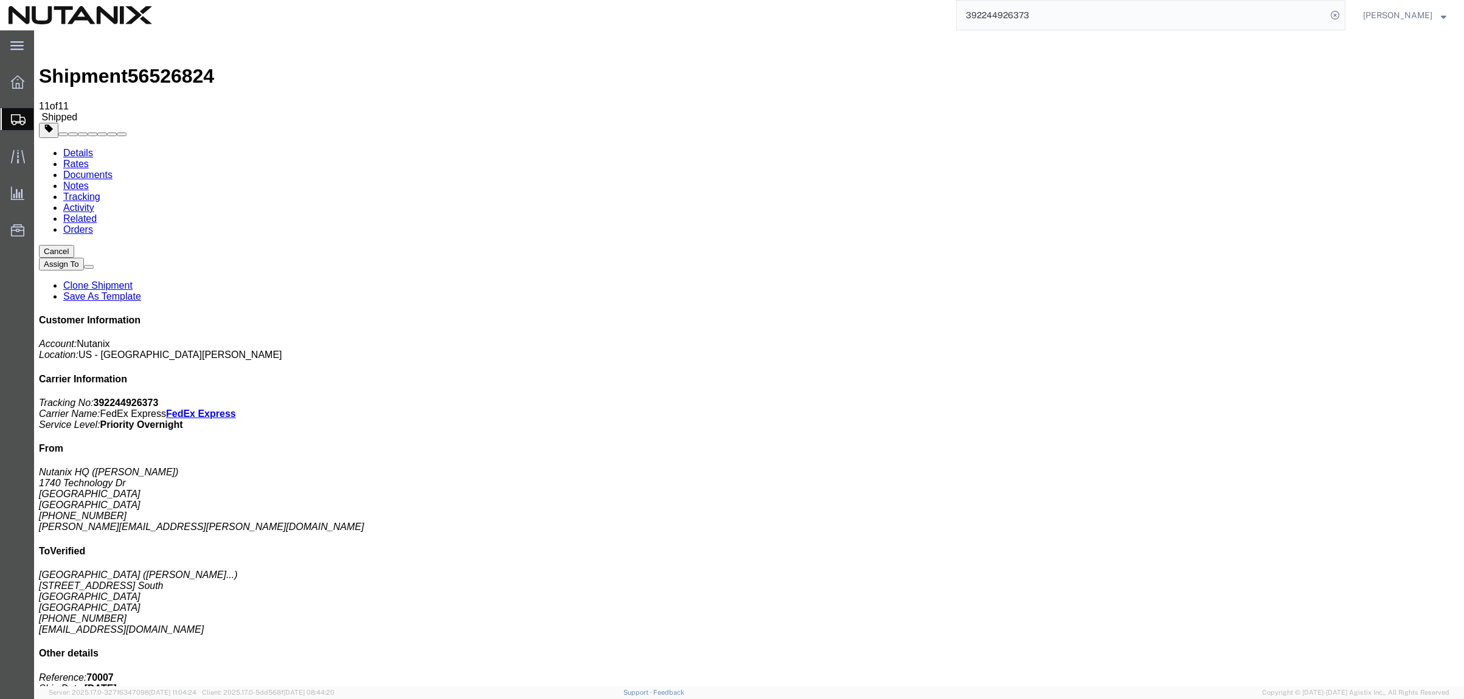
click at [113, 170] on link "Documents" at bounding box center [87, 175] width 49 height 10
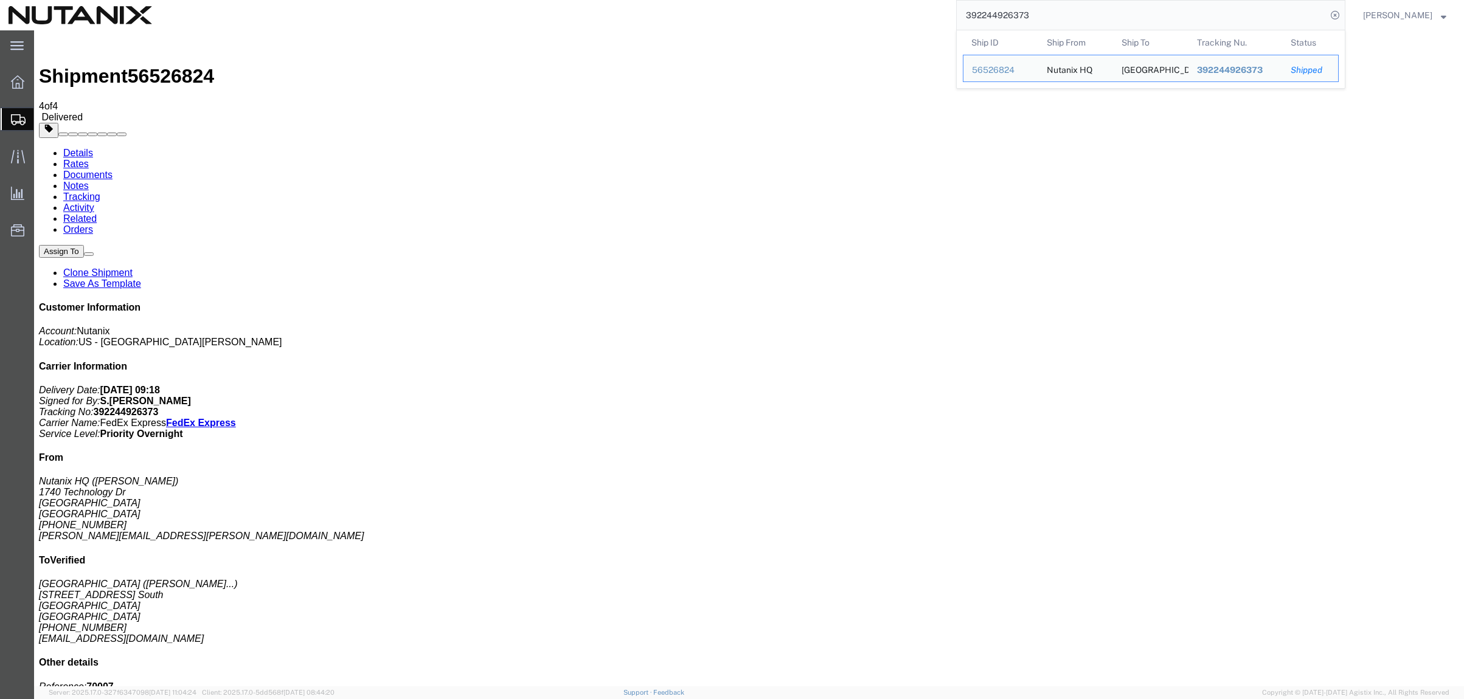
drag, startPoint x: 997, startPoint y: 18, endPoint x: 898, endPoint y: 16, distance: 98.5
click at [898, 16] on div "392244926373 Ship ID Ship From Ship To Tracking Nu. Status Ship ID 56526824 Shi…" at bounding box center [753, 15] width 1185 height 30
drag, startPoint x: 1352, startPoint y: 210, endPoint x: 1294, endPoint y: 217, distance: 58.2
click at [1294, 385] on p "Delivery Date: [DATE] 09:18 Signed for By: S.[PERSON_NAME] Tracking No: 3922449…" at bounding box center [749, 412] width 1420 height 55
